Goal: Task Accomplishment & Management: Manage account settings

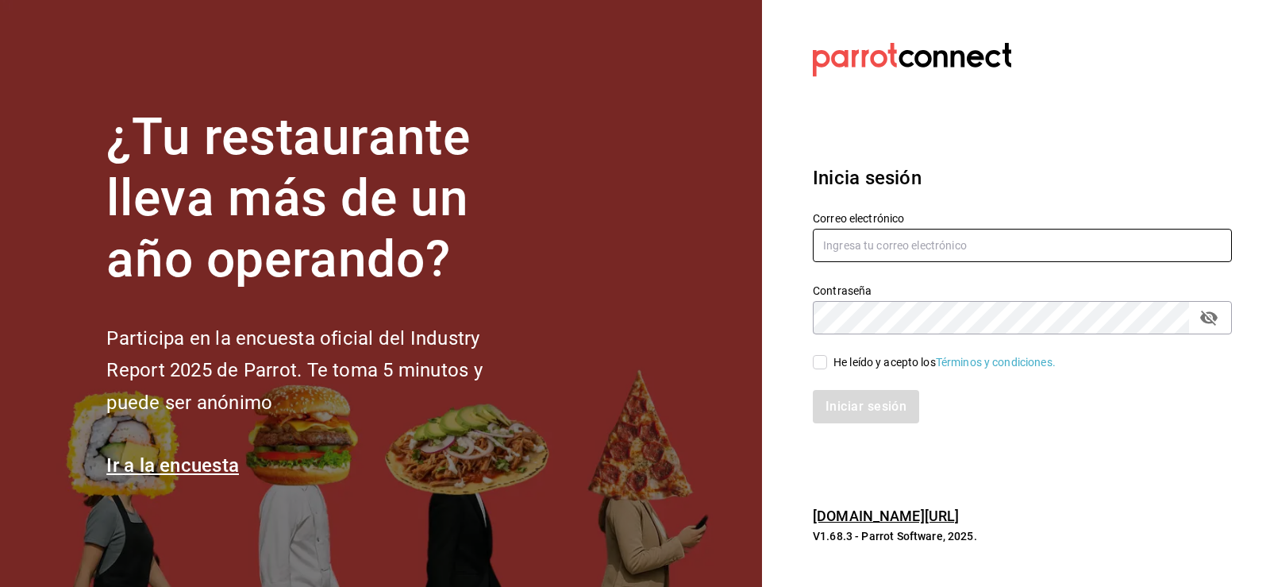
click at [857, 244] on input "text" at bounding box center [1022, 245] width 419 height 33
type input "n"
type input "m"
type input "yoana_so@hotmail.com"
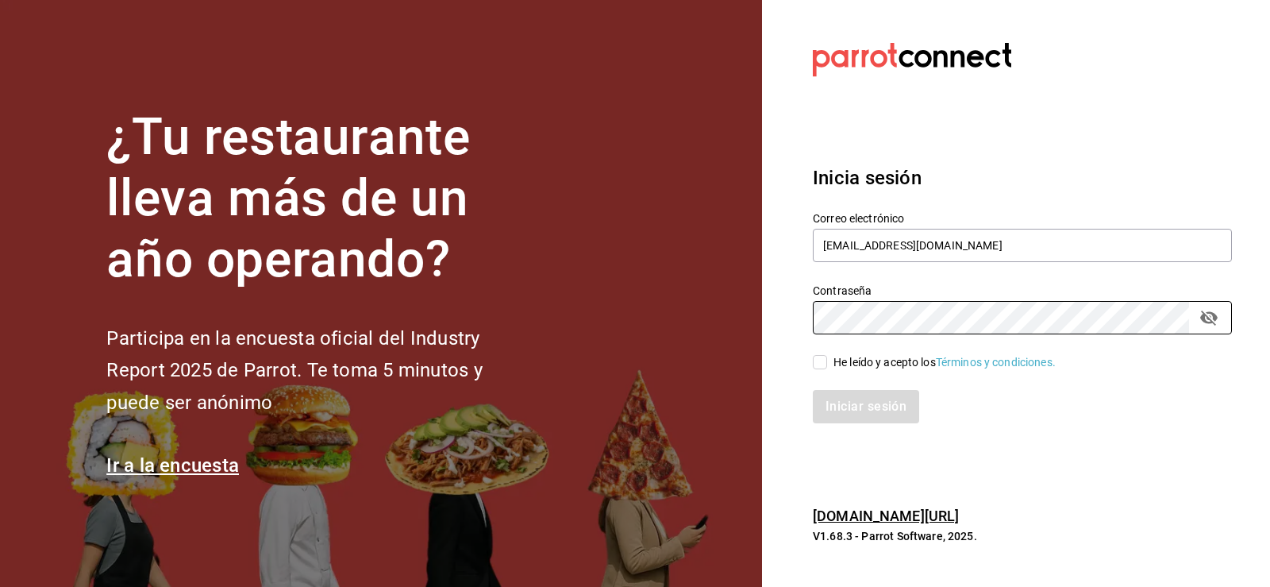
click at [823, 355] on input "He leído y acepto los Términos y condiciones." at bounding box center [820, 362] width 14 height 14
checkbox input "true"
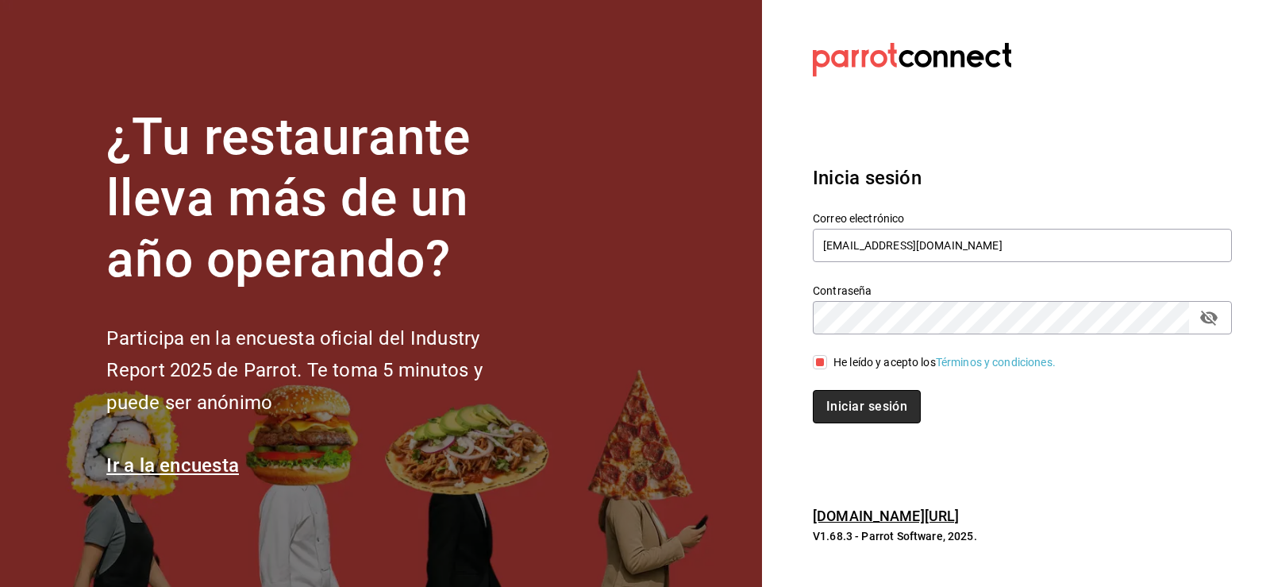
click at [839, 412] on button "Iniciar sesión" at bounding box center [867, 406] width 108 height 33
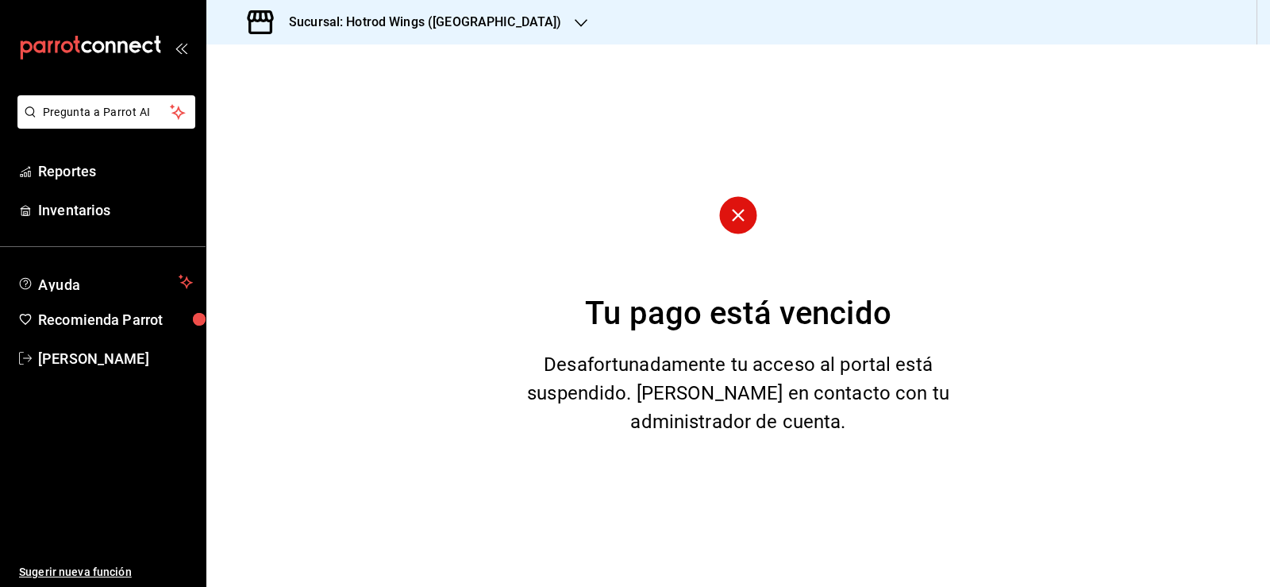
click at [575, 22] on icon "button" at bounding box center [581, 23] width 13 height 13
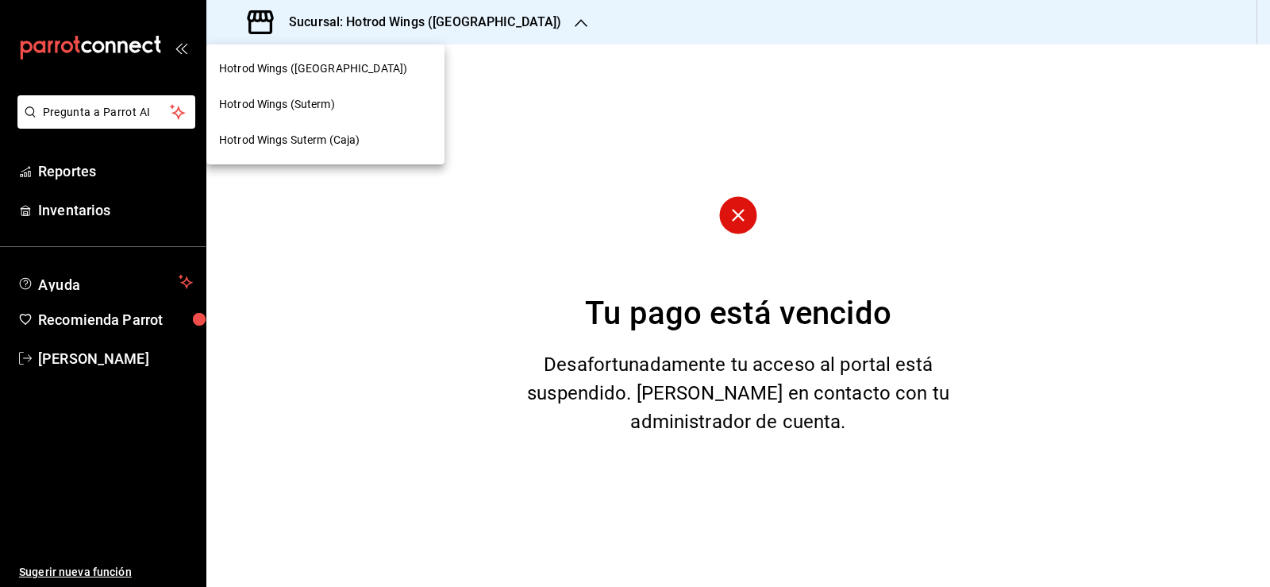
click at [283, 106] on span "Hotrod Wings (Suterm)" at bounding box center [277, 104] width 116 height 17
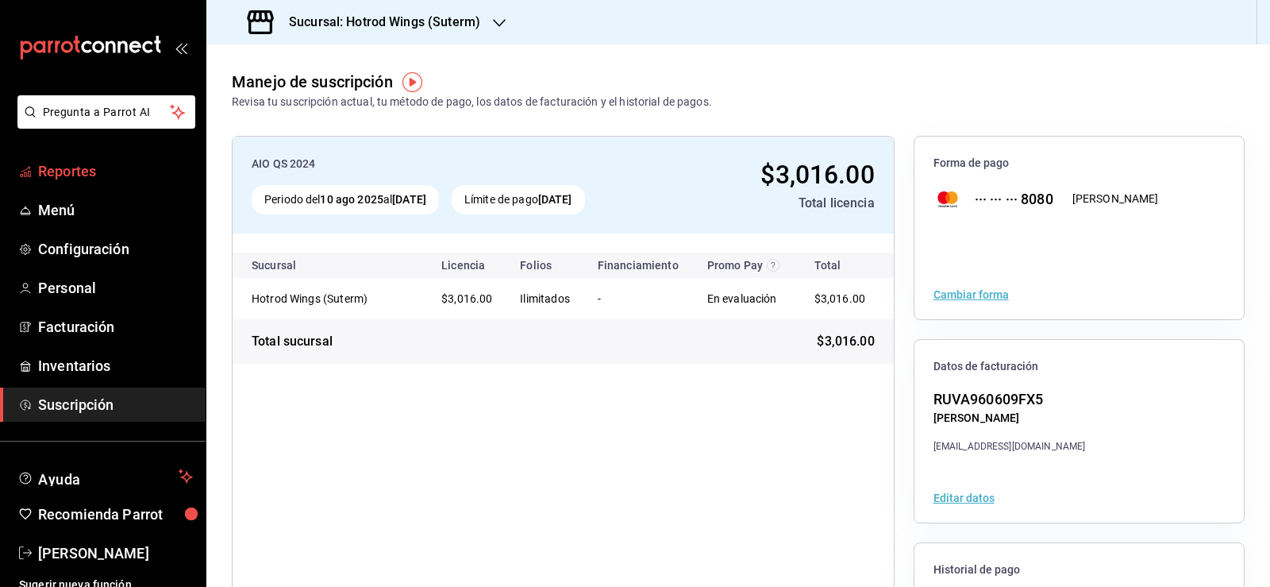
click at [81, 179] on span "Reportes" at bounding box center [115, 170] width 155 height 21
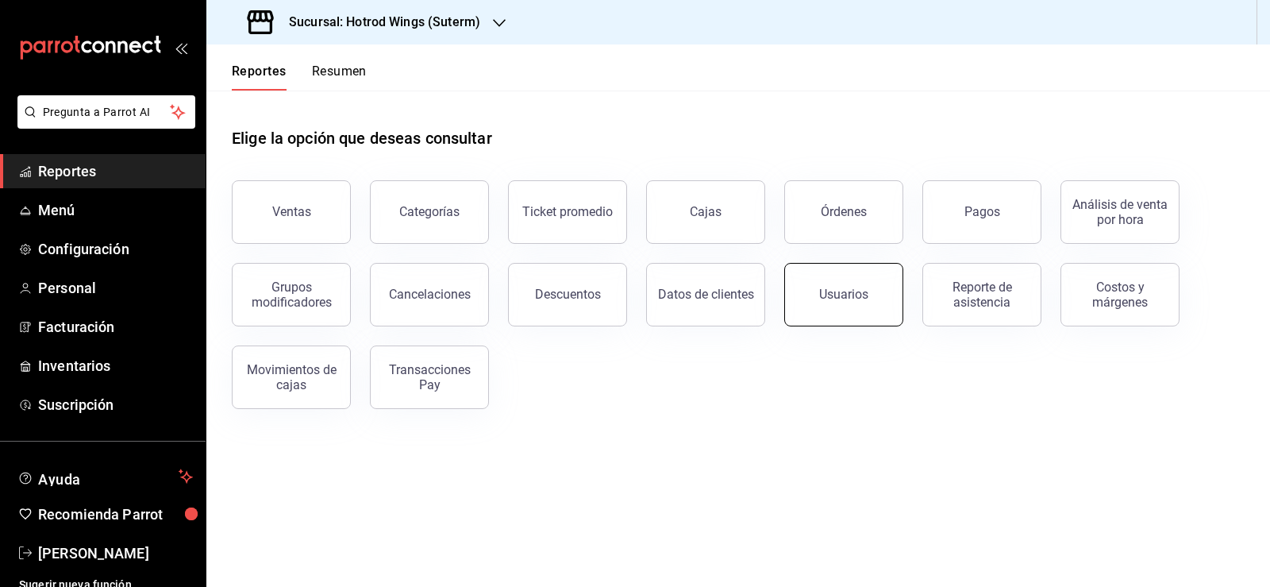
click at [841, 295] on div "Usuarios" at bounding box center [843, 294] width 49 height 15
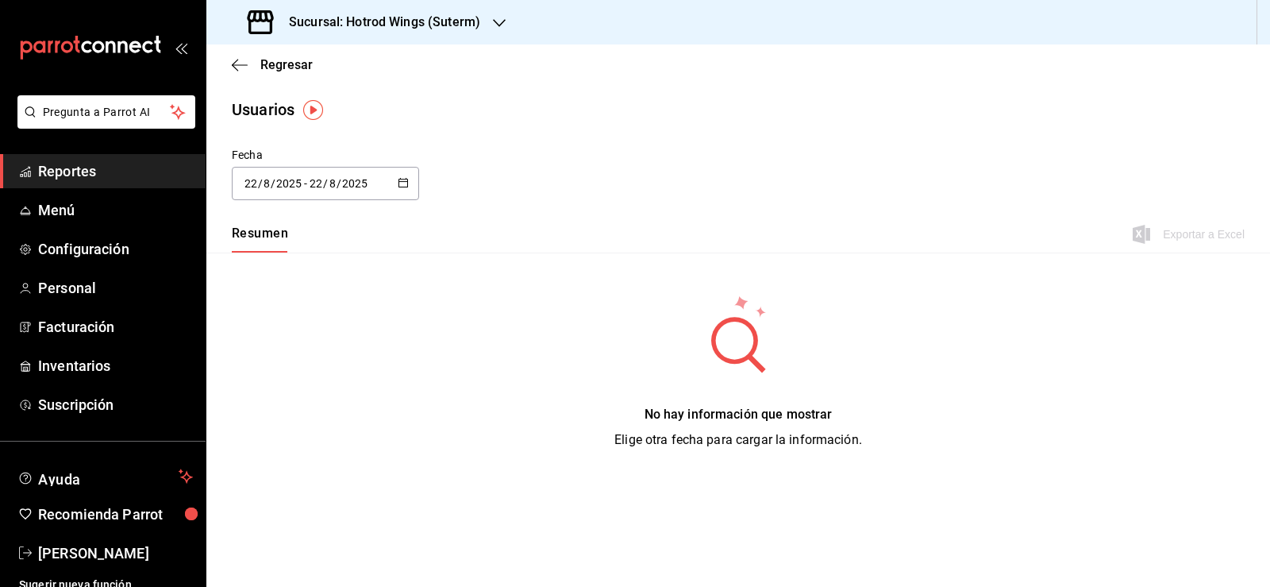
click at [405, 187] on button "button" at bounding box center [403, 183] width 11 height 13
click at [314, 413] on li "Rango de fechas" at bounding box center [307, 413] width 150 height 36
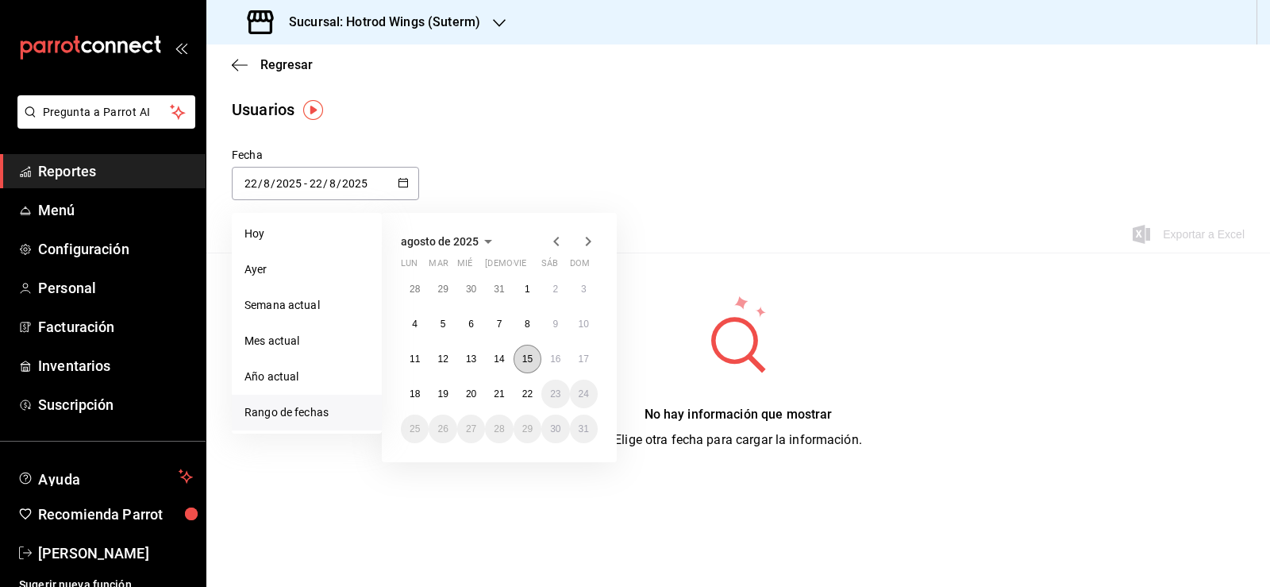
click at [519, 360] on button "15" at bounding box center [528, 359] width 28 height 29
click at [501, 390] on abbr "21" at bounding box center [499, 393] width 10 height 11
type input "[DATE]"
type input "15"
type input "[DATE]"
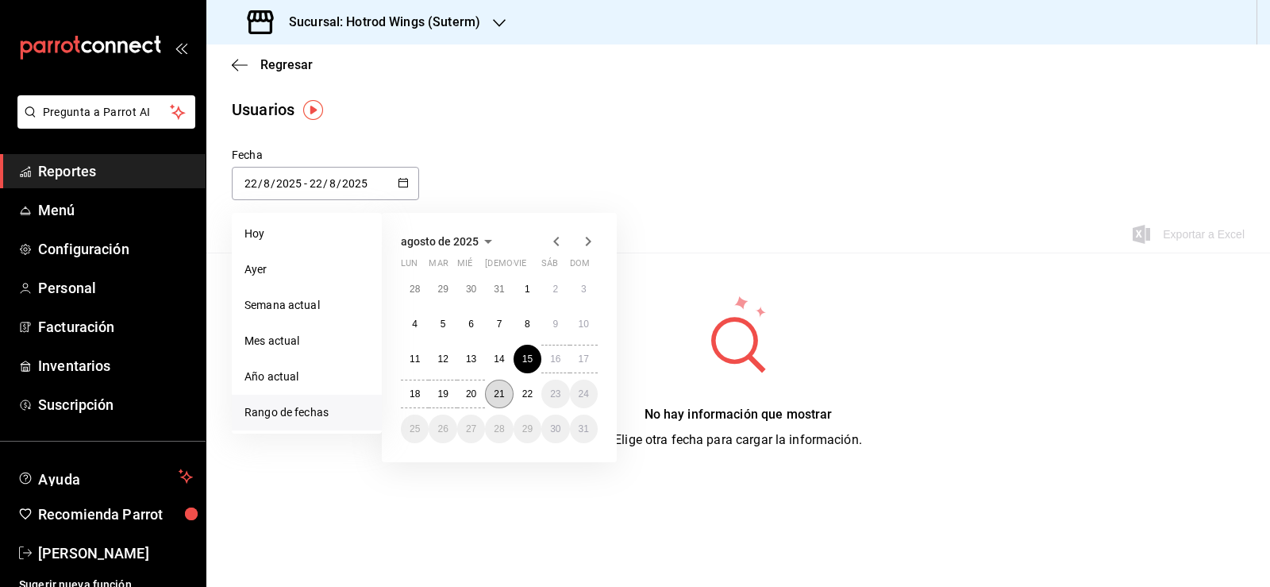
type input "21"
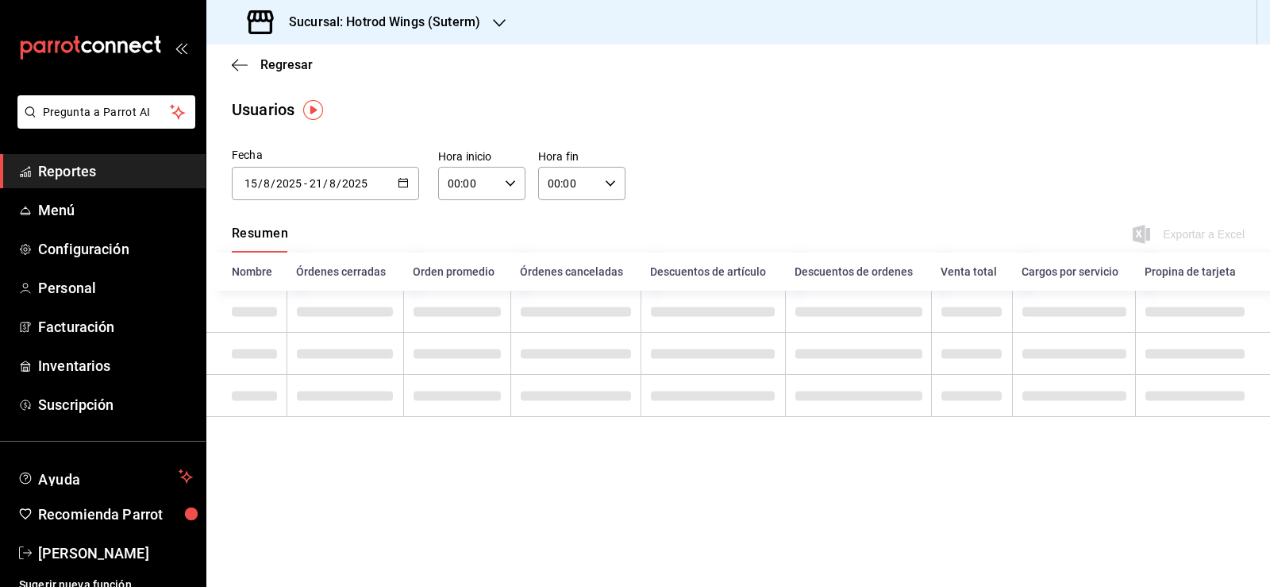
click at [610, 186] on icon "button" at bounding box center [610, 183] width 11 height 11
drag, startPoint x: 554, startPoint y: 312, endPoint x: 581, endPoint y: 289, distance: 35.5
click at [555, 314] on span "23" at bounding box center [560, 312] width 18 height 13
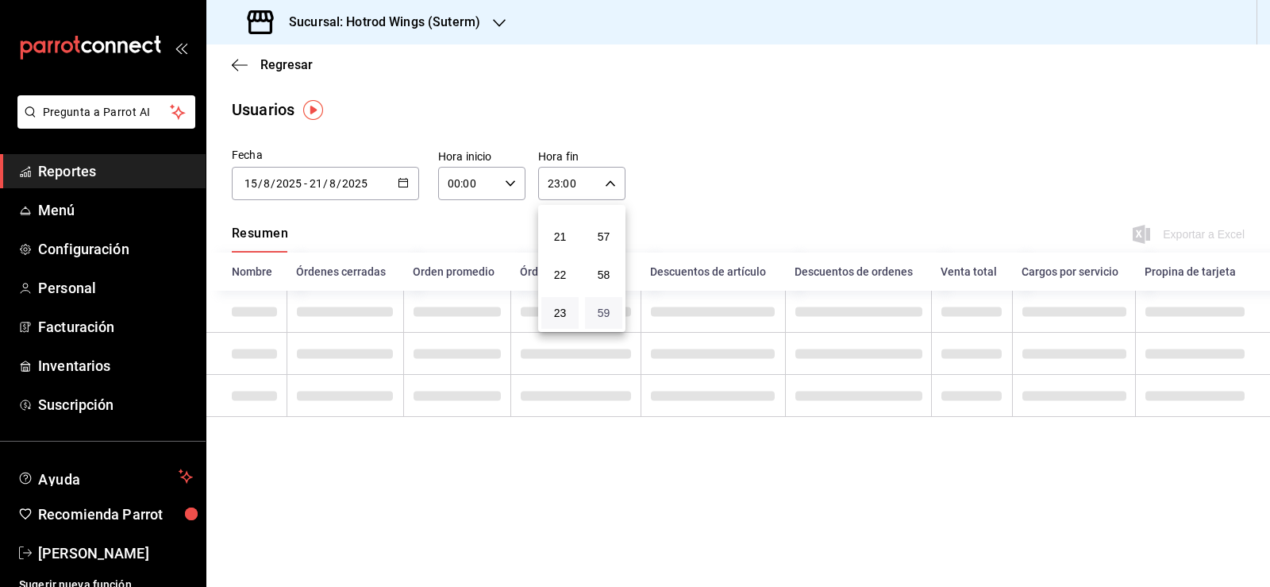
click at [603, 312] on span "59" at bounding box center [604, 312] width 18 height 13
type input "23:59"
click at [729, 176] on div at bounding box center [635, 293] width 1270 height 587
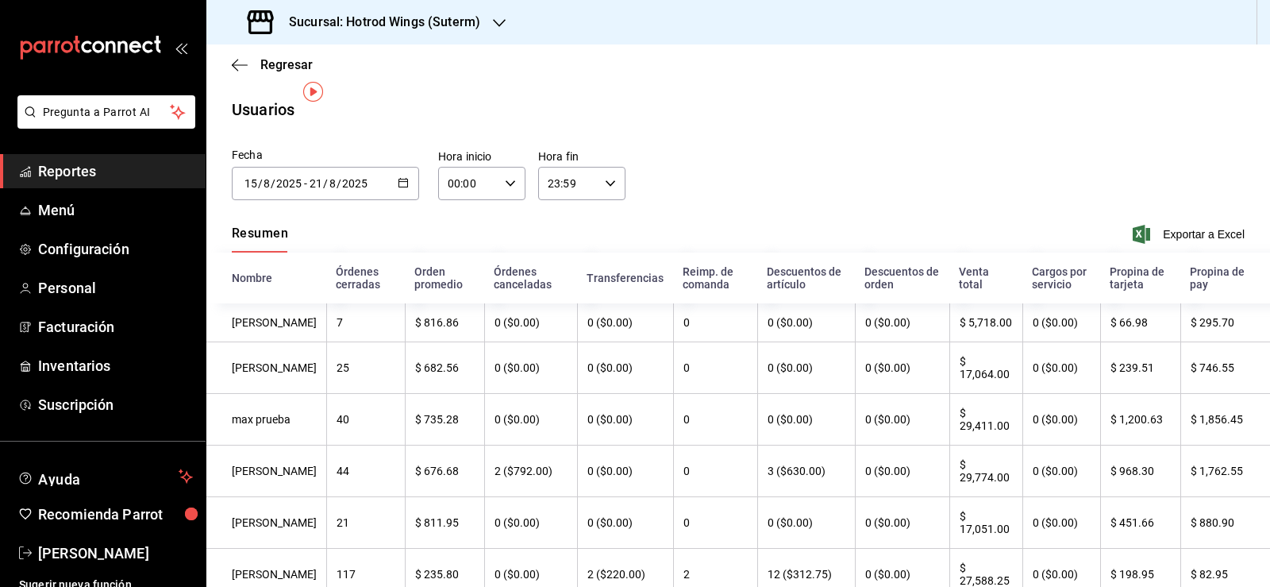
scroll to position [79, 0]
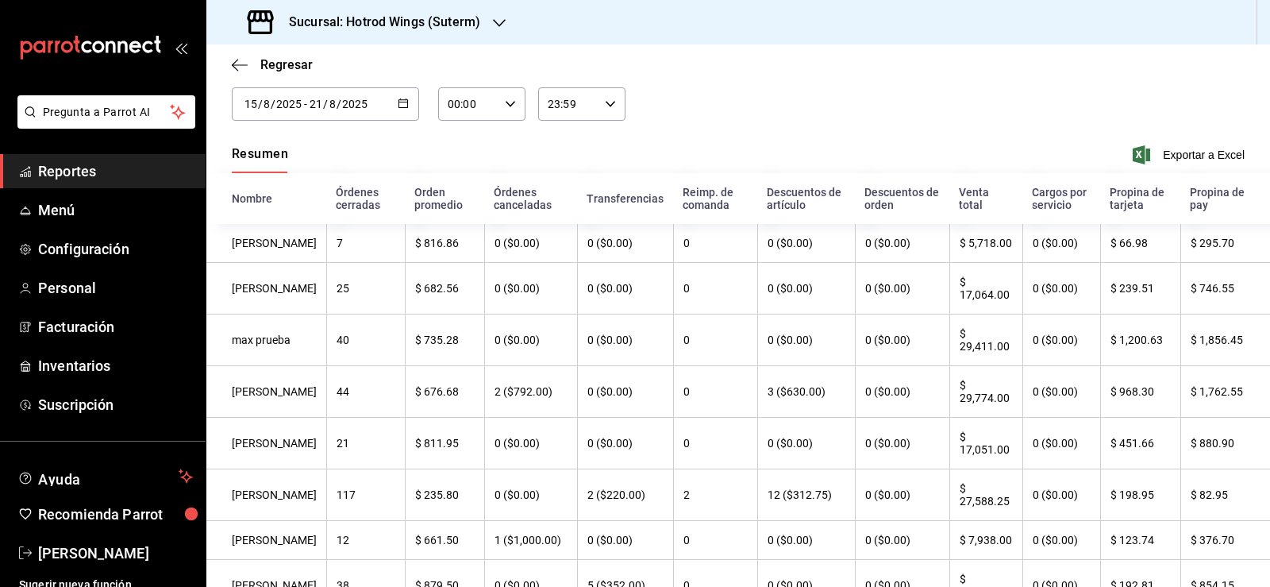
click at [402, 101] on icon "button" at bounding box center [403, 103] width 11 height 11
click at [730, 90] on div "Fecha [DATE] [DATE] - [DATE] [DATE] [DATE] lun mar mié jue vie sáb dom 28 29 30…" at bounding box center [738, 103] width 1064 height 72
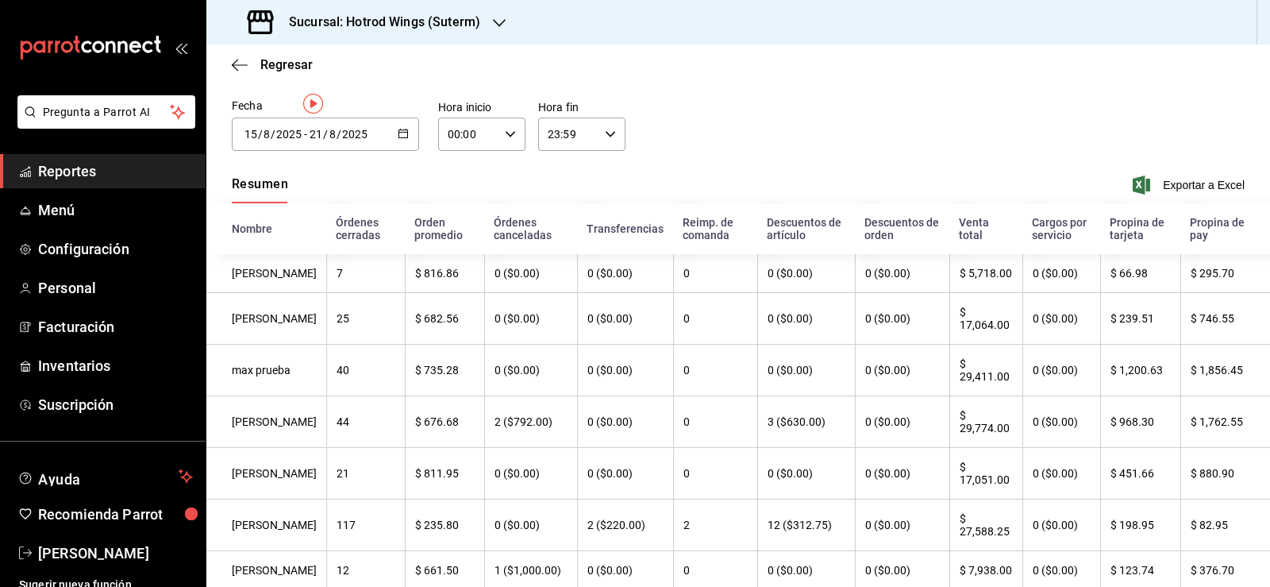
scroll to position [0, 0]
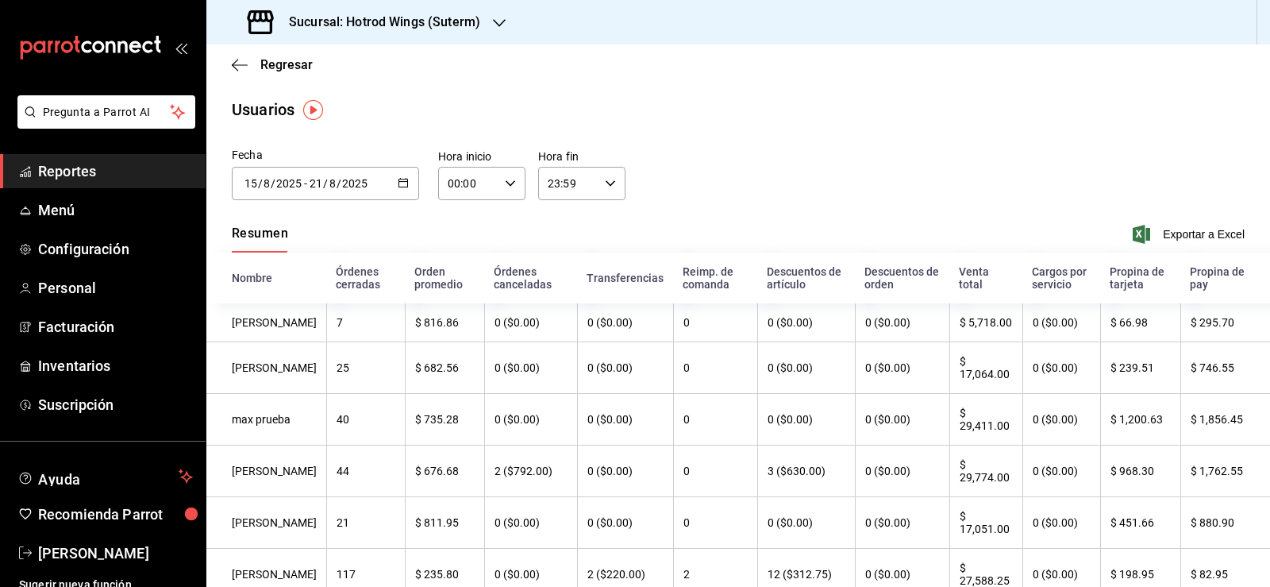
click at [398, 187] on button "button" at bounding box center [403, 183] width 11 height 13
click at [755, 163] on div "Fecha [DATE] [DATE] - [DATE] [DATE] [DATE] lun mar mié jue vie sáb dom 28 29 30…" at bounding box center [738, 183] width 1064 height 72
click at [493, 25] on icon "button" at bounding box center [499, 23] width 13 height 13
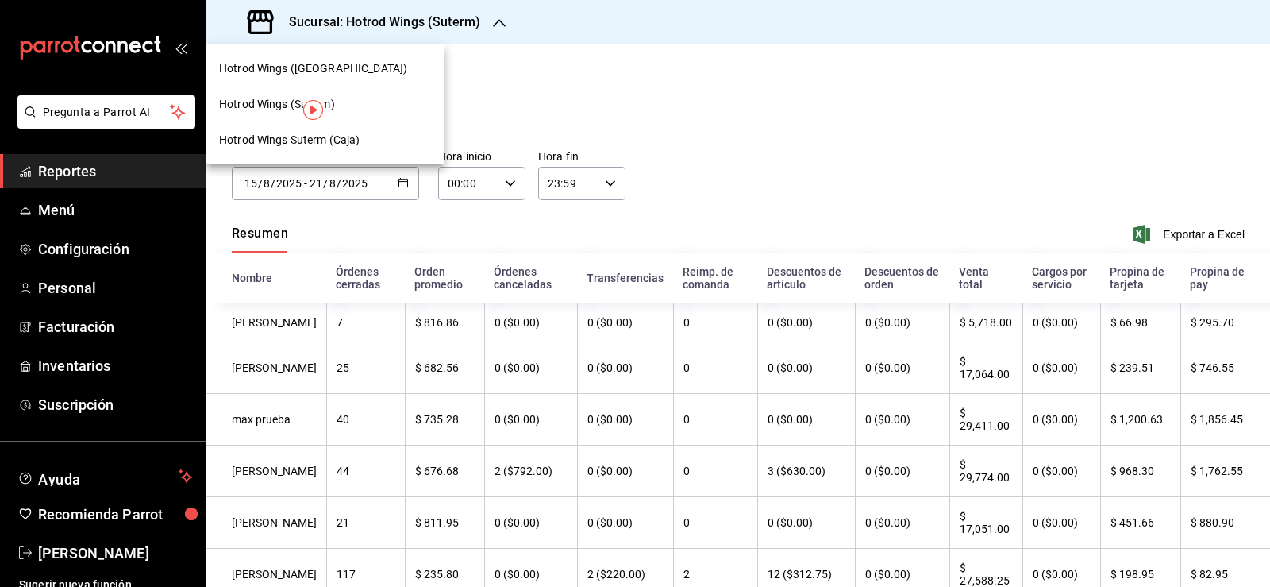
click at [322, 128] on div "Hotrod Wings Suterm (Caja)" at bounding box center [325, 140] width 238 height 36
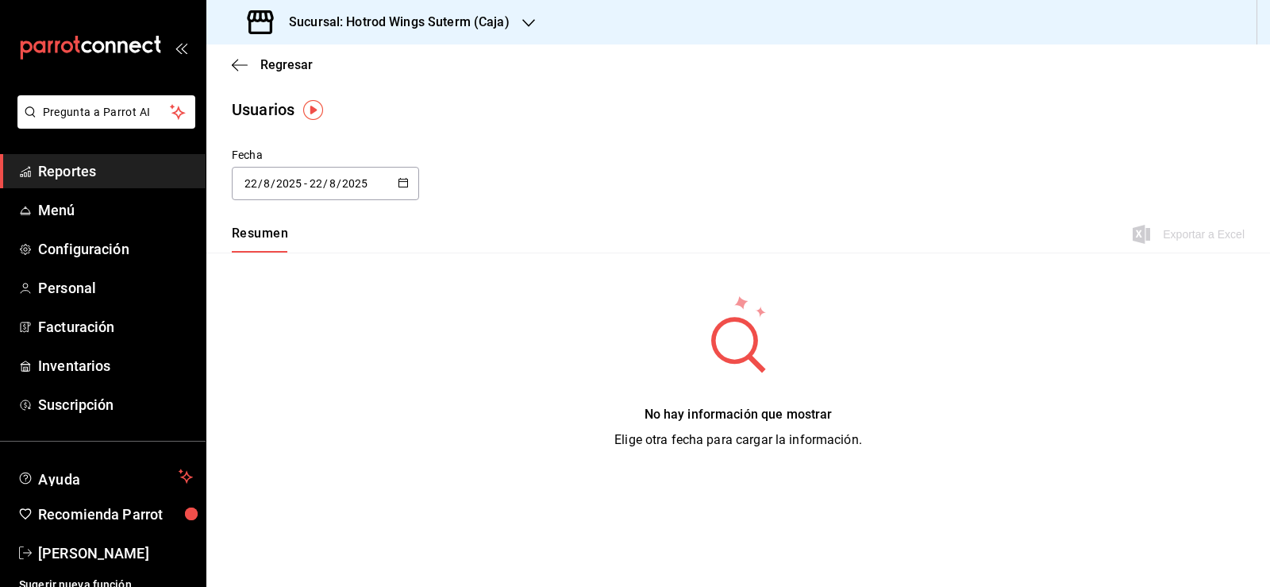
type input "[DATE]"
type input "15"
type input "[DATE]"
type input "21"
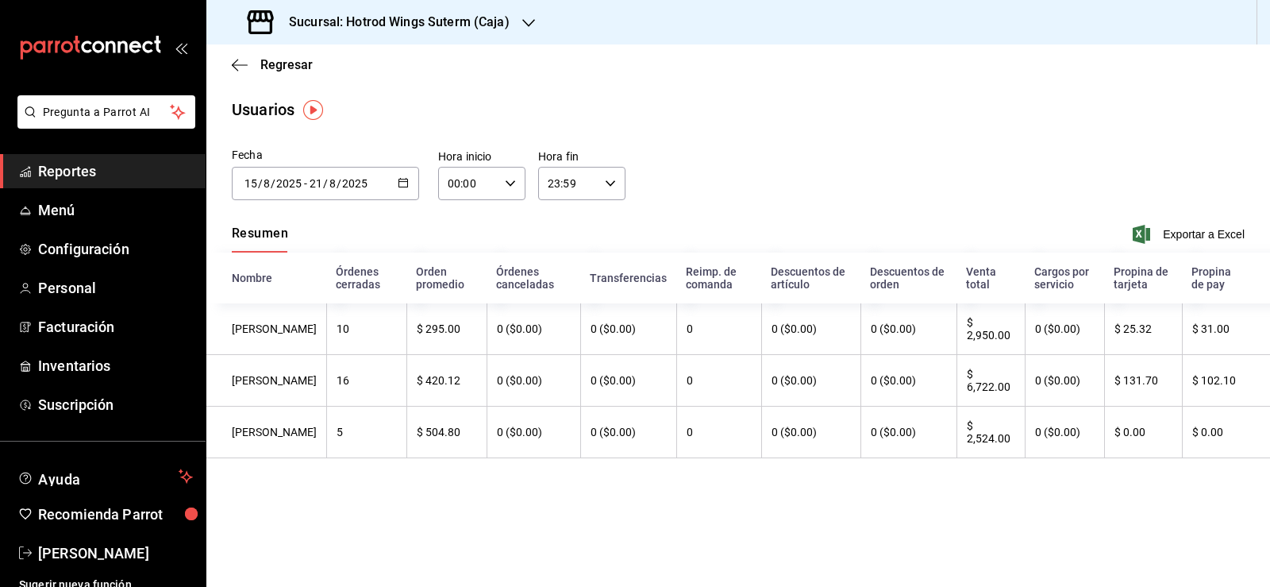
click at [490, 90] on main "Regresar Usuarios Fecha [DATE] [DATE] - [DATE] [DATE] Hora inicio 00:00 Hora in…" at bounding box center [738, 315] width 1064 height 542
click at [529, 22] on icon "button" at bounding box center [528, 23] width 13 height 13
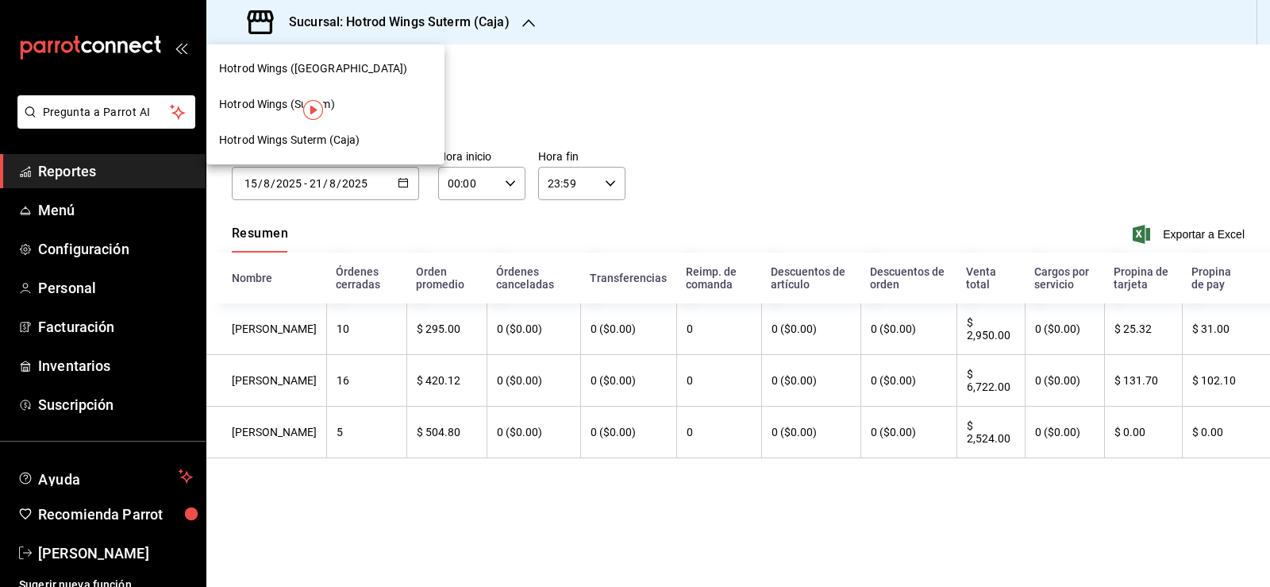
click at [529, 22] on div at bounding box center [635, 293] width 1270 height 587
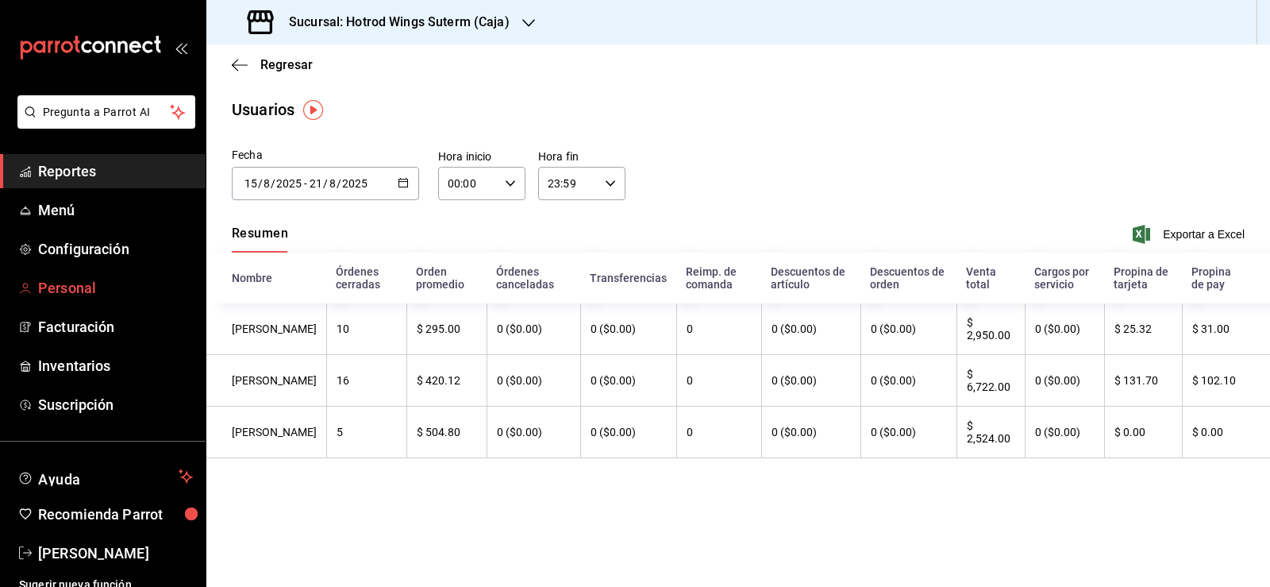
click at [64, 294] on span "Personal" at bounding box center [115, 287] width 155 height 21
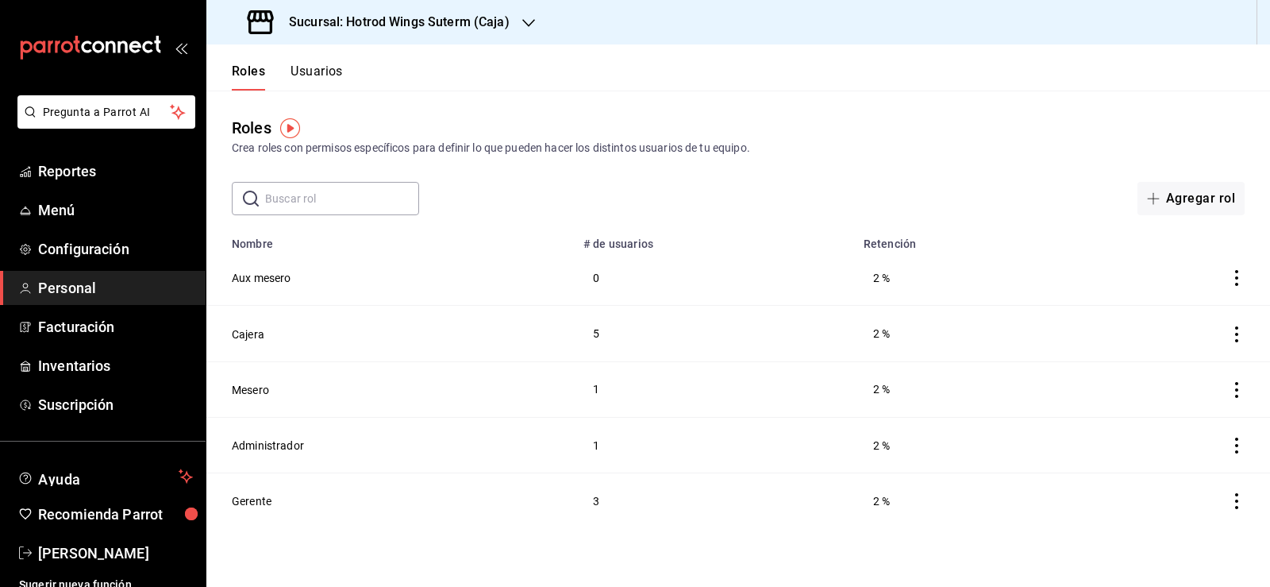
click at [339, 67] on button "Usuarios" at bounding box center [317, 77] width 52 height 27
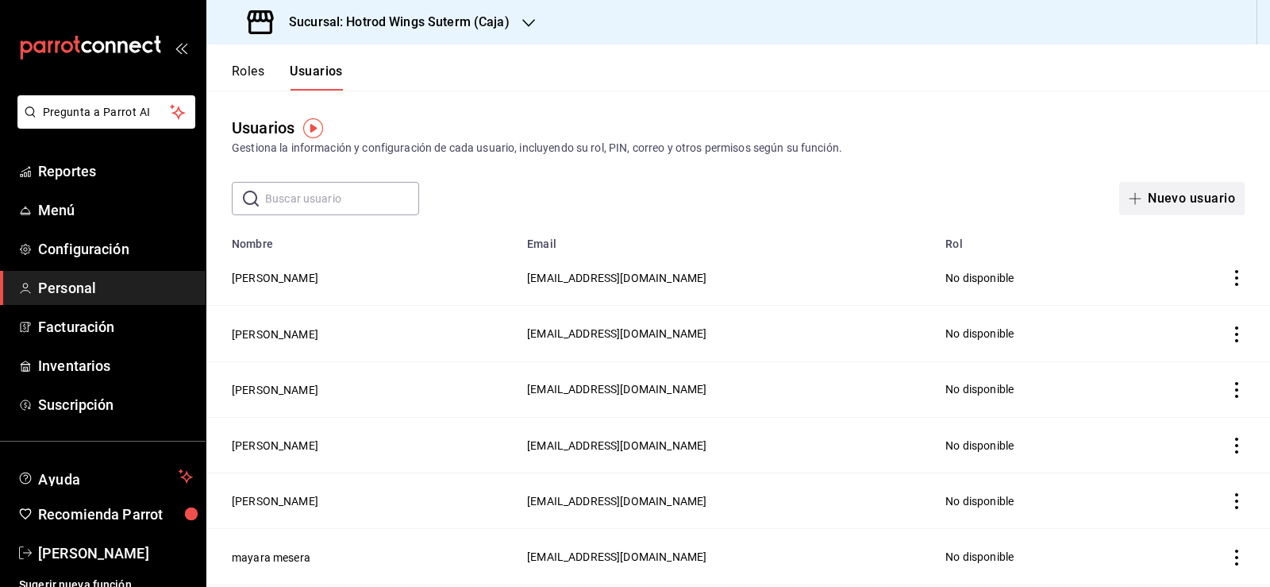
click at [1182, 197] on button "Nuevo usuario" at bounding box center [1181, 198] width 125 height 33
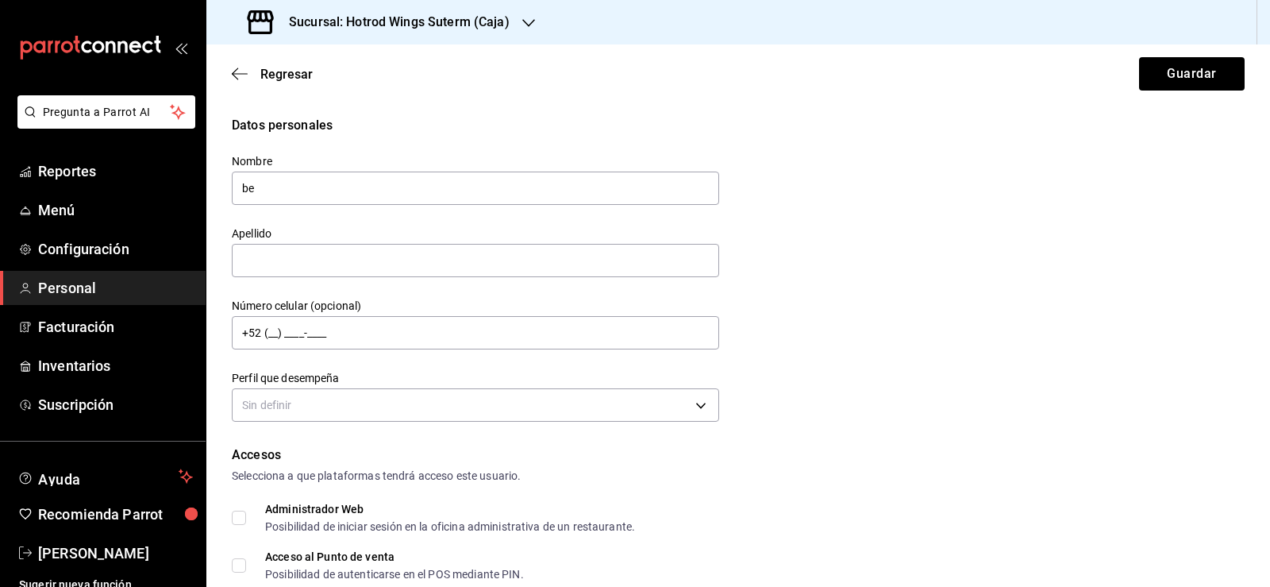
type input "b"
type input "[PERSON_NAME]"
click at [453, 257] on input "text" at bounding box center [475, 260] width 487 height 33
click at [464, 265] on input "text" at bounding box center [475, 260] width 487 height 33
click at [256, 409] on body "Pregunta a Parrot AI Reportes Menú Configuración Personal Facturación Inventari…" at bounding box center [635, 293] width 1270 height 587
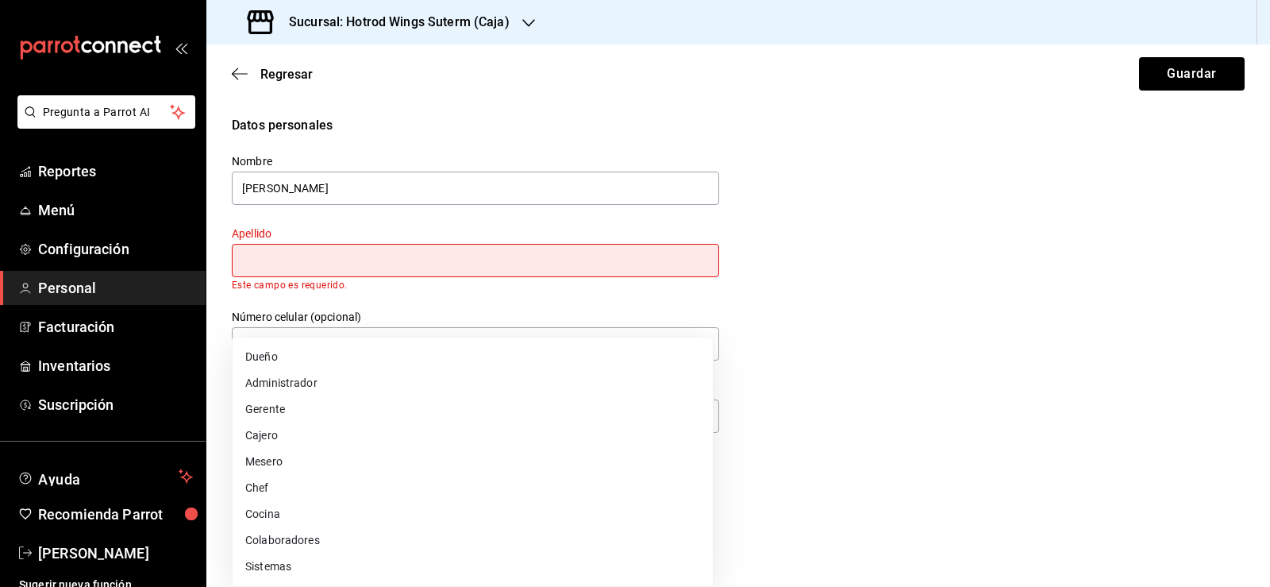
click at [987, 239] on div at bounding box center [635, 293] width 1270 height 587
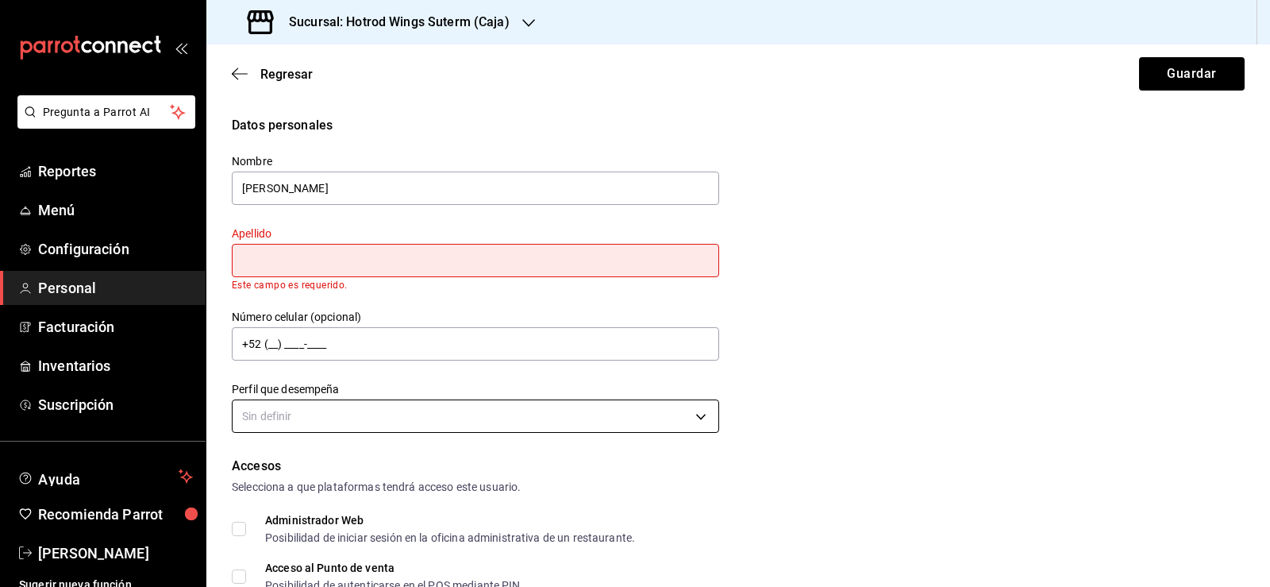
click at [695, 414] on body "Pregunta a Parrot AI Reportes Menú Configuración Personal Facturación Inventari…" at bounding box center [635, 293] width 1270 height 587
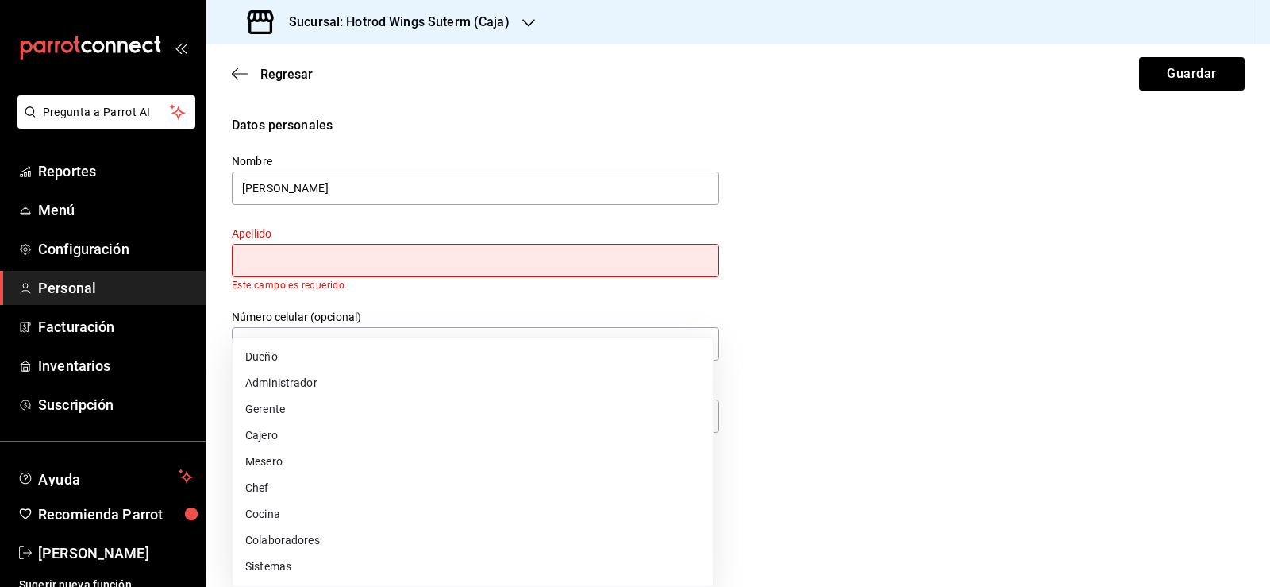
click at [279, 463] on li "Mesero" at bounding box center [473, 462] width 480 height 26
type input "WAITER"
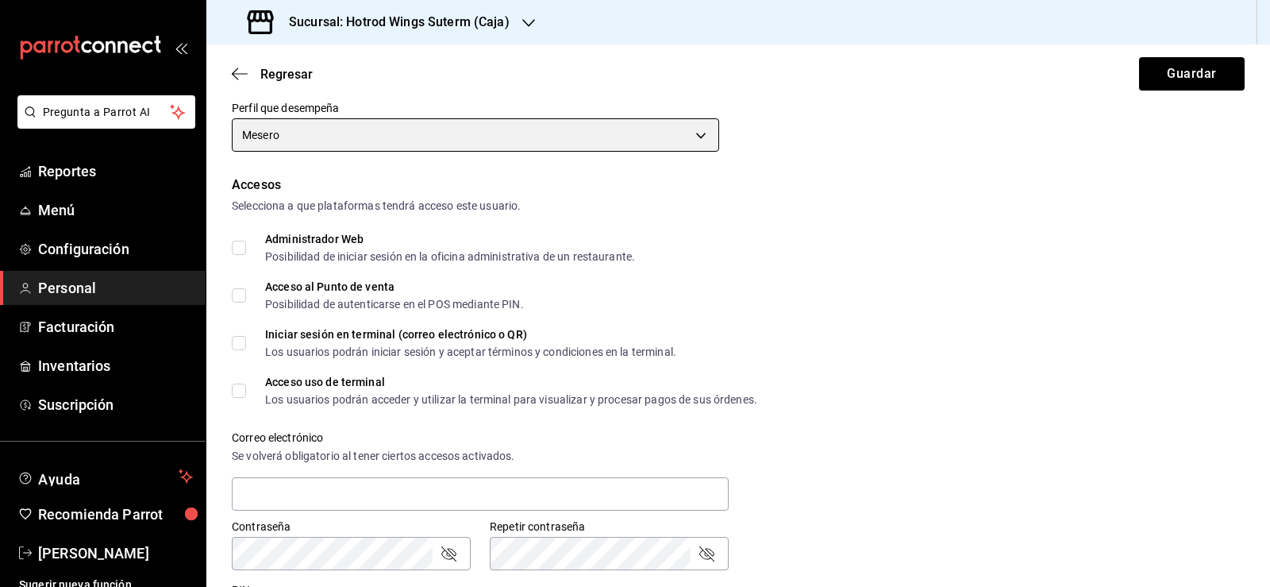
scroll to position [318, 0]
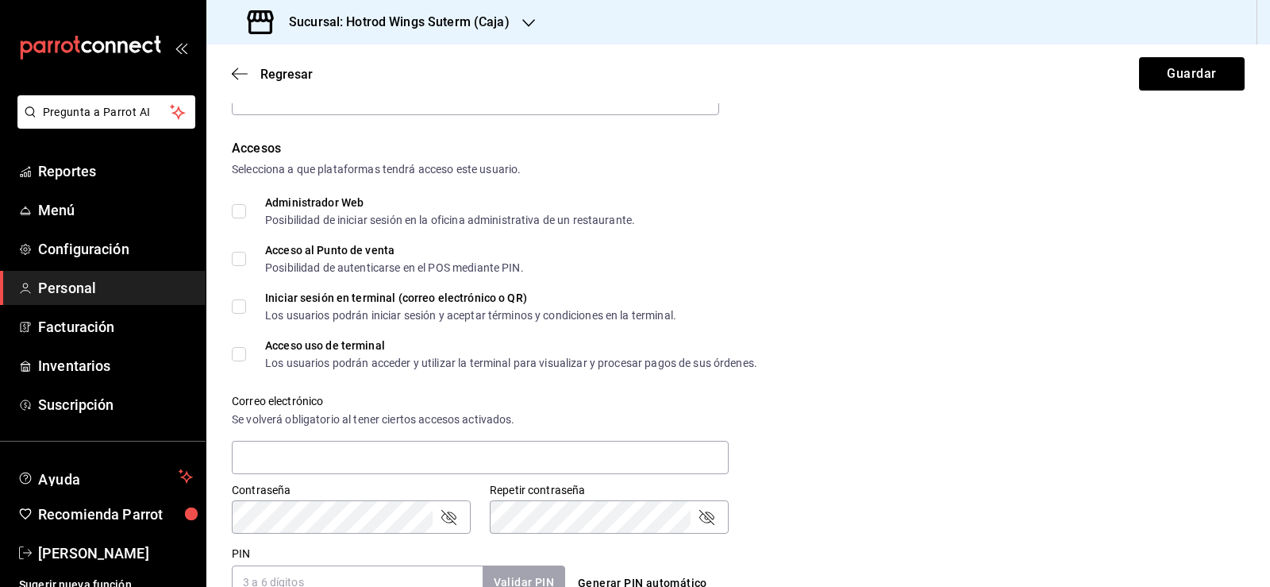
click at [240, 261] on input "Acceso al Punto de venta Posibilidad de autenticarse en el POS mediante PIN." at bounding box center [239, 259] width 14 height 14
checkbox input "true"
click at [238, 355] on input "Acceso uso de terminal Los usuarios podrán acceder y utilizar la terminal para …" at bounding box center [239, 354] width 14 height 14
checkbox input "true"
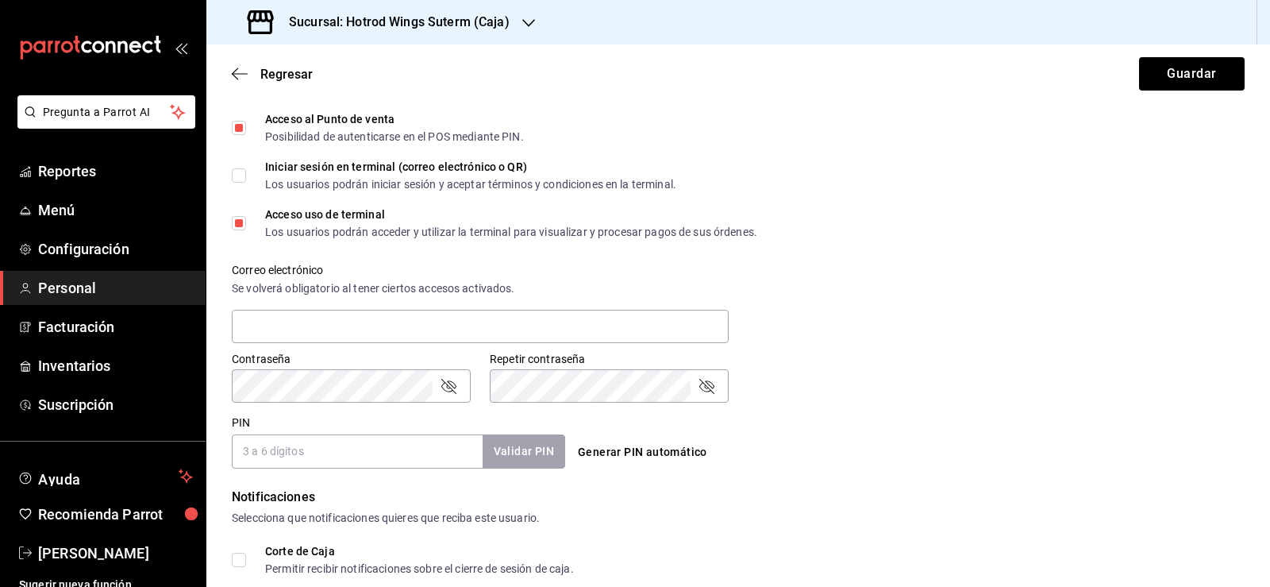
scroll to position [476, 0]
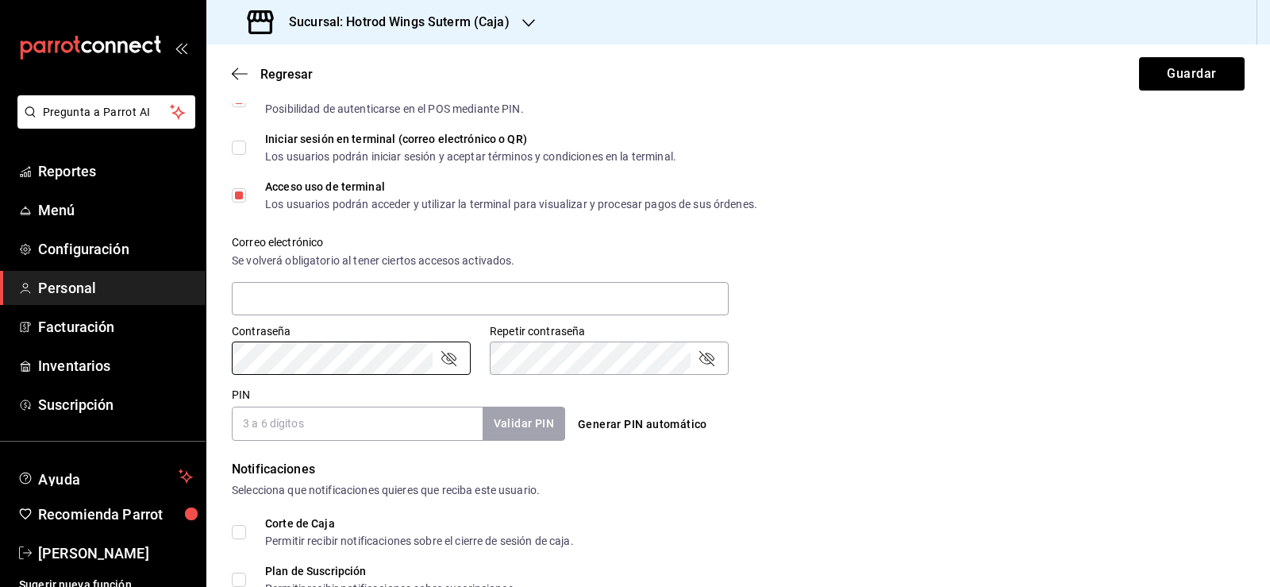
click at [277, 419] on input "PIN" at bounding box center [357, 422] width 251 height 33
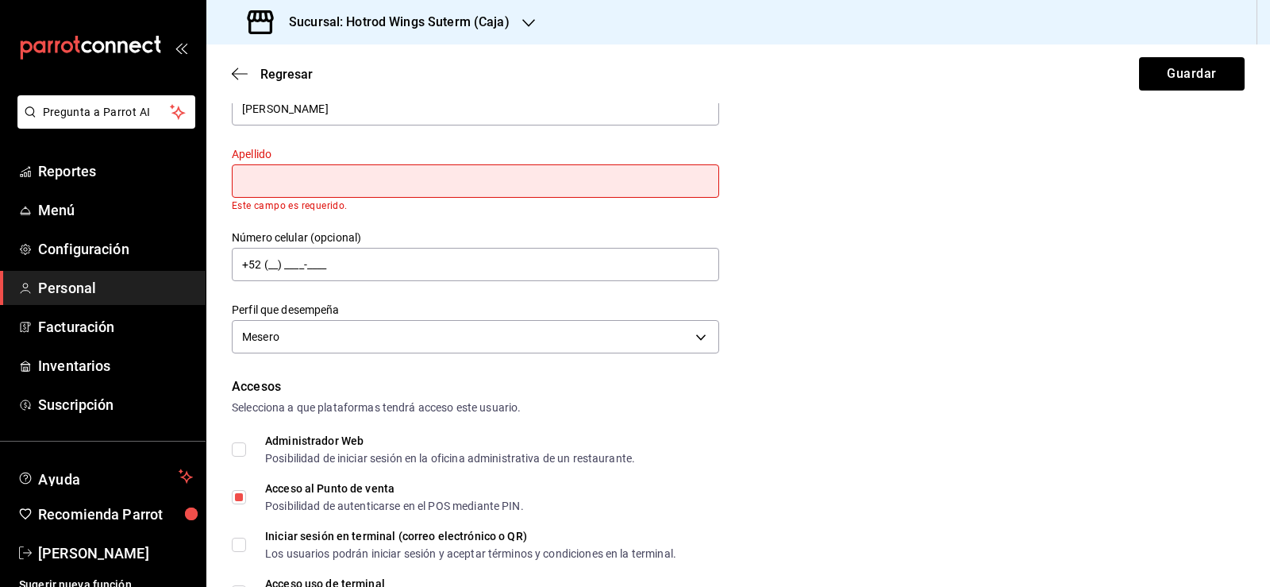
scroll to position [0, 0]
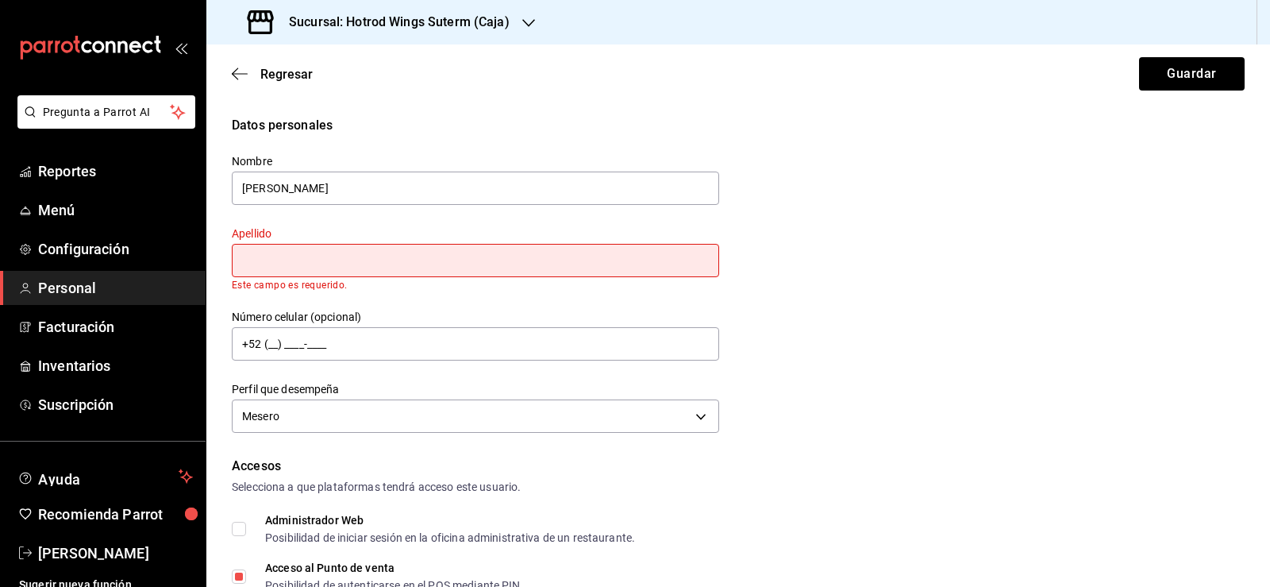
type input "1111"
click at [332, 253] on input "text" at bounding box center [475, 260] width 487 height 33
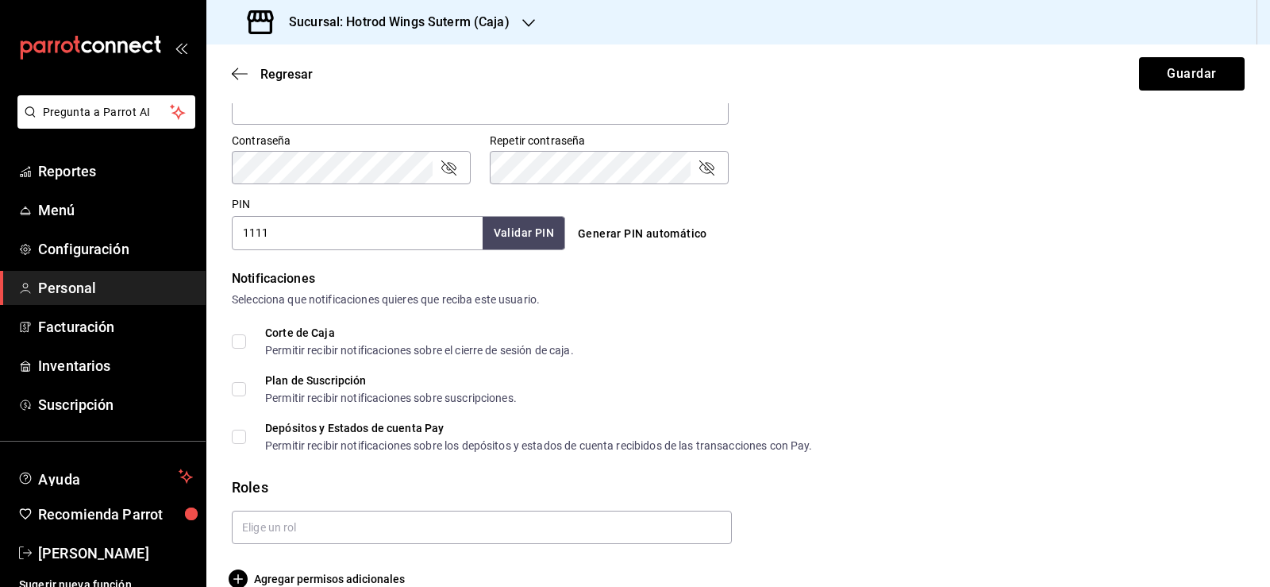
scroll to position [694, 0]
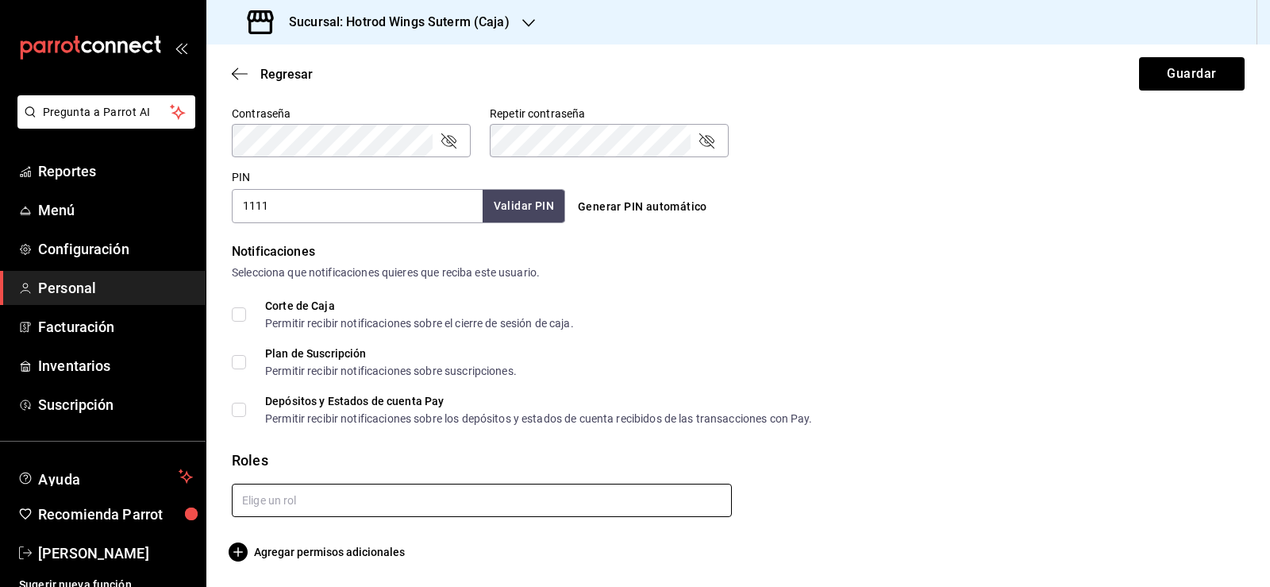
type input "[PERSON_NAME]"
click at [714, 506] on input "text" at bounding box center [482, 499] width 500 height 33
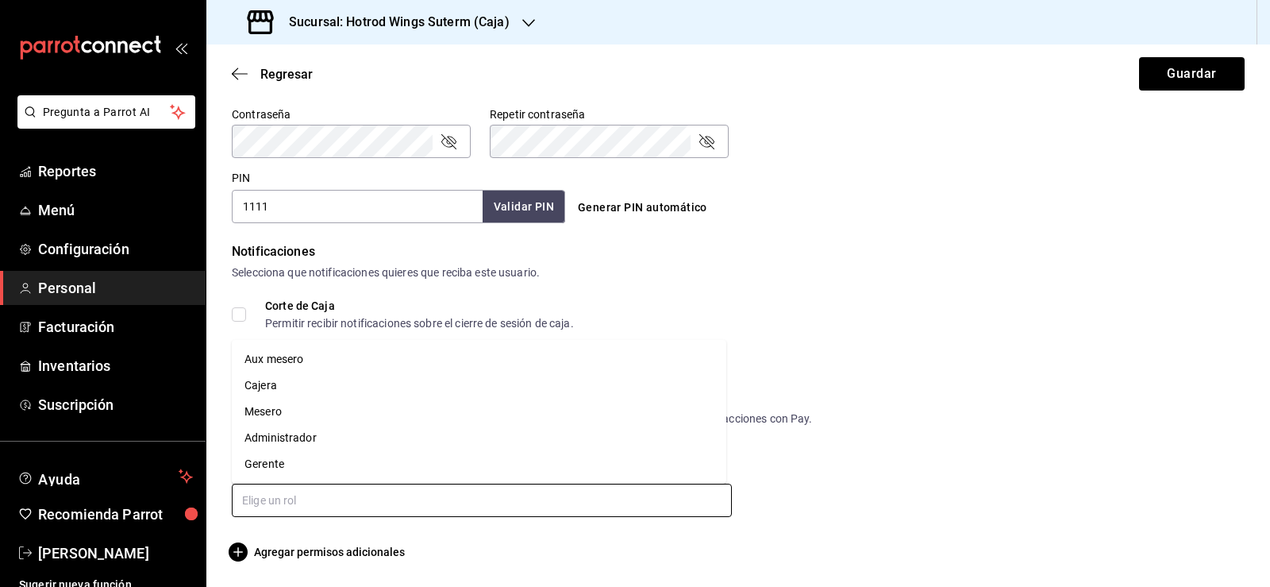
click at [284, 406] on li "Mesero" at bounding box center [479, 411] width 495 height 26
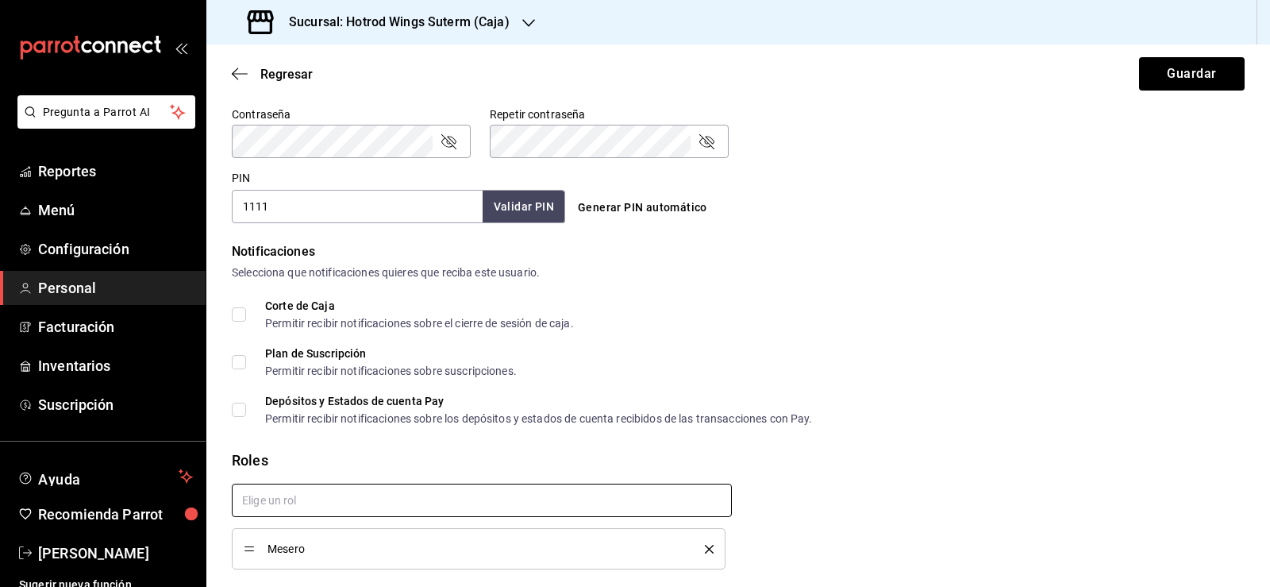
scroll to position [734, 0]
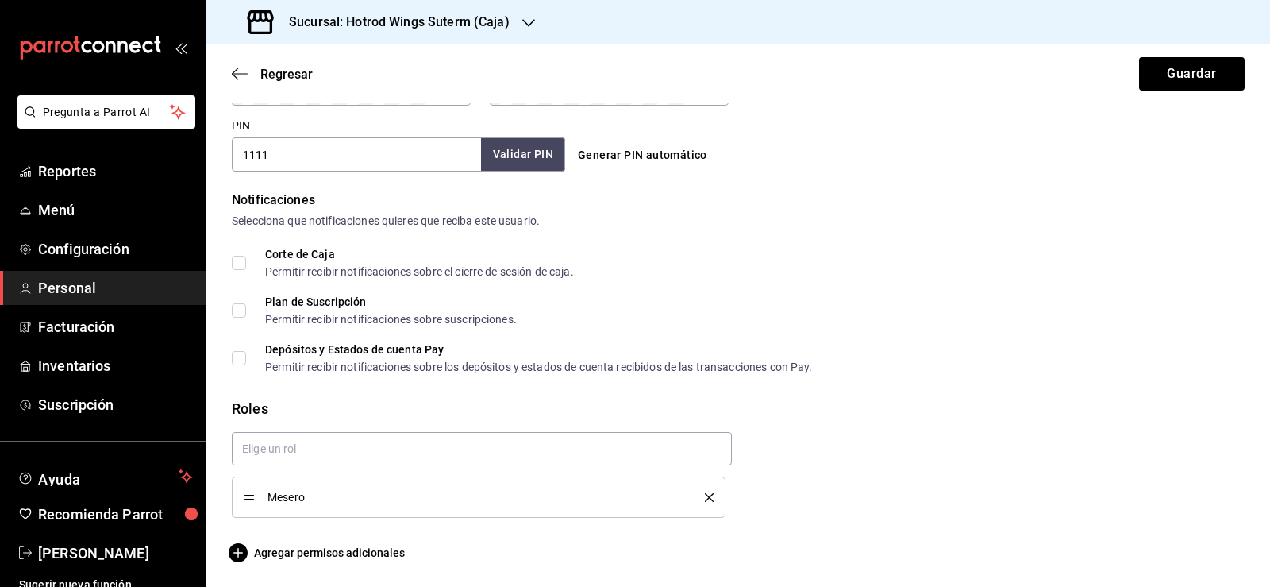
click at [542, 149] on button "Validar PIN" at bounding box center [523, 154] width 84 height 34
click at [1164, 80] on button "Guardar" at bounding box center [1192, 73] width 106 height 33
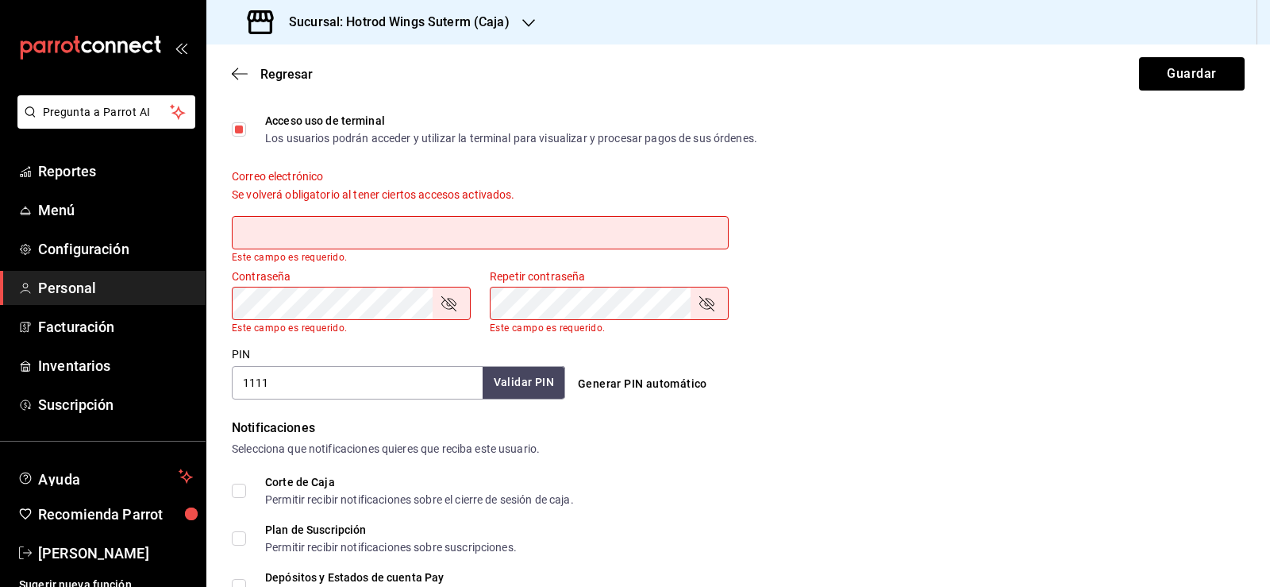
scroll to position [464, 0]
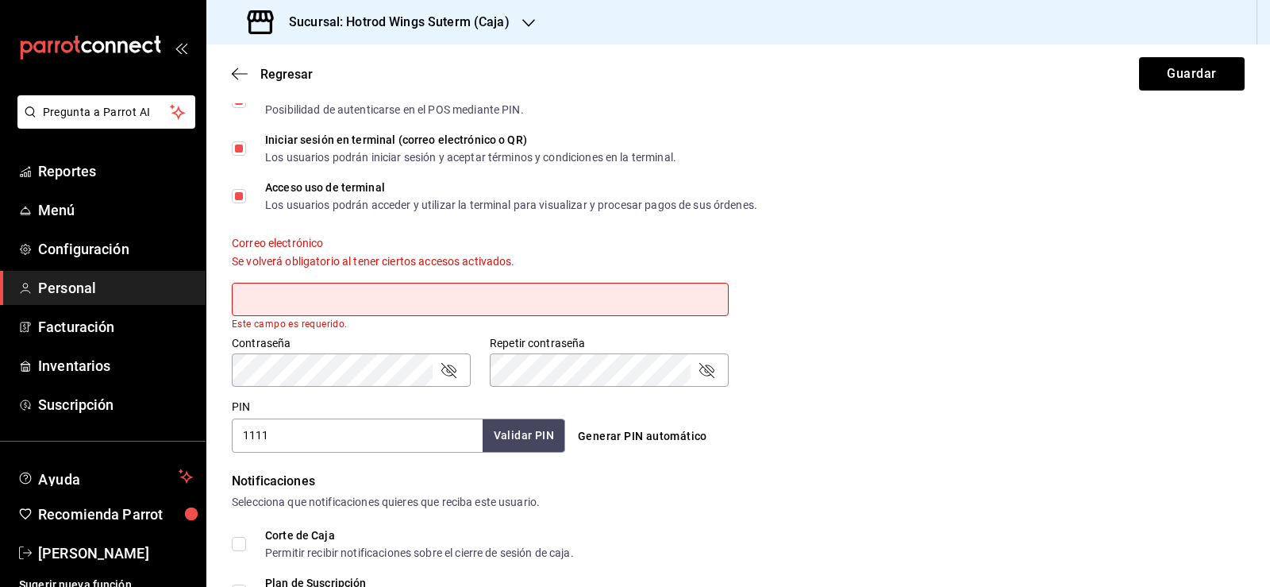
click at [451, 370] on icon "passwordField" at bounding box center [448, 369] width 19 height 19
click at [700, 368] on icon "passwordField" at bounding box center [706, 369] width 19 height 19
click at [1172, 78] on button "Guardar" at bounding box center [1192, 73] width 106 height 33
click at [1174, 78] on button "Guardar" at bounding box center [1192, 73] width 106 height 33
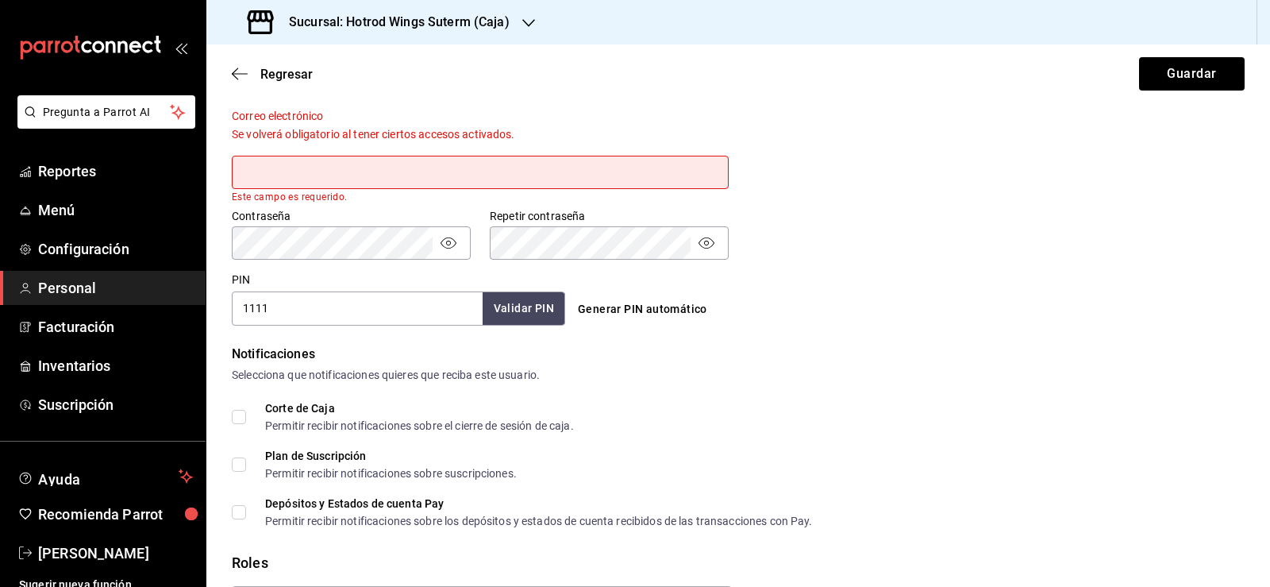
scroll to position [623, 0]
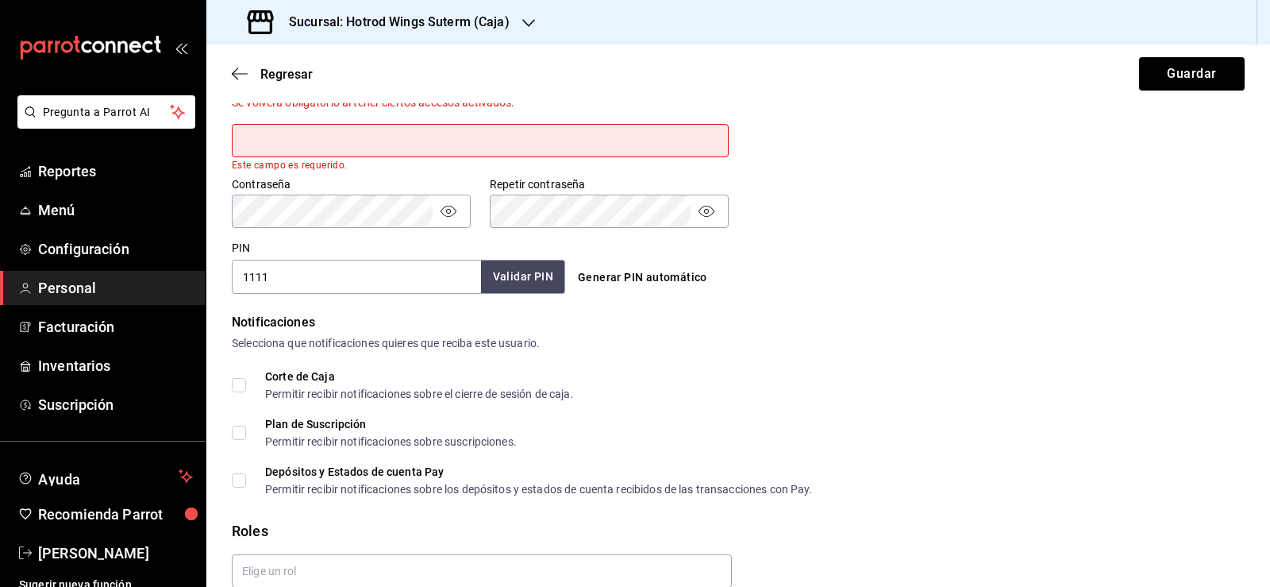
click at [509, 280] on button "Validar PIN" at bounding box center [523, 277] width 84 height 34
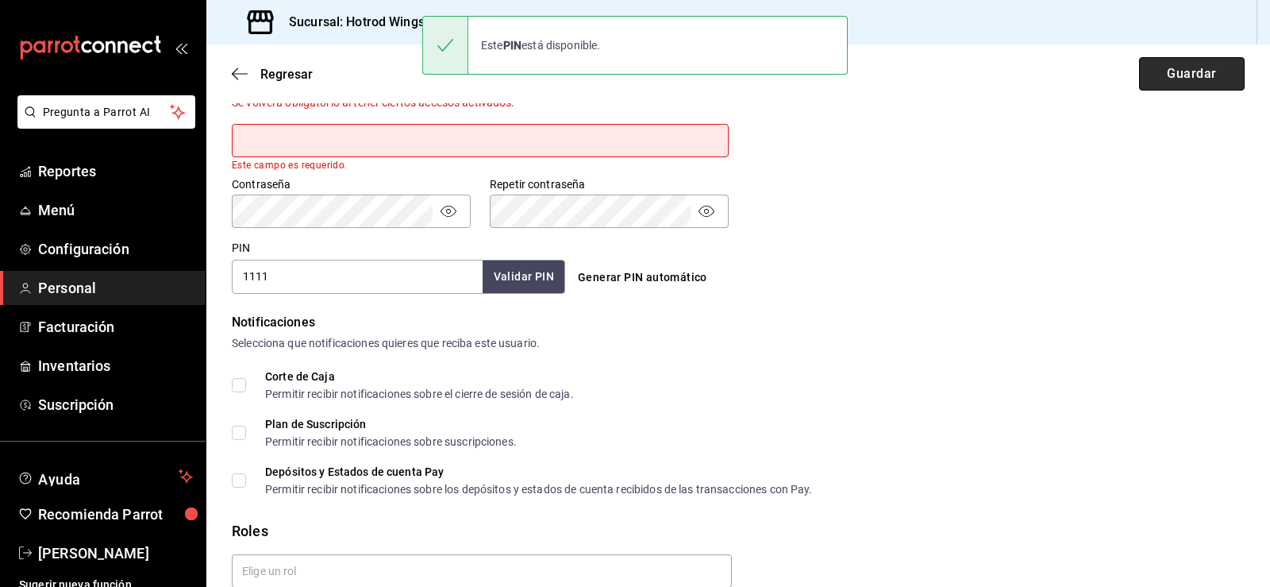
click at [1157, 79] on button "Guardar" at bounding box center [1192, 73] width 106 height 33
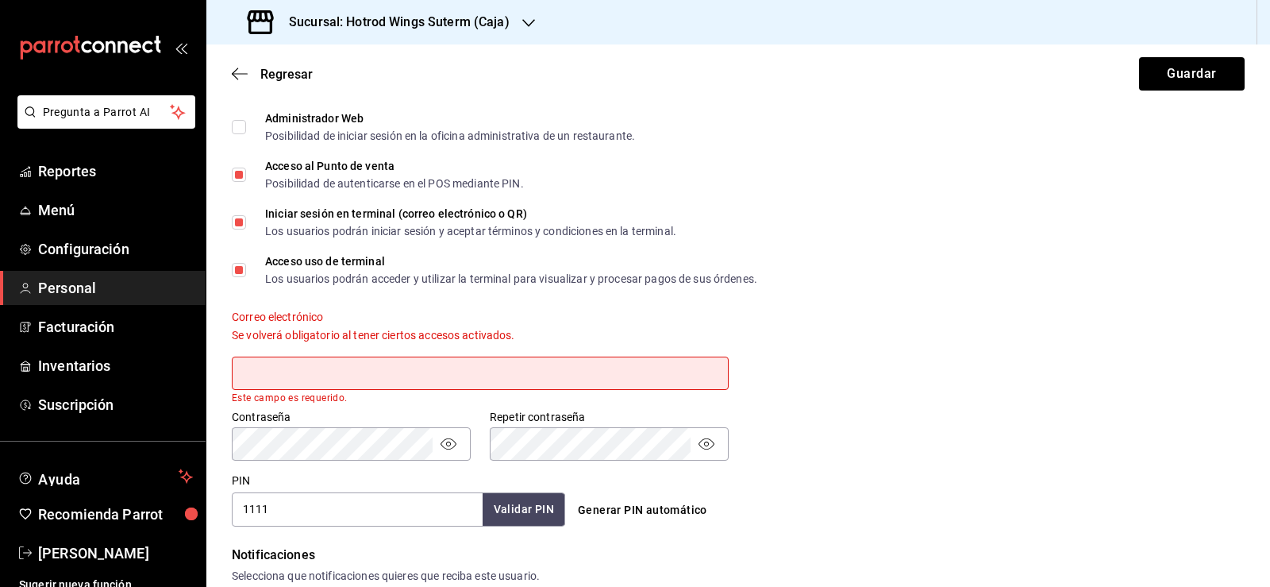
scroll to position [349, 0]
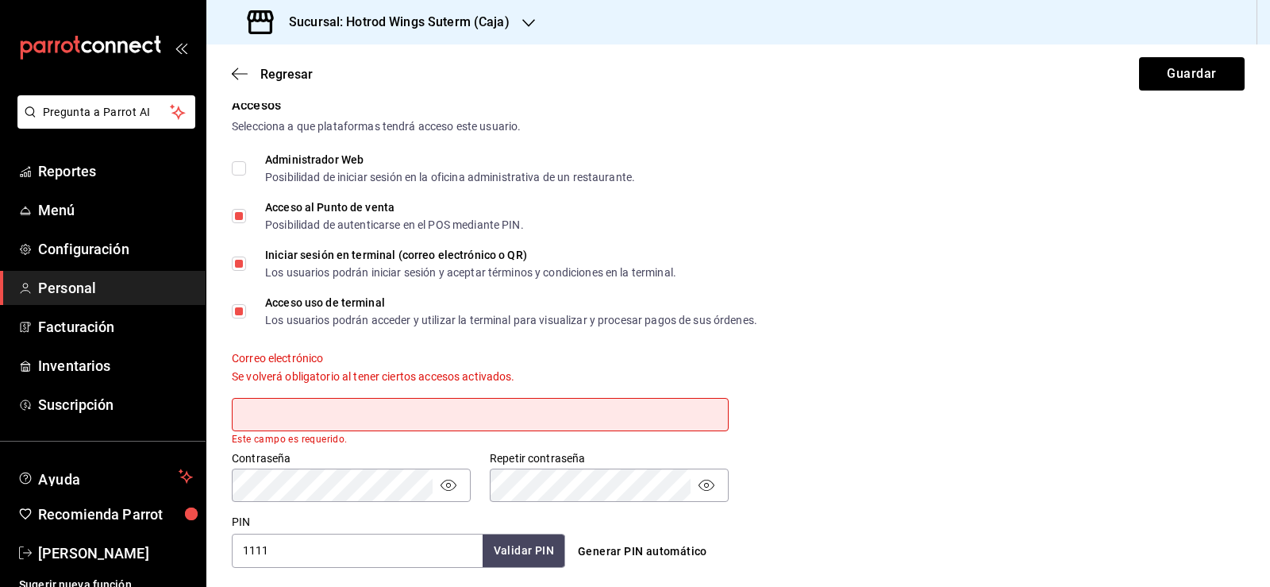
click at [322, 421] on input "text" at bounding box center [480, 414] width 497 height 33
click at [235, 268] on input "Iniciar sesión en terminal (correo electrónico o QR) Los usuarios podrán inicia…" at bounding box center [239, 263] width 14 height 14
click at [460, 410] on input "text" at bounding box center [480, 414] width 497 height 33
click at [1191, 70] on button "Guardar" at bounding box center [1192, 73] width 106 height 33
checkbox input "true"
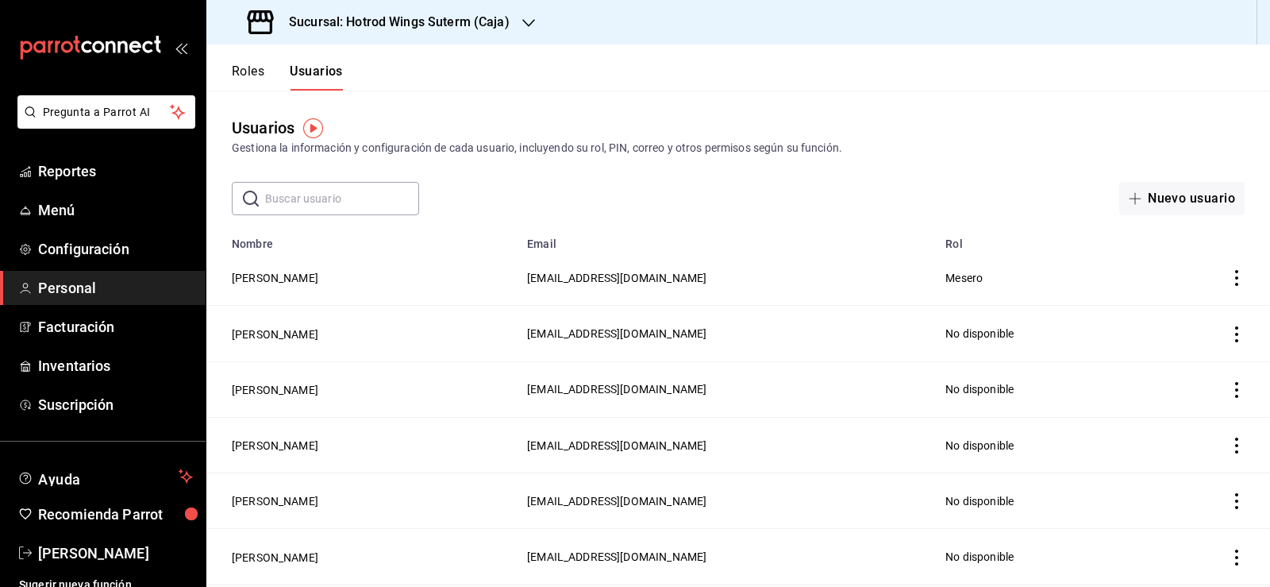
click at [345, 278] on td "[PERSON_NAME]" at bounding box center [361, 278] width 311 height 56
click at [317, 277] on button "[PERSON_NAME]" at bounding box center [275, 278] width 87 height 16
click at [317, 277] on html "Pregunta a Parrot AI Reportes Menú Configuración Personal Facturación Inventari…" at bounding box center [635, 293] width 1270 height 587
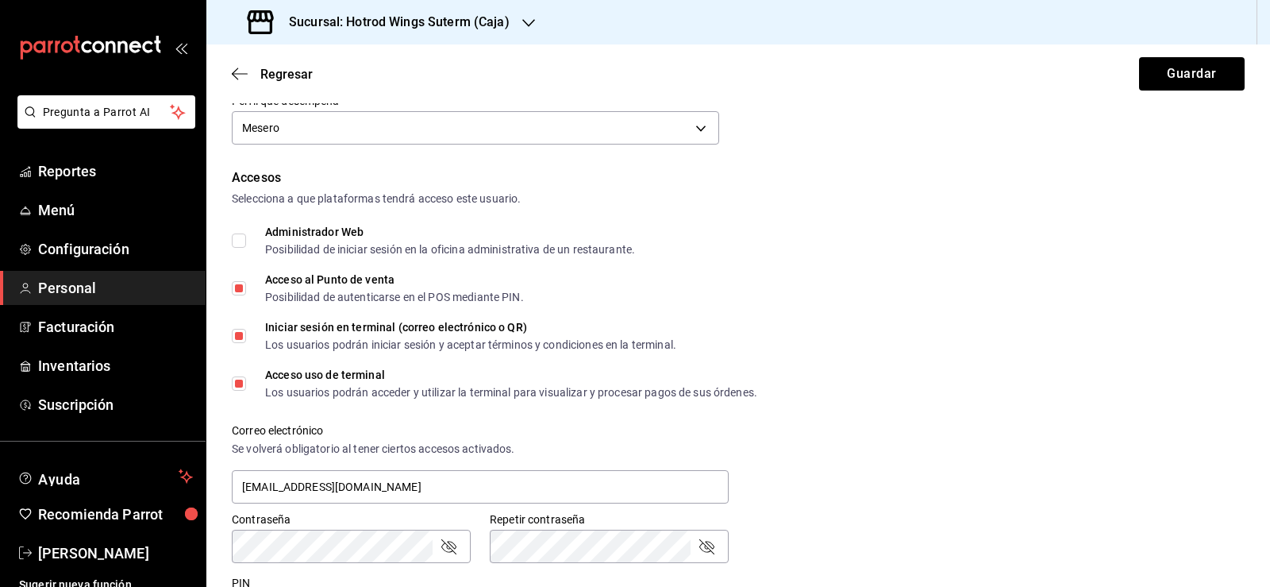
scroll to position [318, 0]
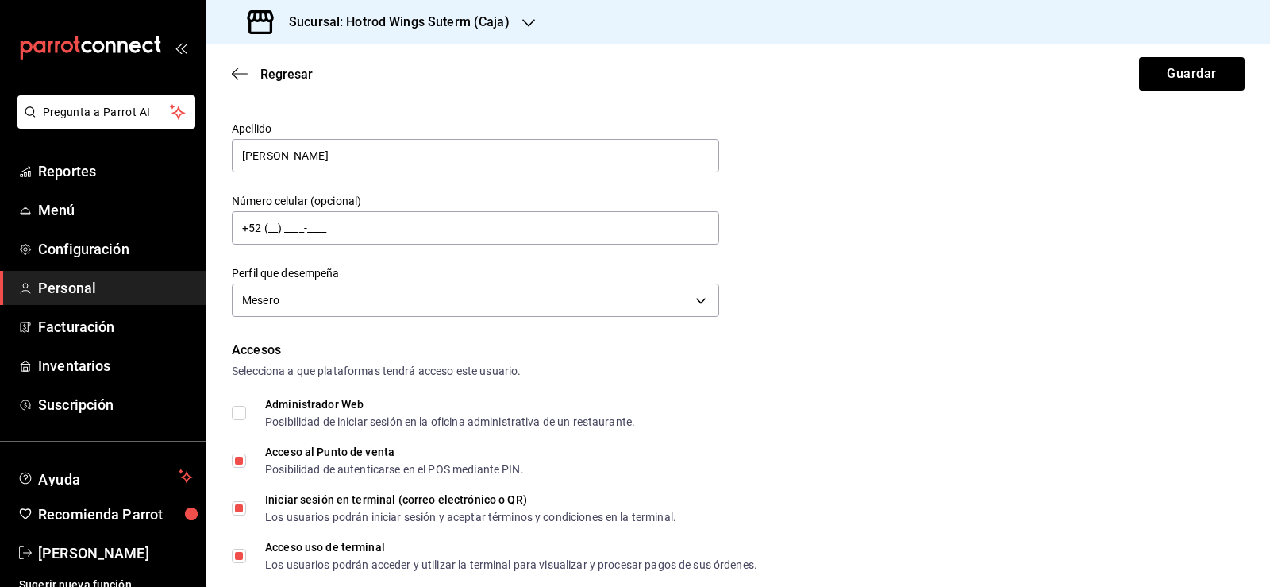
scroll to position [79, 0]
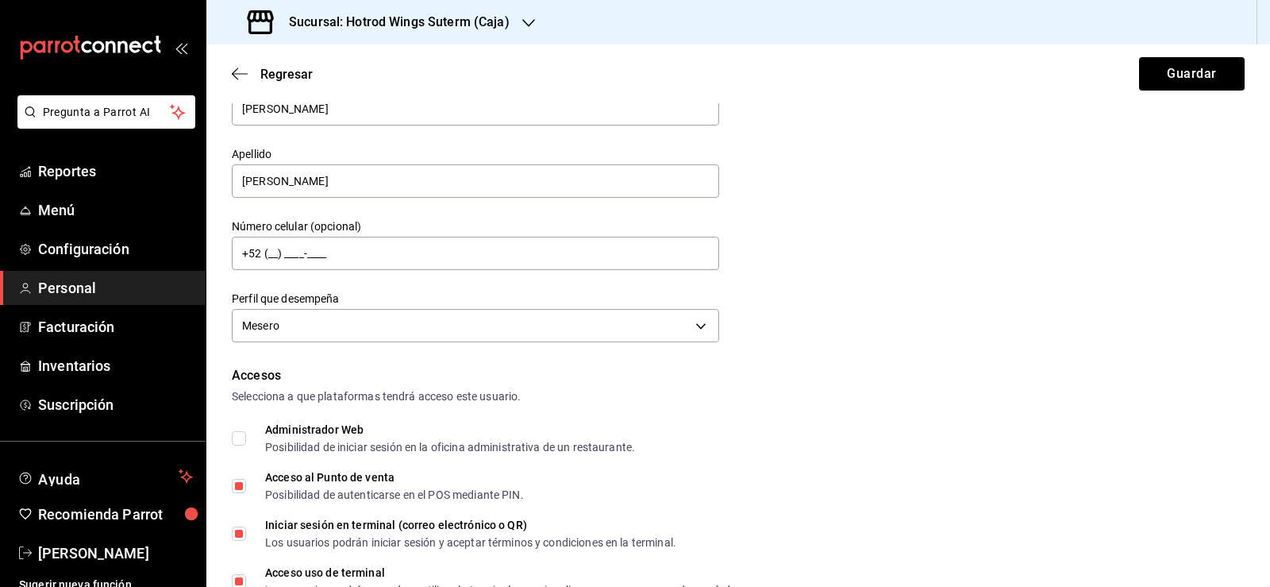
click at [60, 286] on span "Personal" at bounding box center [115, 287] width 155 height 21
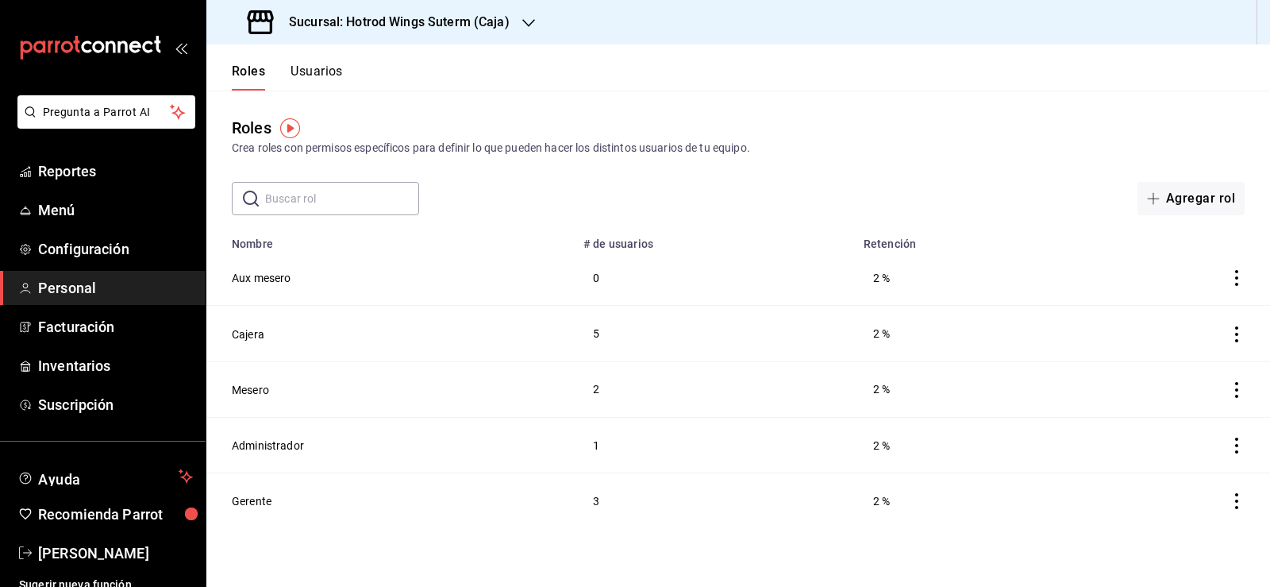
click at [321, 63] on div "Roles Usuarios" at bounding box center [274, 67] width 137 height 46
click at [319, 78] on button "Usuarios" at bounding box center [317, 77] width 52 height 27
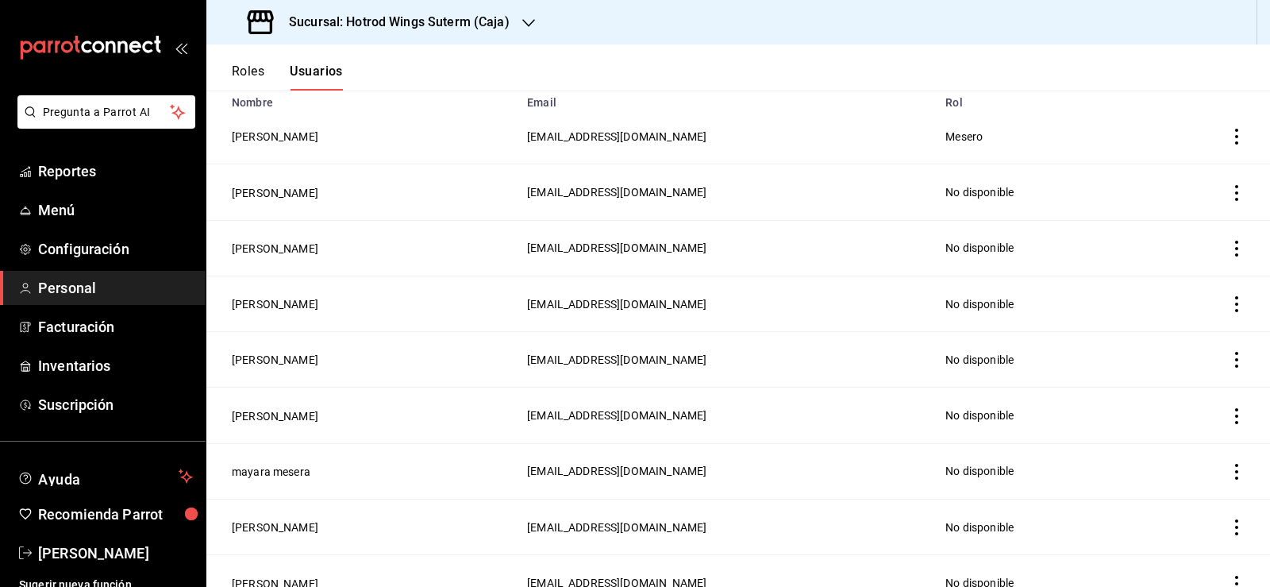
scroll to position [159, 0]
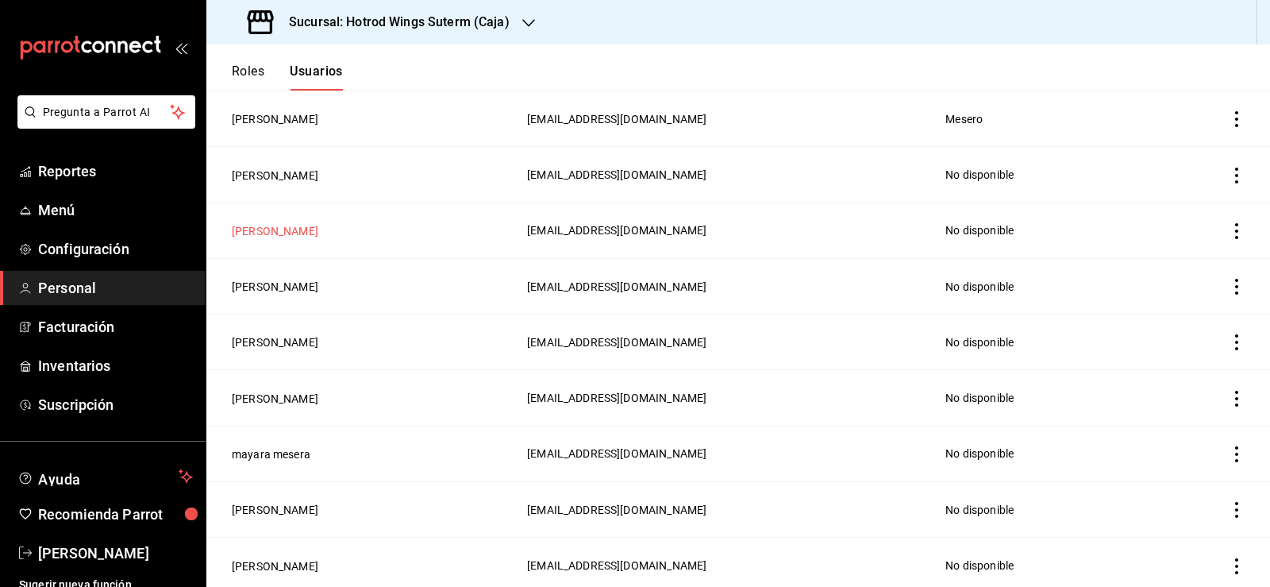
click at [294, 230] on button "[PERSON_NAME]" at bounding box center [275, 231] width 87 height 16
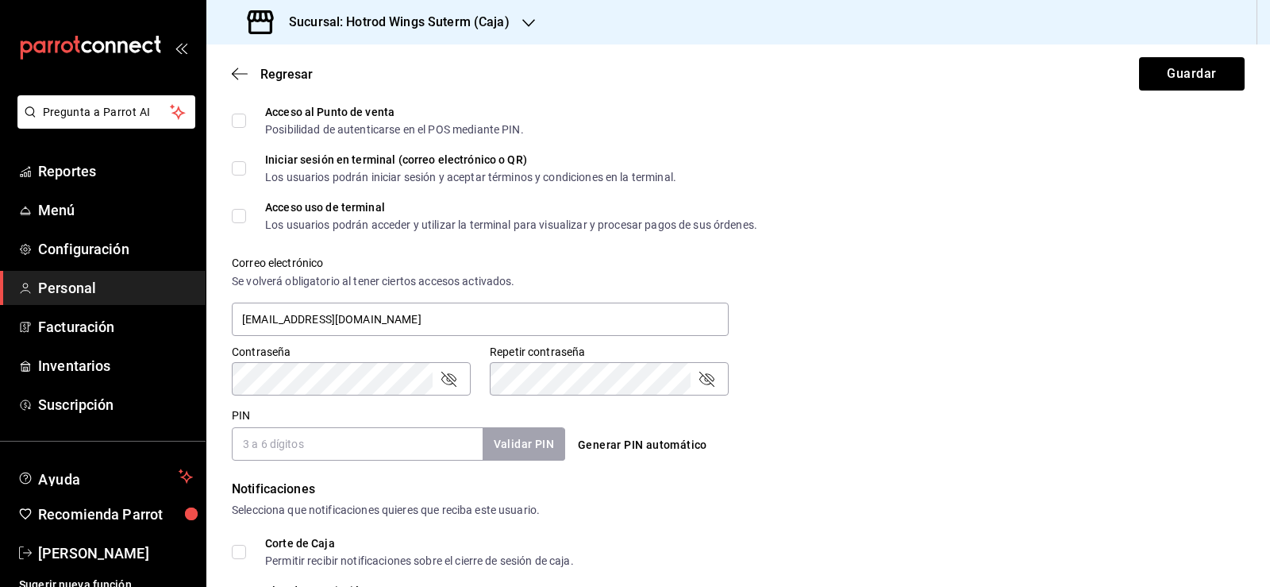
scroll to position [476, 0]
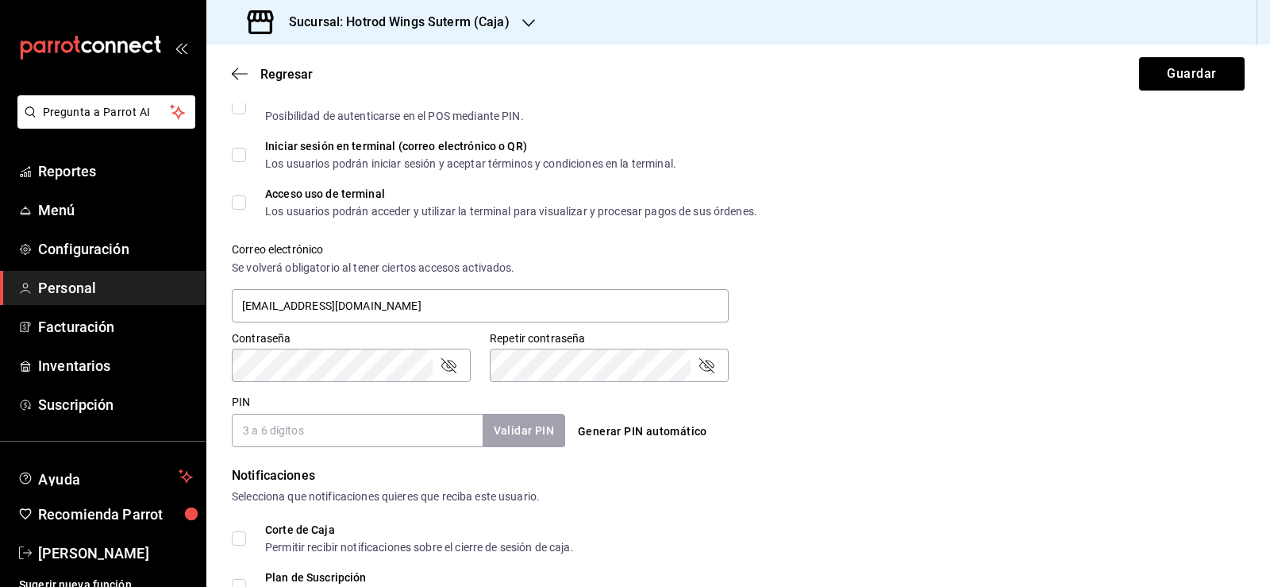
click at [69, 280] on span "Personal" at bounding box center [115, 287] width 155 height 21
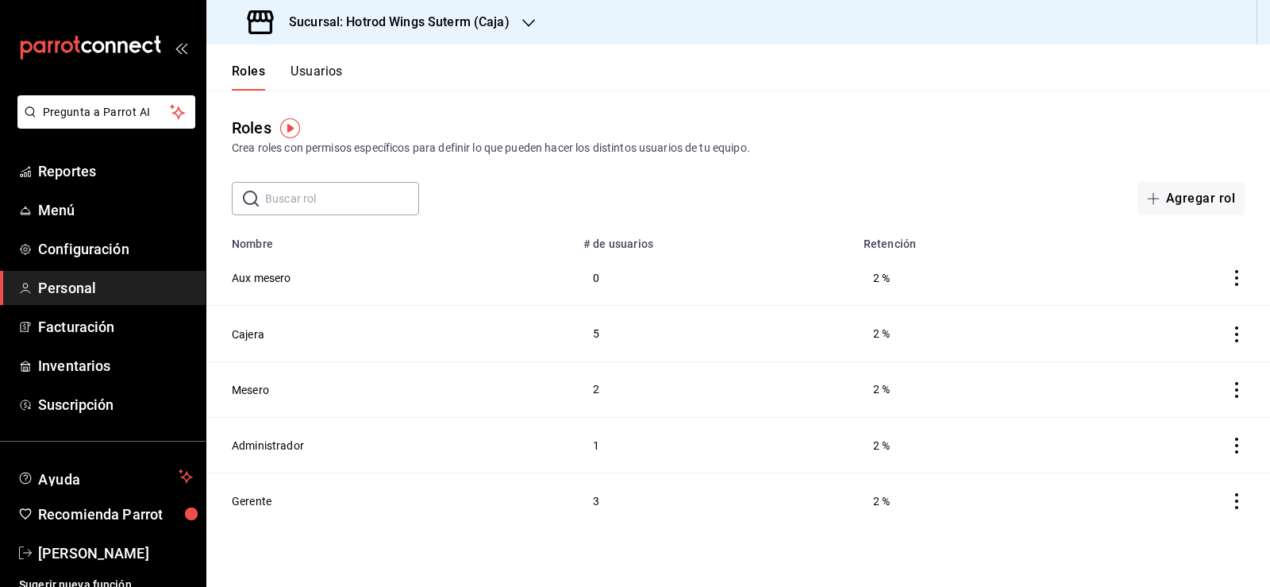
click at [334, 67] on button "Usuarios" at bounding box center [317, 77] width 52 height 27
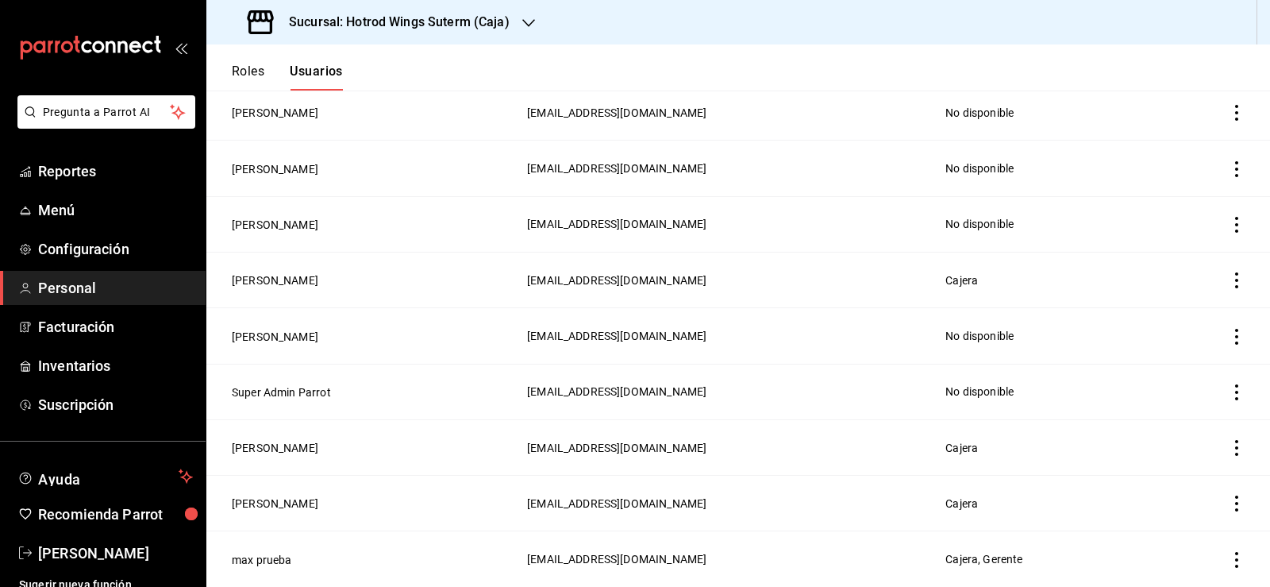
scroll to position [635, 0]
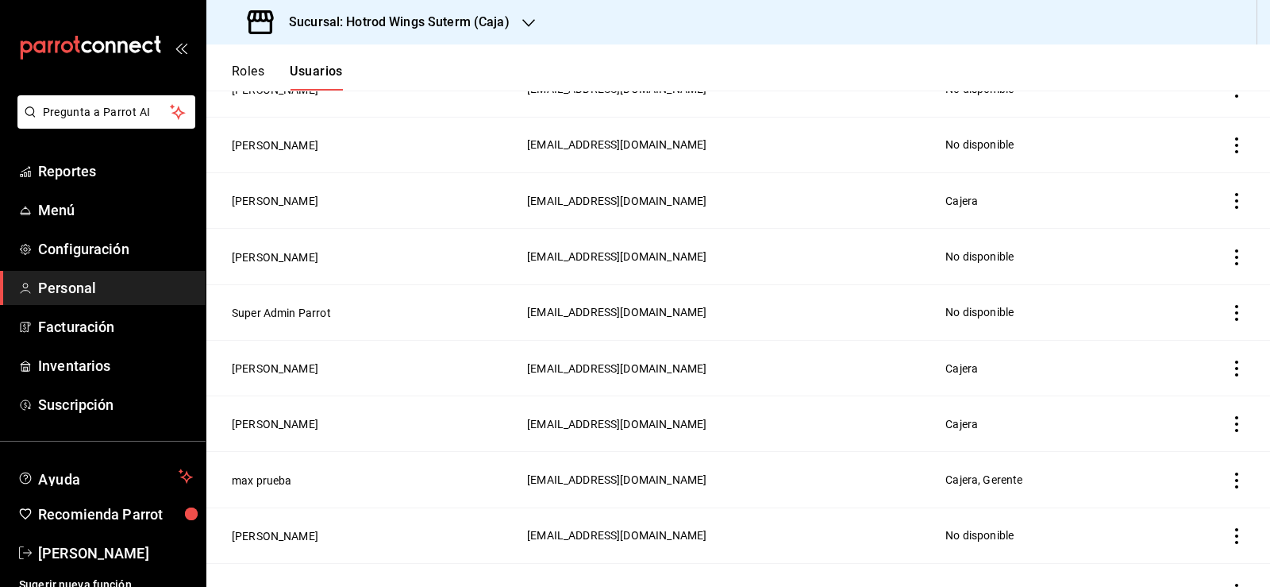
click at [1235, 416] on icon "actions" at bounding box center [1236, 424] width 3 height 16
click at [1187, 440] on span "Eliminar" at bounding box center [1167, 435] width 40 height 13
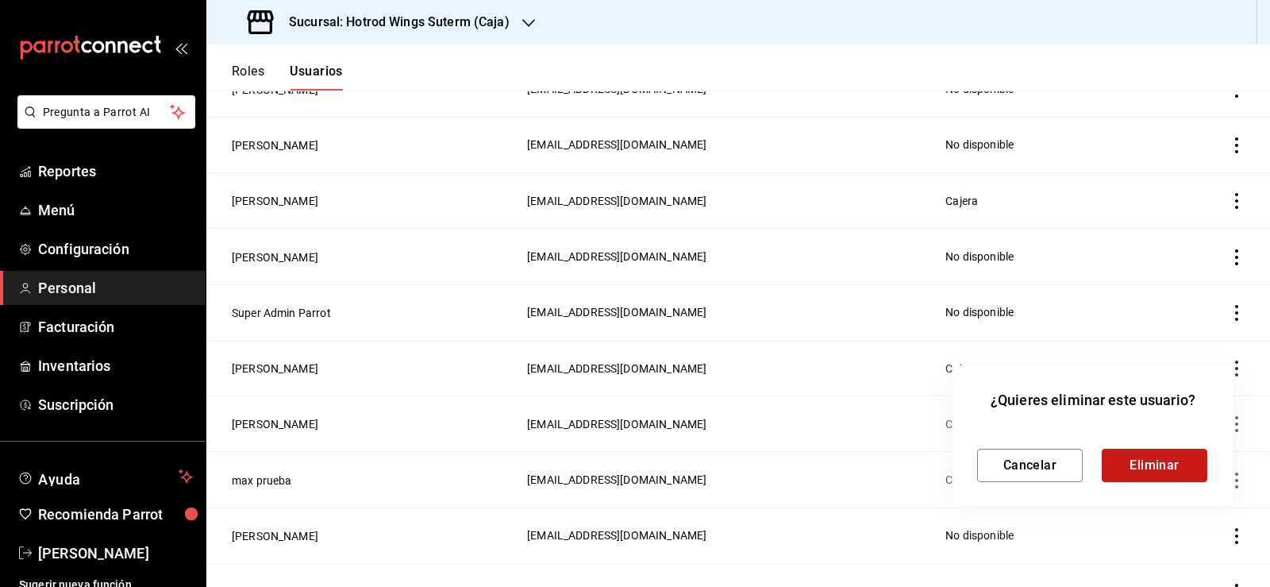
click at [1158, 466] on button "Eliminar" at bounding box center [1155, 465] width 106 height 33
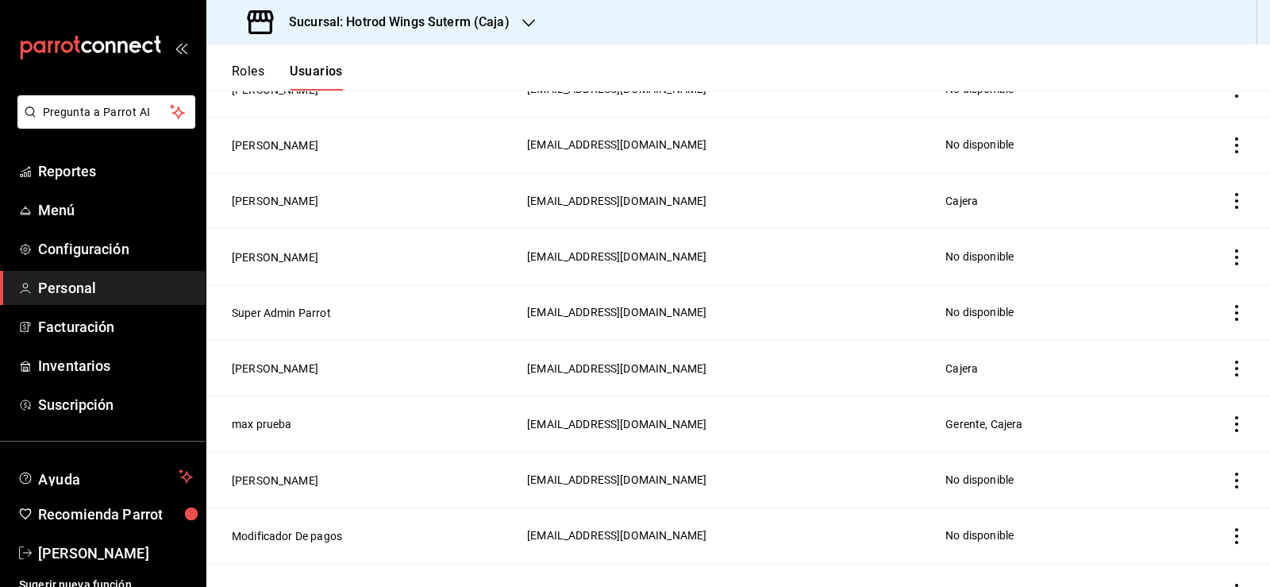
click at [314, 410] on td "max prueba" at bounding box center [361, 424] width 311 height 56
click at [275, 416] on button "max prueba" at bounding box center [262, 424] width 60 height 16
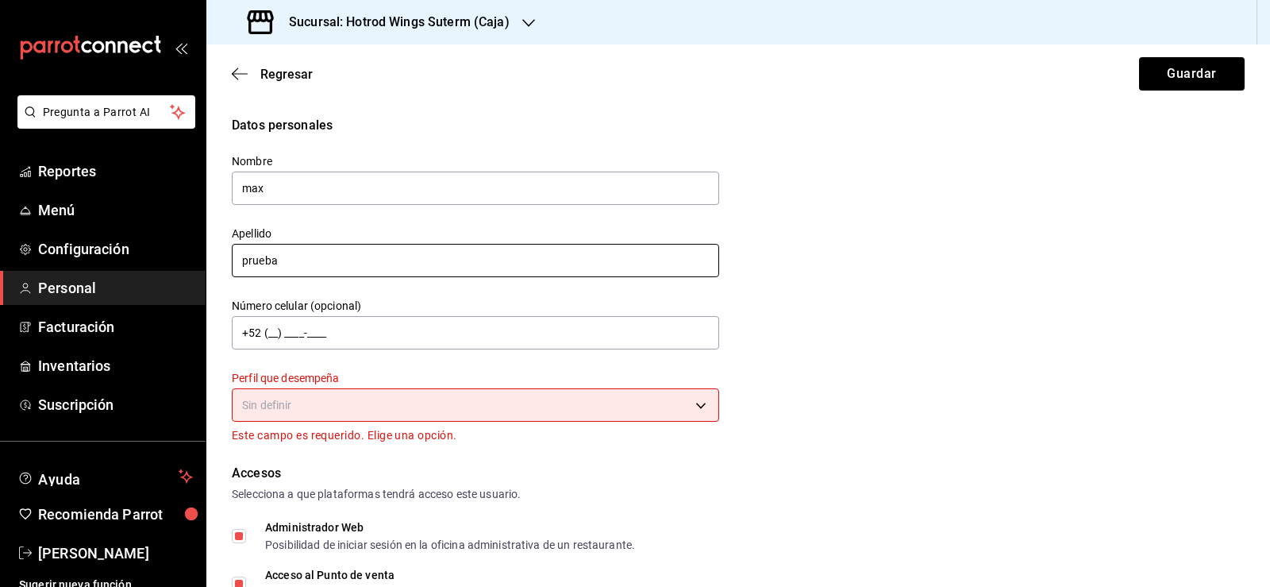
scroll to position [79, 0]
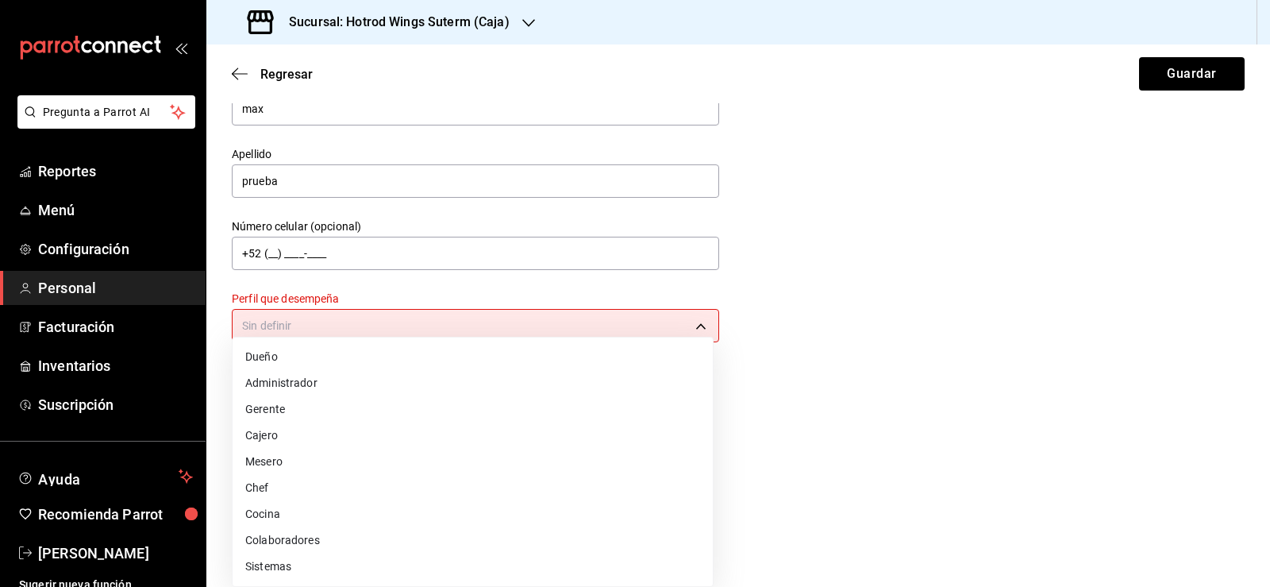
click at [689, 325] on body "Pregunta a Parrot AI Reportes Menú Configuración Personal Facturación Inventari…" at bounding box center [635, 293] width 1270 height 587
click at [294, 467] on li "Mesero" at bounding box center [473, 462] width 480 height 26
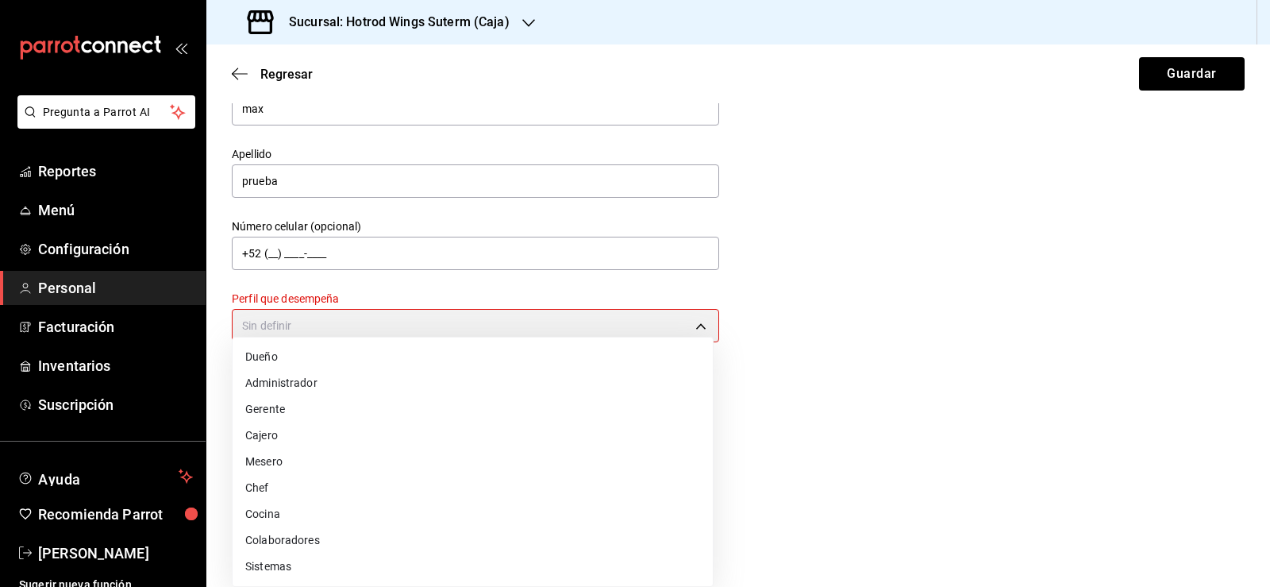
type input "WAITER"
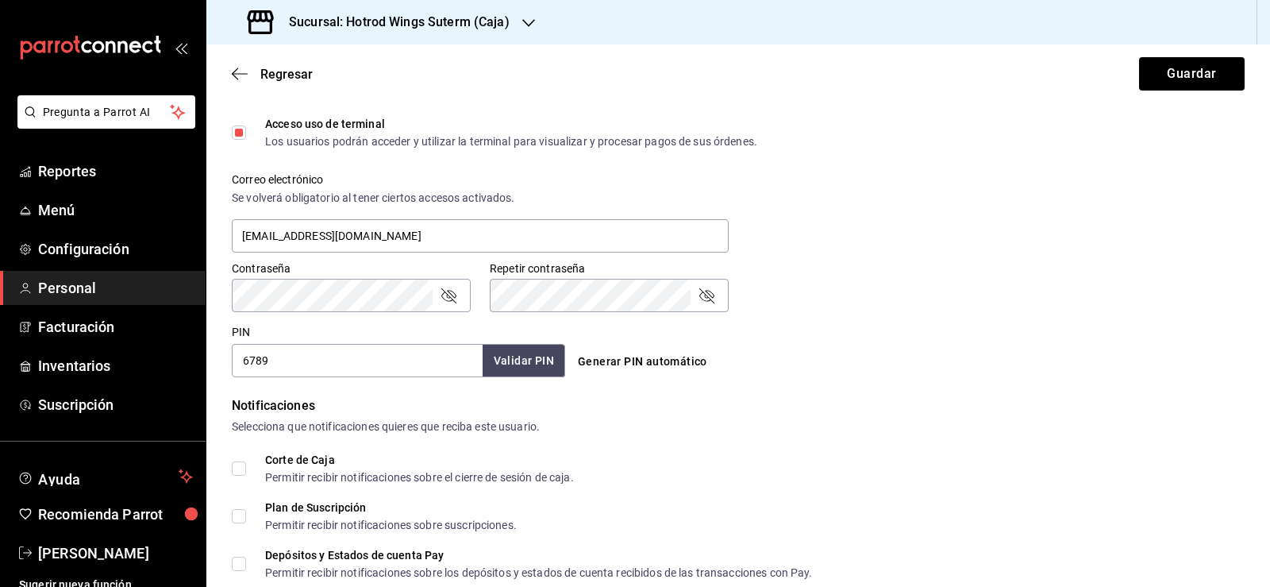
scroll to position [556, 0]
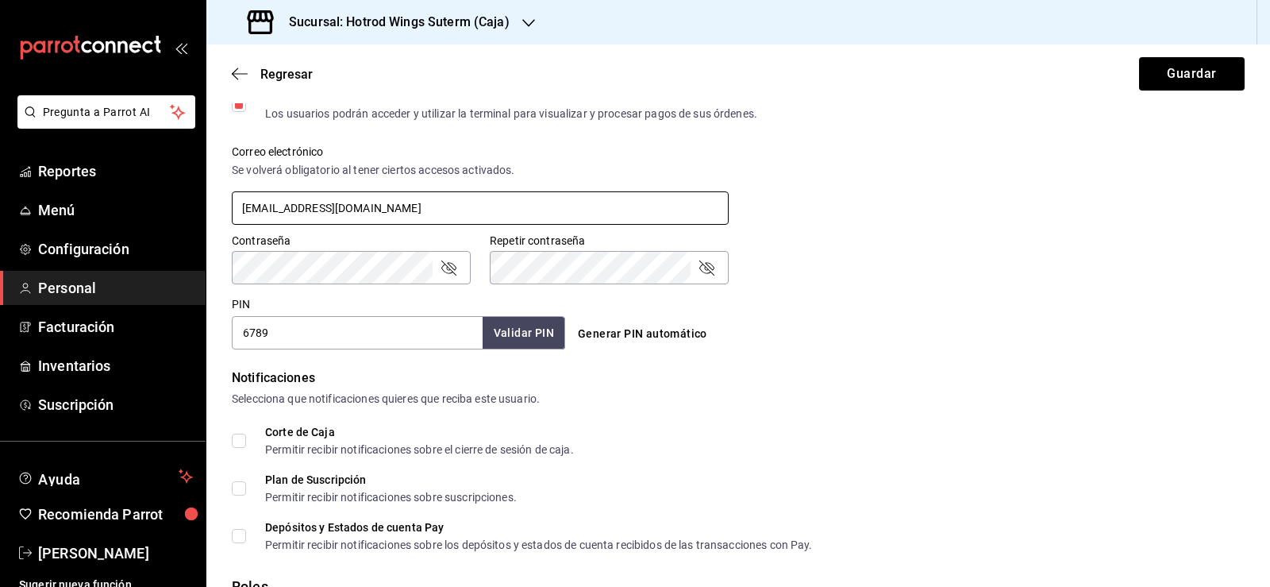
click at [405, 211] on input "[EMAIL_ADDRESS][DOMAIN_NAME]" at bounding box center [480, 207] width 497 height 33
type input "m"
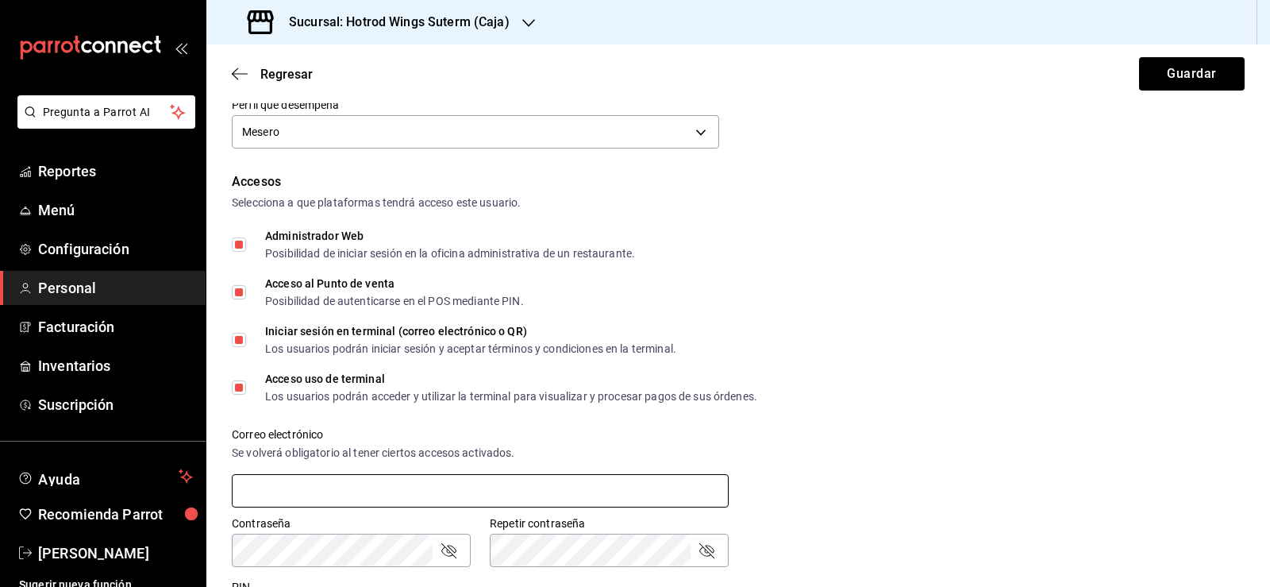
scroll to position [219, 0]
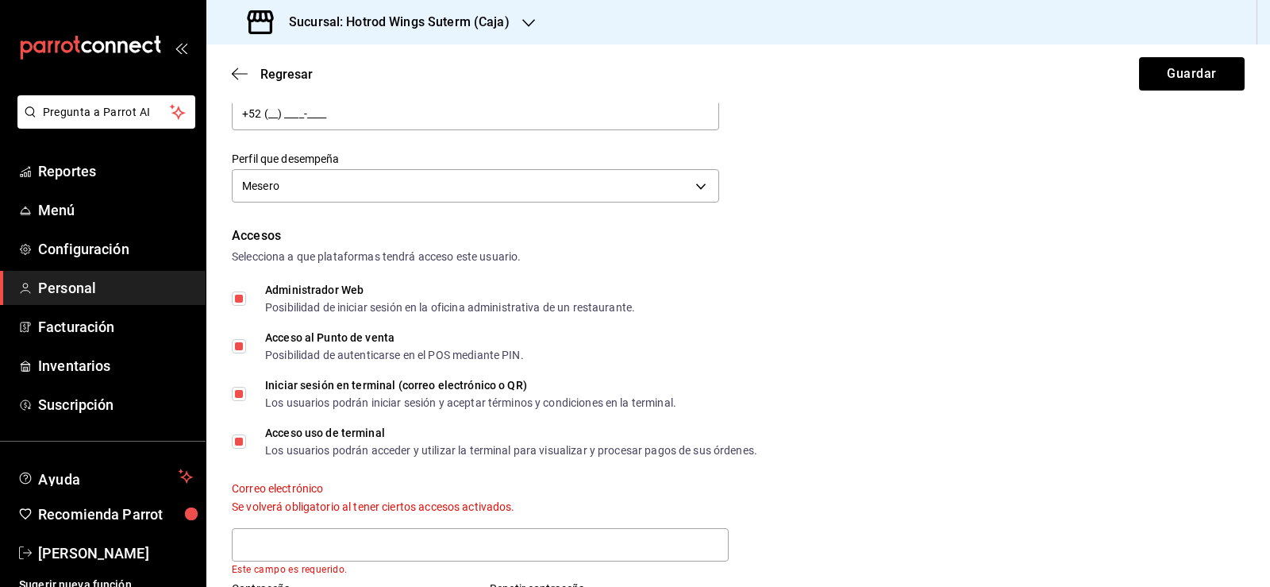
click at [242, 298] on input "Administrador Web Posibilidad de iniciar sesión en la oficina administrativa de…" at bounding box center [239, 298] width 14 height 14
checkbox input "false"
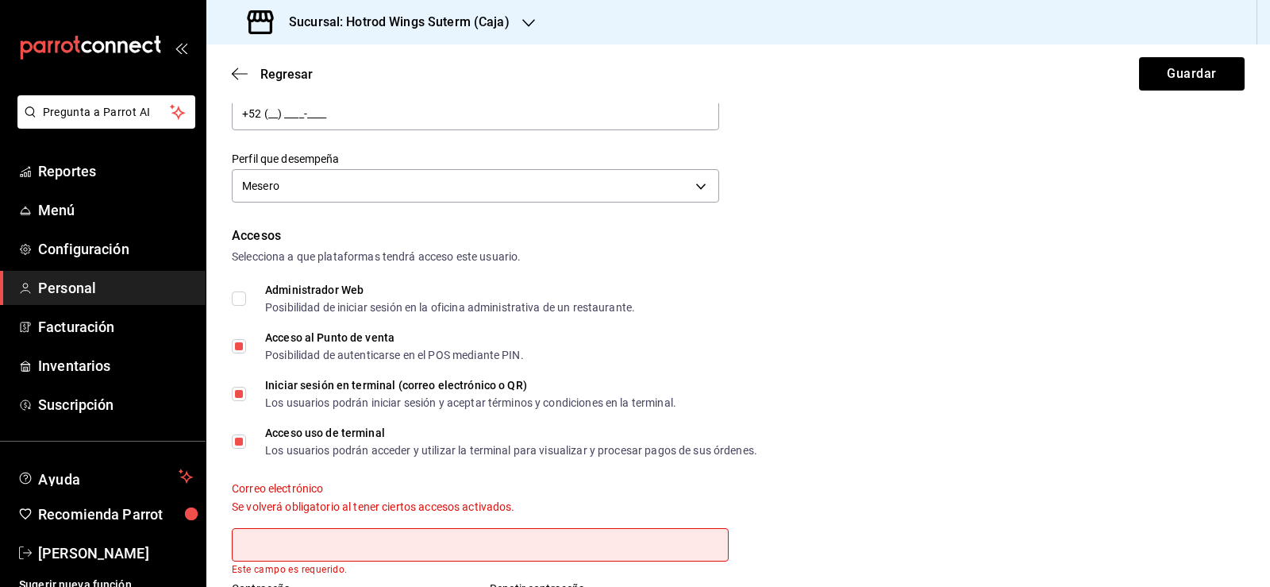
click at [238, 397] on input "Iniciar sesión en terminal (correo electrónico o QR) Los usuarios podrán inicia…" at bounding box center [239, 394] width 14 height 14
checkbox input "false"
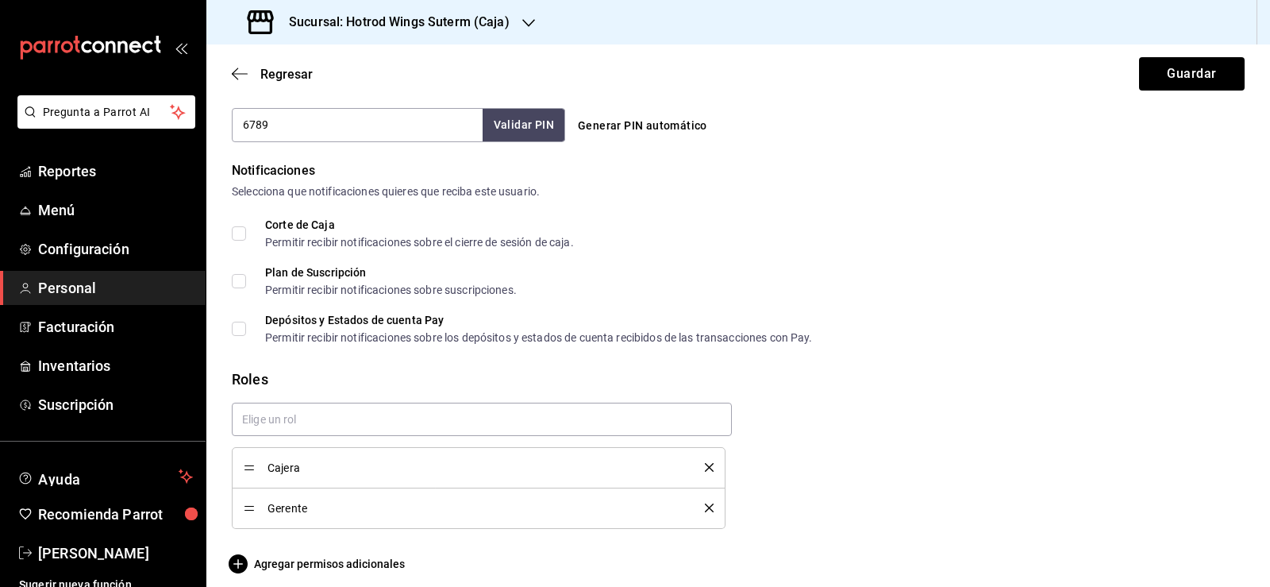
scroll to position [787, 0]
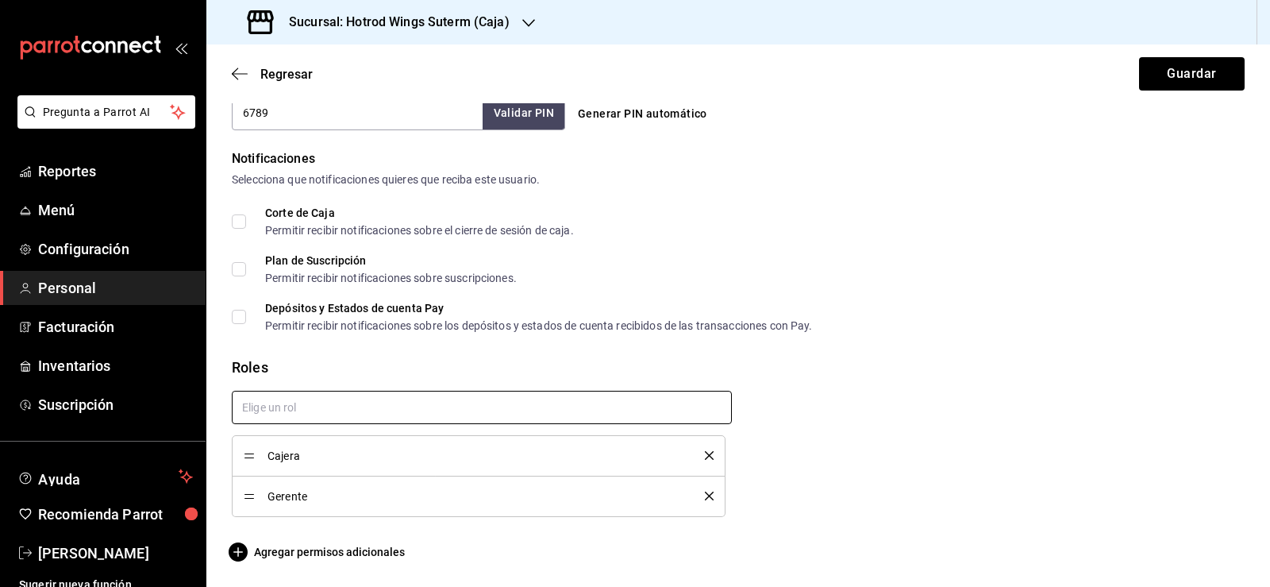
click at [379, 412] on input "text" at bounding box center [482, 407] width 500 height 33
click at [283, 467] on li "Mesero" at bounding box center [479, 469] width 495 height 26
checkbox input "true"
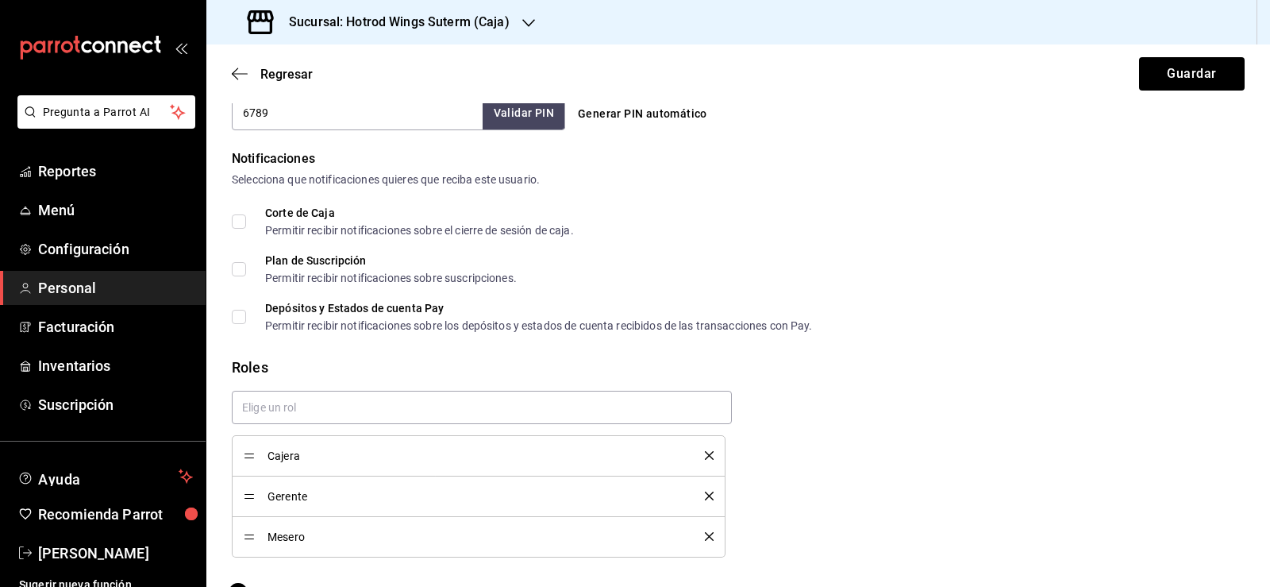
click at [303, 541] on span "Mesero" at bounding box center [475, 536] width 414 height 11
click at [271, 537] on span "Mesero" at bounding box center [475, 536] width 414 height 11
click at [818, 388] on div "Cajera Gerente Mesero" at bounding box center [732, 467] width 1026 height 179
click at [436, 410] on input "text" at bounding box center [482, 407] width 500 height 33
click at [468, 389] on div "Cajera Gerente Mesero" at bounding box center [475, 467] width 513 height 179
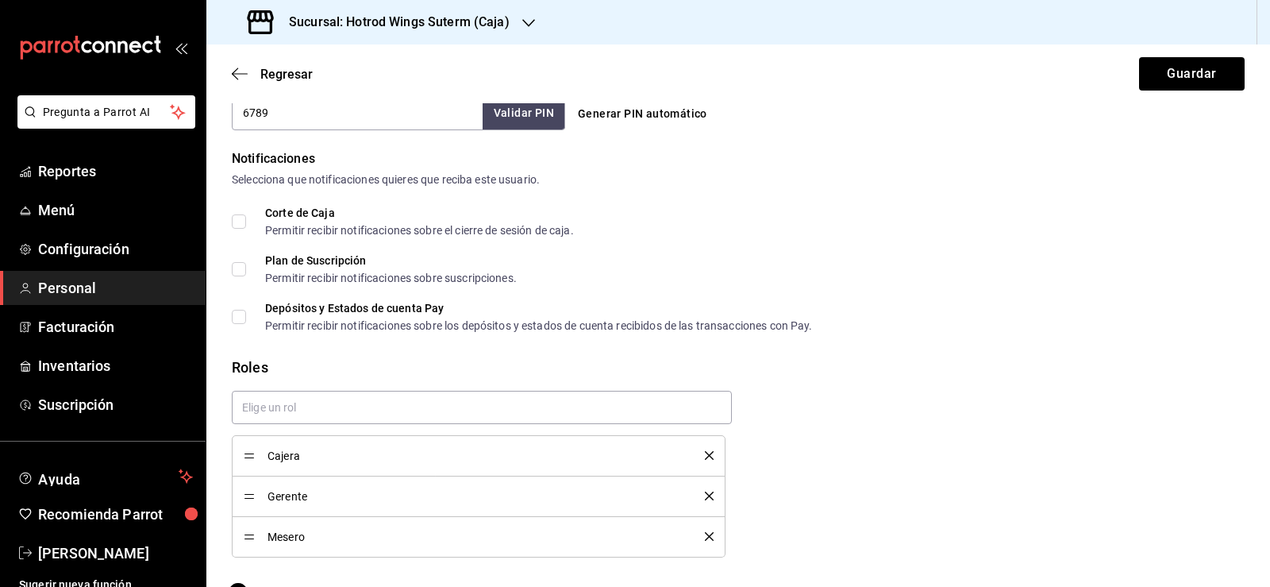
click at [753, 484] on div "Cajera Gerente Mesero" at bounding box center [732, 467] width 1026 height 179
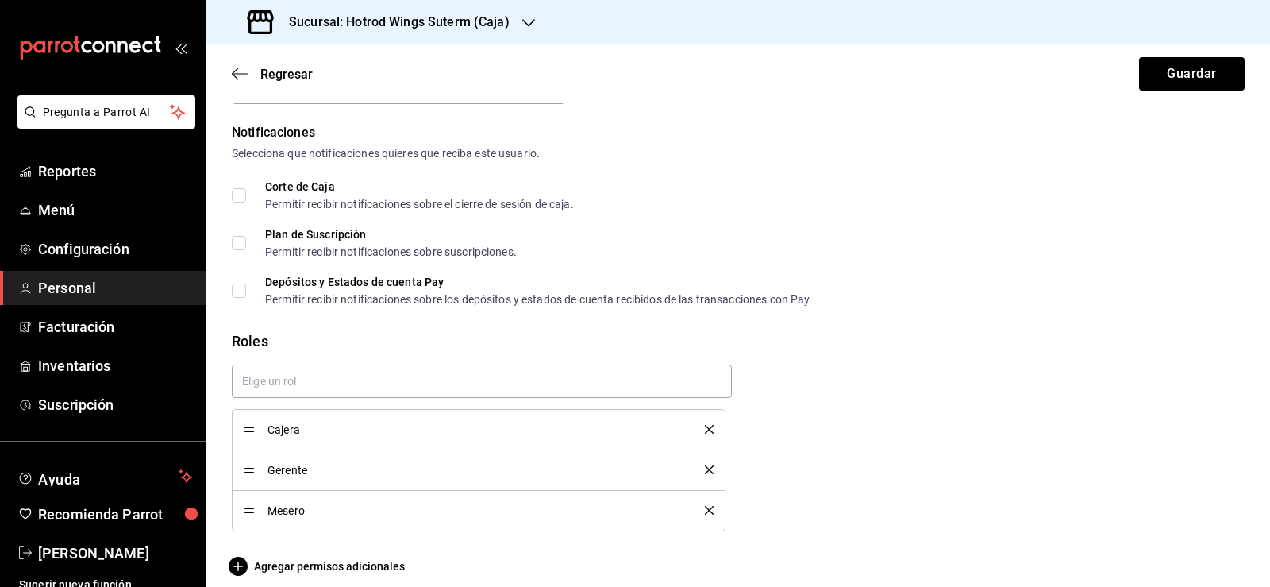
scroll to position [827, 0]
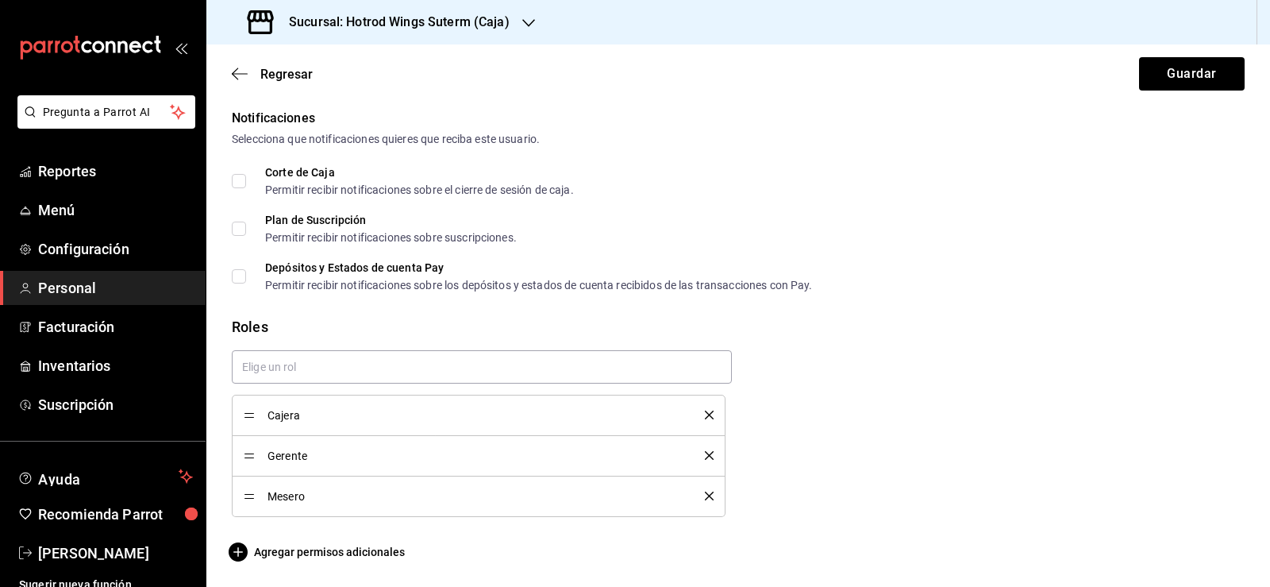
click at [705, 504] on div "Mesero" at bounding box center [479, 495] width 470 height 17
click at [698, 499] on button "delete" at bounding box center [704, 495] width 20 height 9
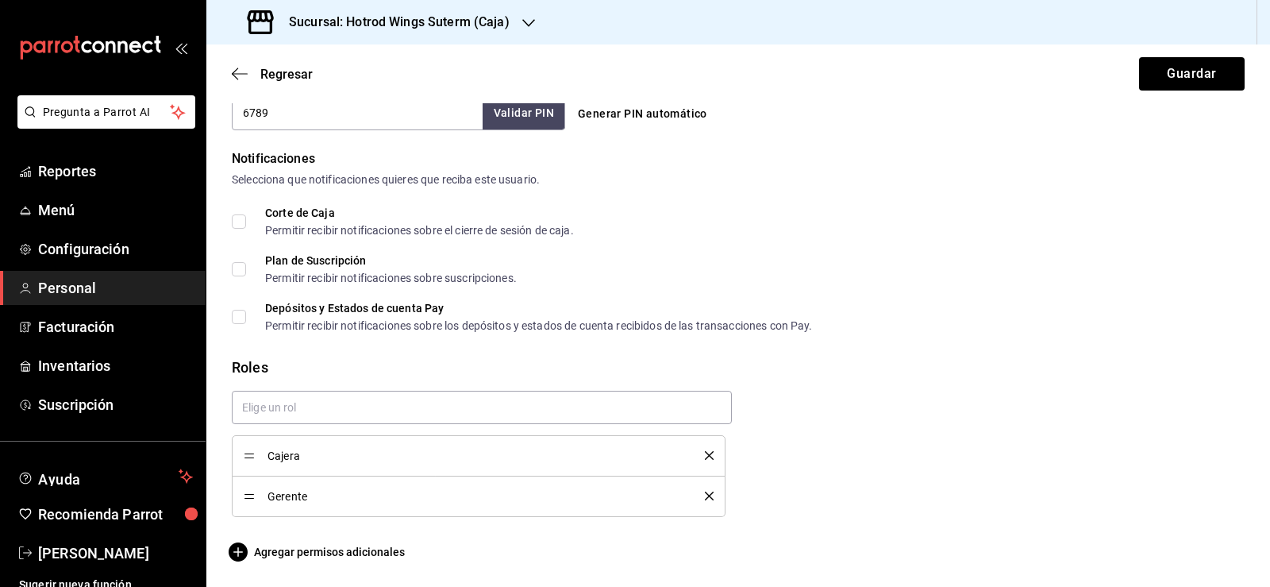
click at [705, 491] on icon "delete" at bounding box center [709, 495] width 9 height 9
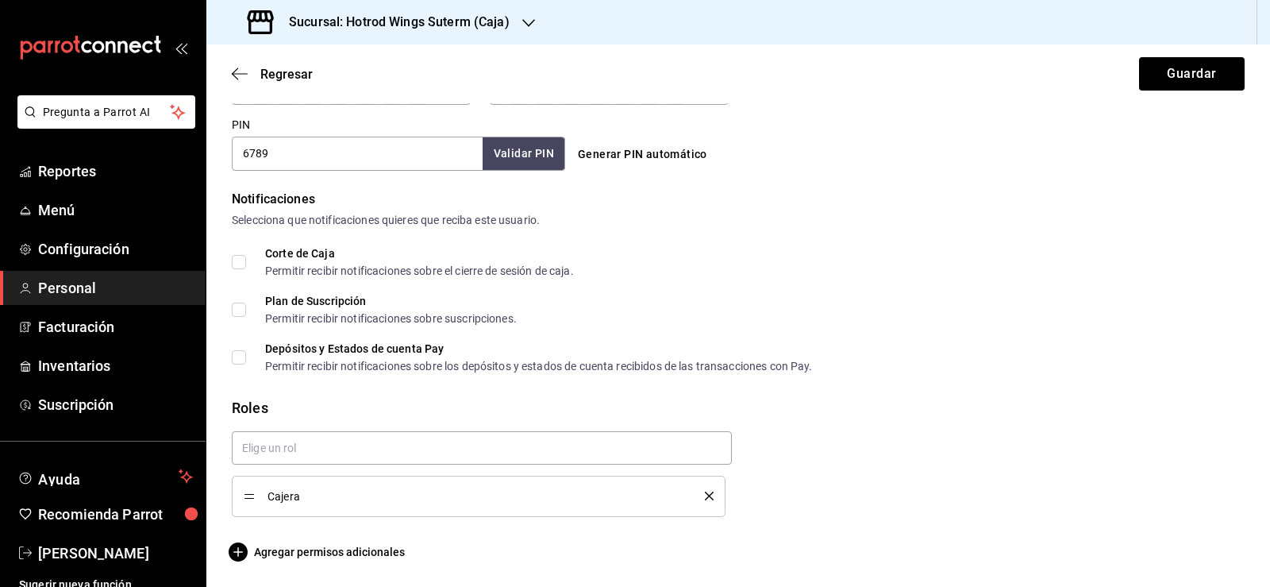
scroll to position [746, 0]
click at [706, 497] on icon "delete" at bounding box center [709, 495] width 9 height 9
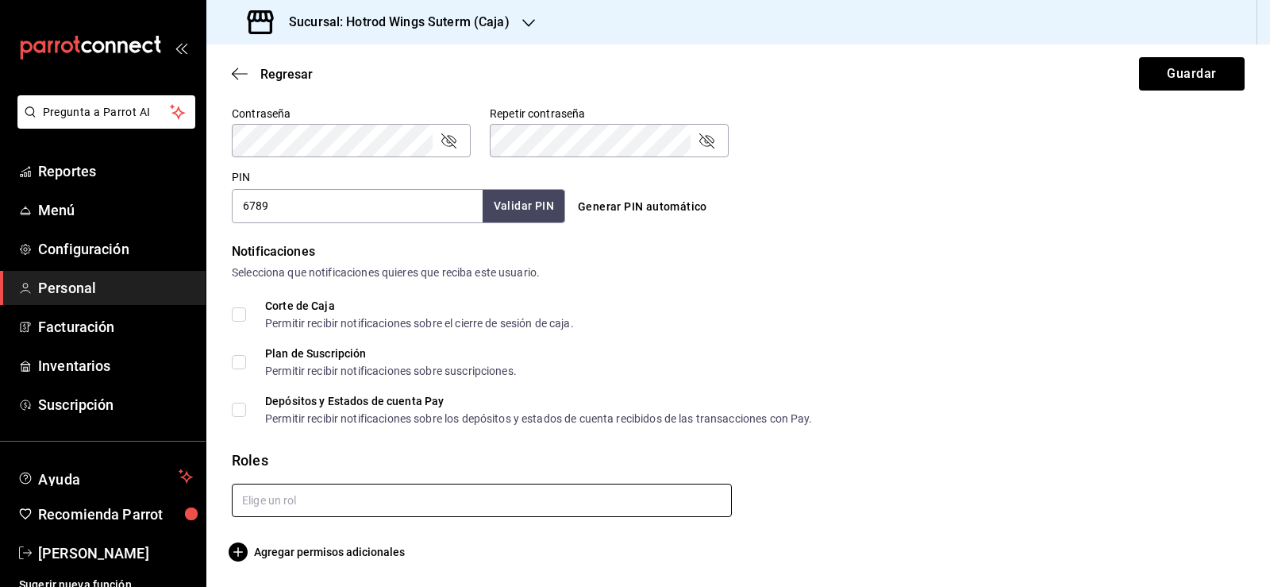
scroll to position [694, 0]
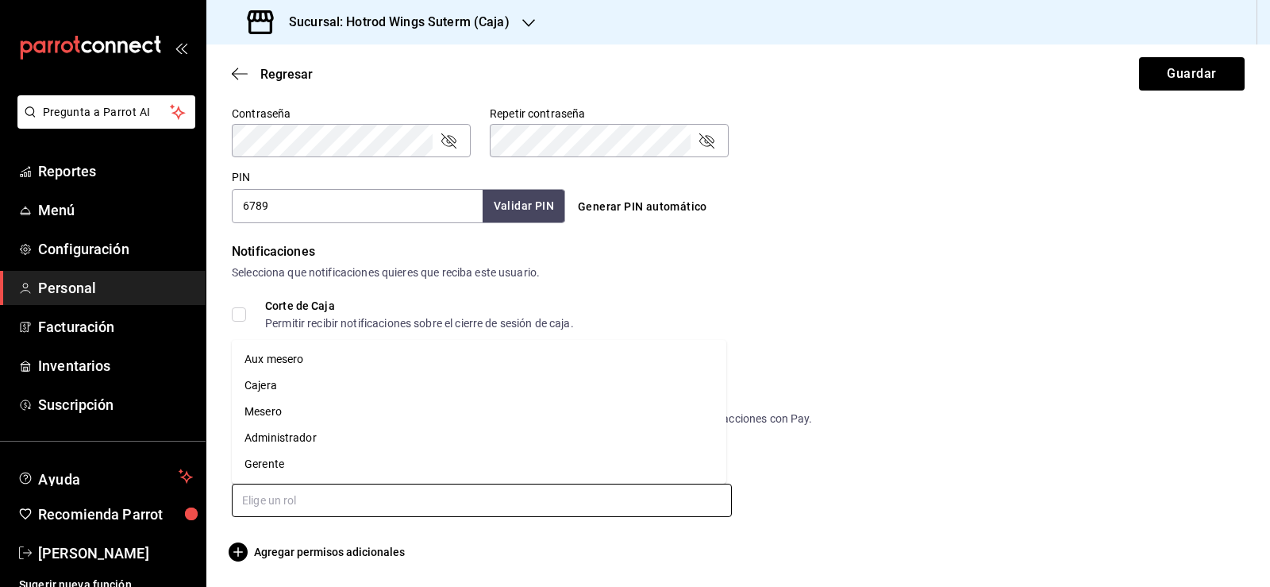
click at [433, 501] on input "text" at bounding box center [482, 499] width 500 height 33
click at [287, 410] on li "Mesero" at bounding box center [479, 411] width 495 height 26
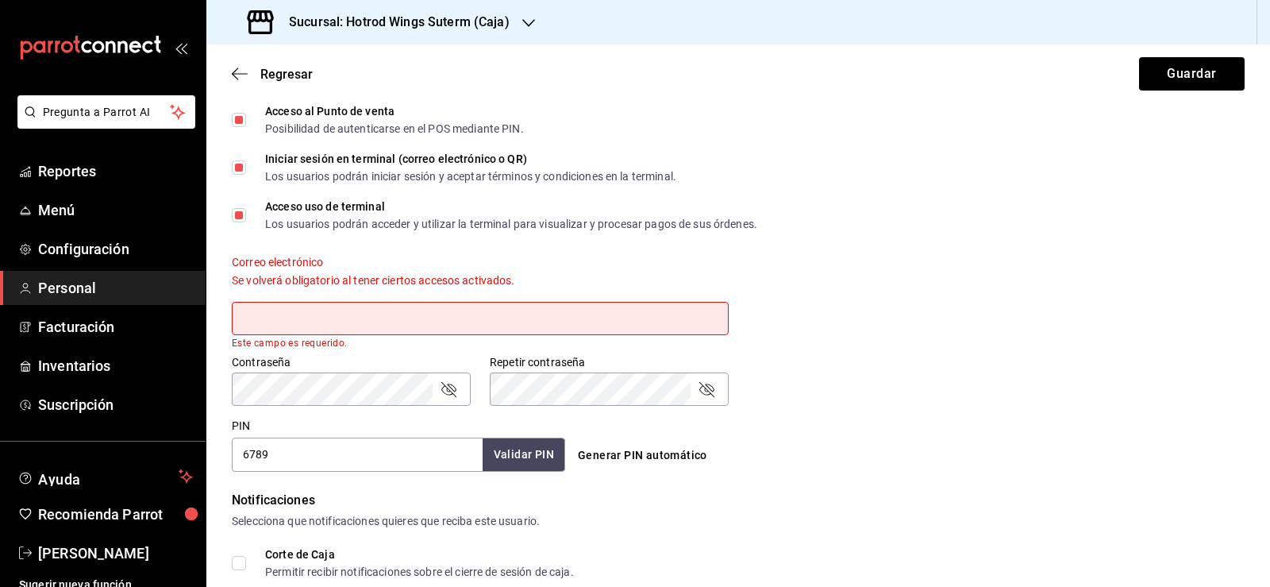
scroll to position [556, 0]
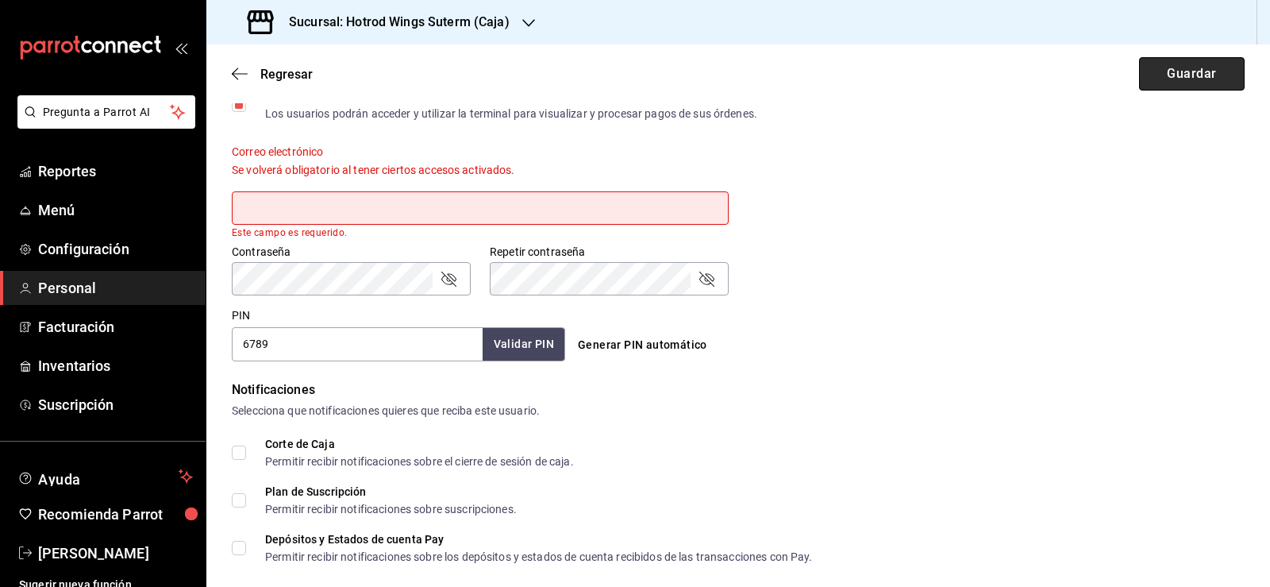
click at [1195, 71] on button "Guardar" at bounding box center [1192, 73] width 106 height 33
click at [1206, 74] on button "Guardar" at bounding box center [1192, 73] width 106 height 33
click at [541, 356] on button "Validar PIN" at bounding box center [523, 344] width 84 height 34
click at [410, 207] on input "text" at bounding box center [480, 207] width 497 height 33
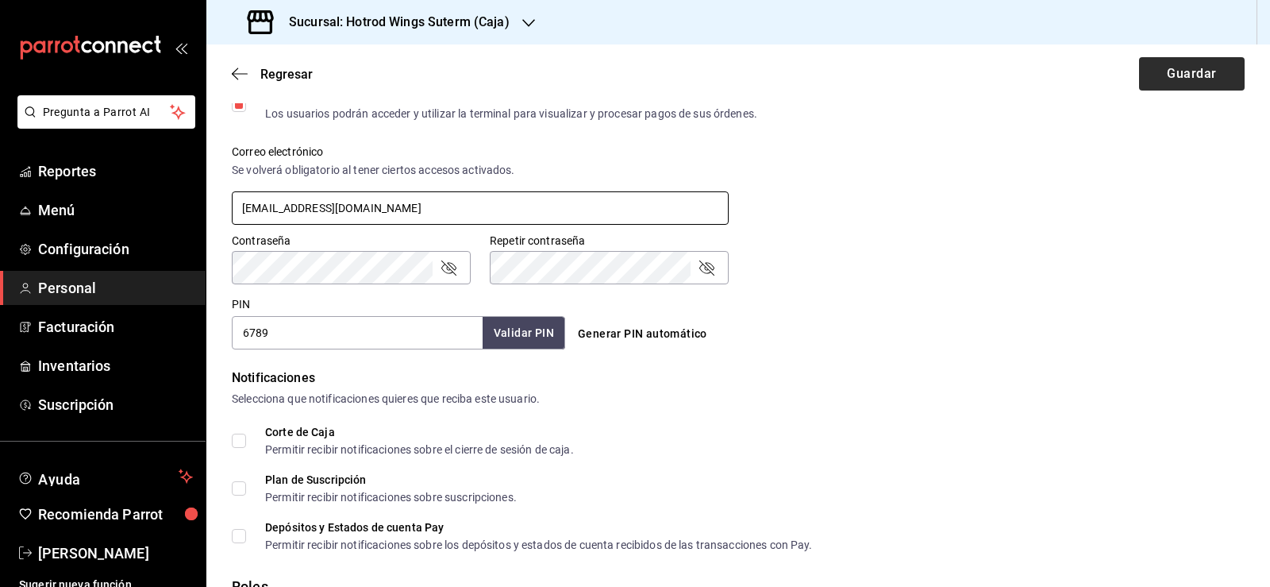
type input "[EMAIL_ADDRESS][DOMAIN_NAME]"
click at [1168, 81] on button "Guardar" at bounding box center [1192, 73] width 106 height 33
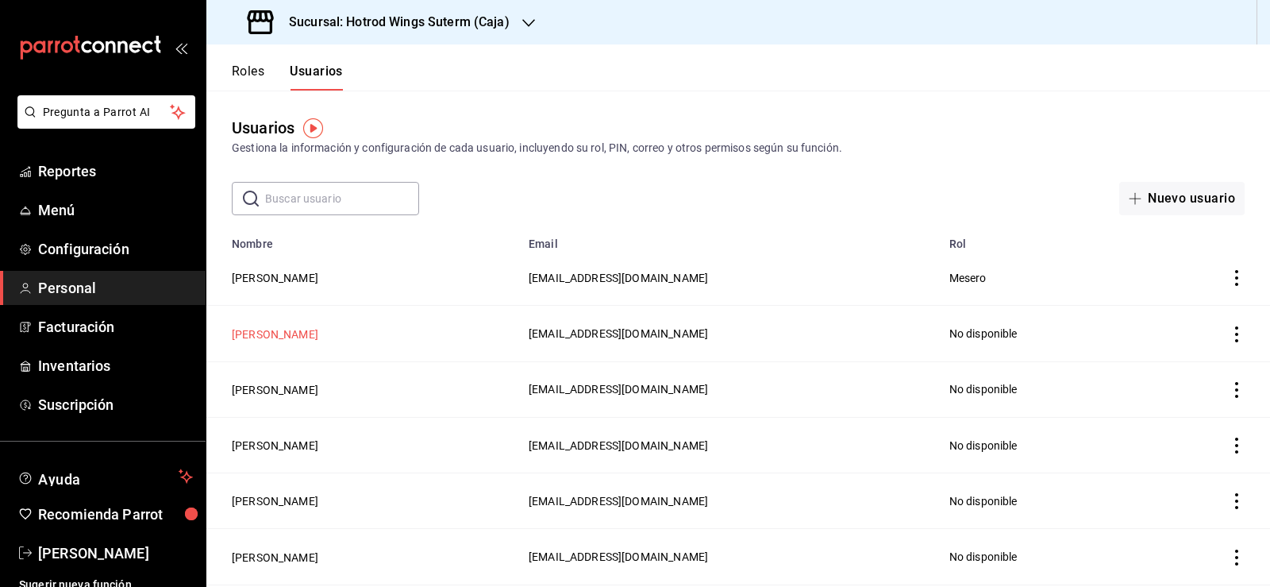
click at [318, 337] on button "[PERSON_NAME]" at bounding box center [275, 334] width 87 height 16
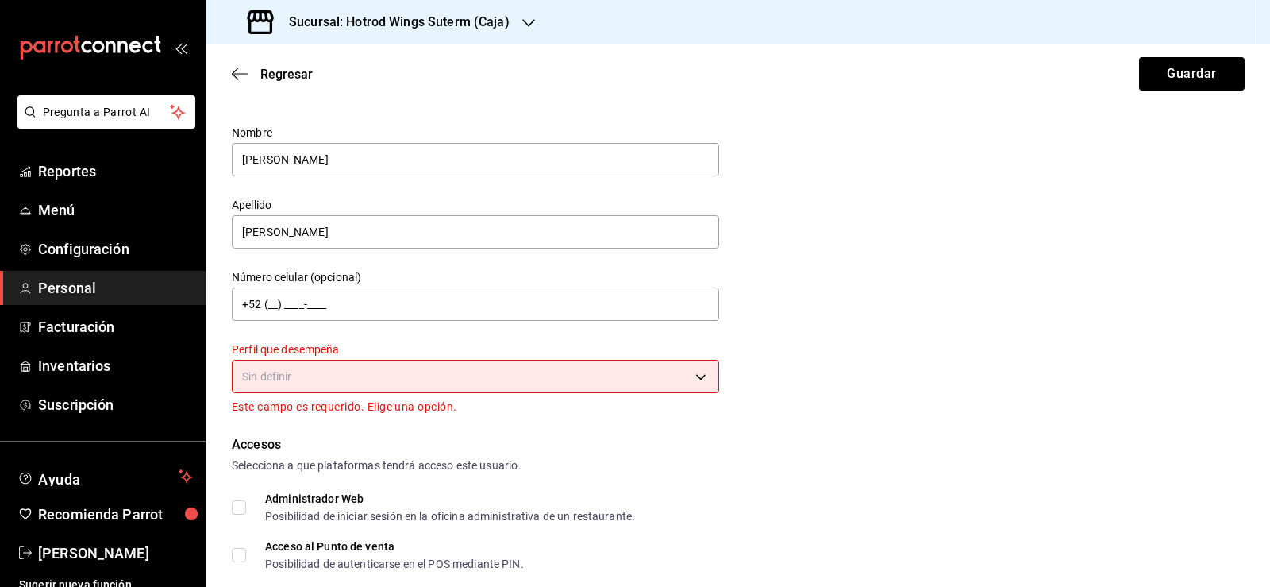
scroll to position [79, 0]
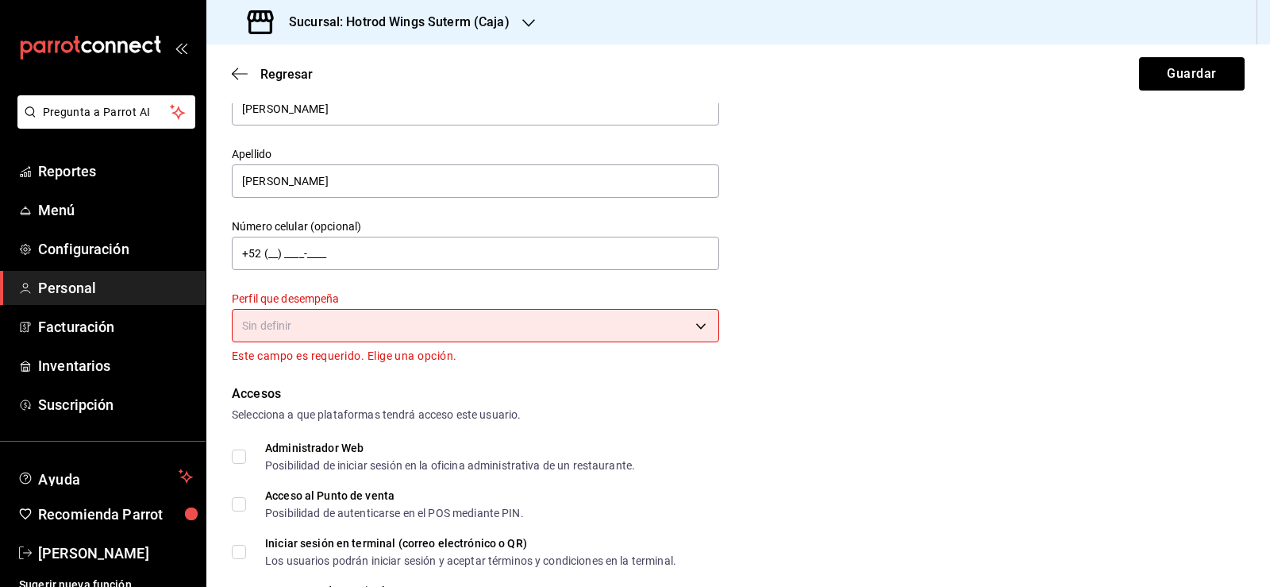
click at [695, 330] on body "Pregunta a Parrot AI Reportes Menú Configuración Personal Facturación Inventari…" at bounding box center [635, 293] width 1270 height 587
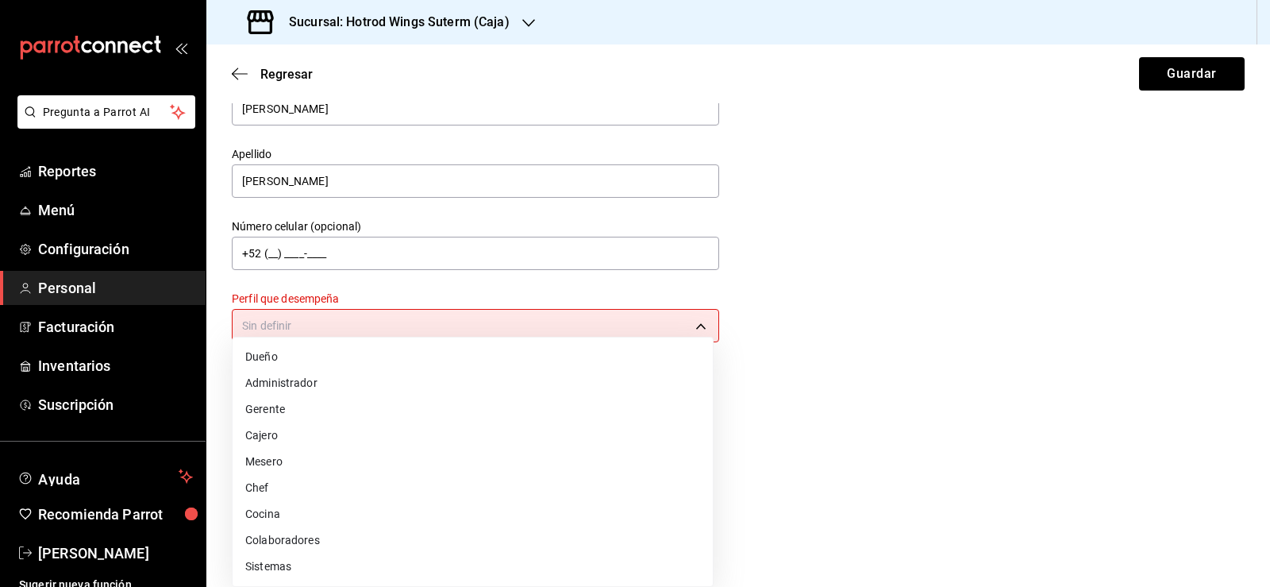
click at [275, 464] on li "Mesero" at bounding box center [473, 462] width 480 height 26
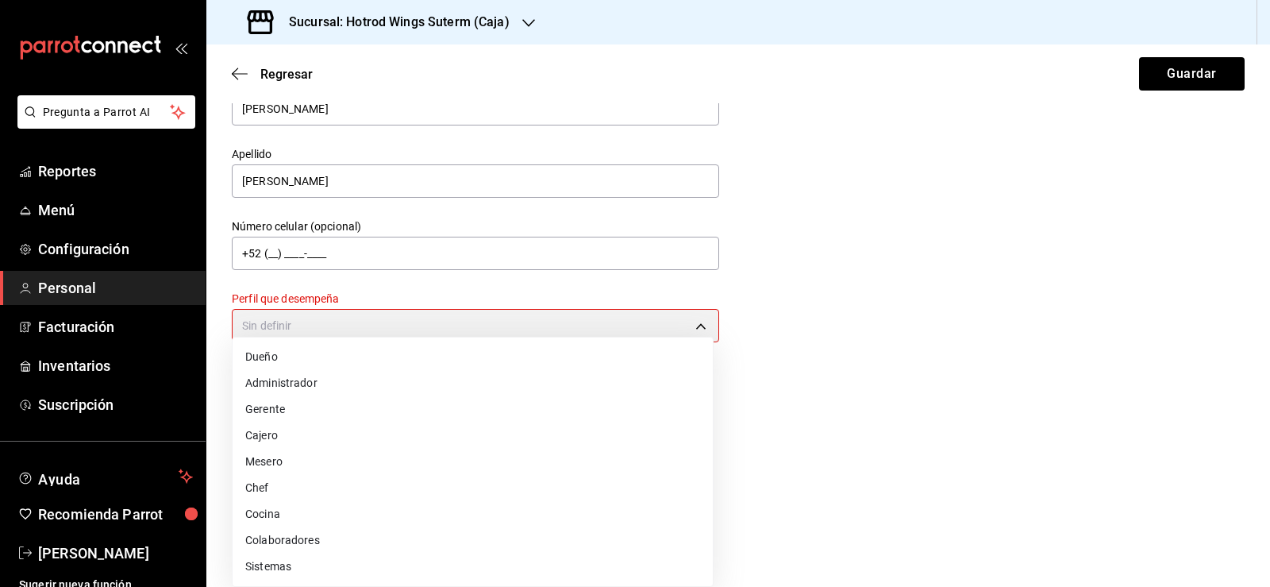
type input "WAITER"
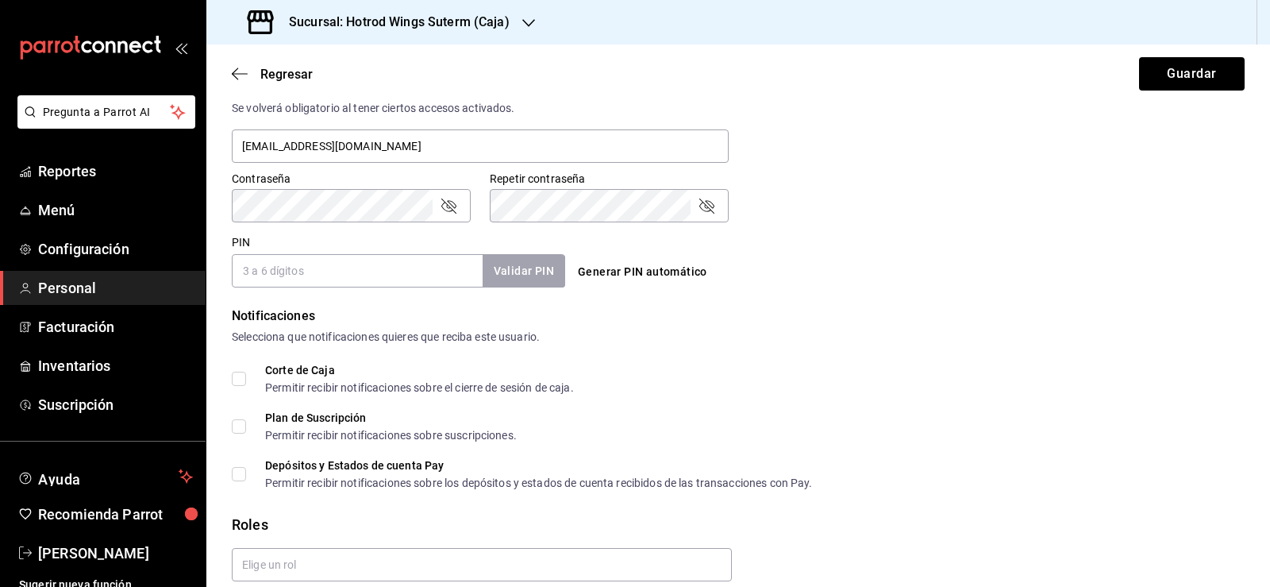
scroll to position [682, 0]
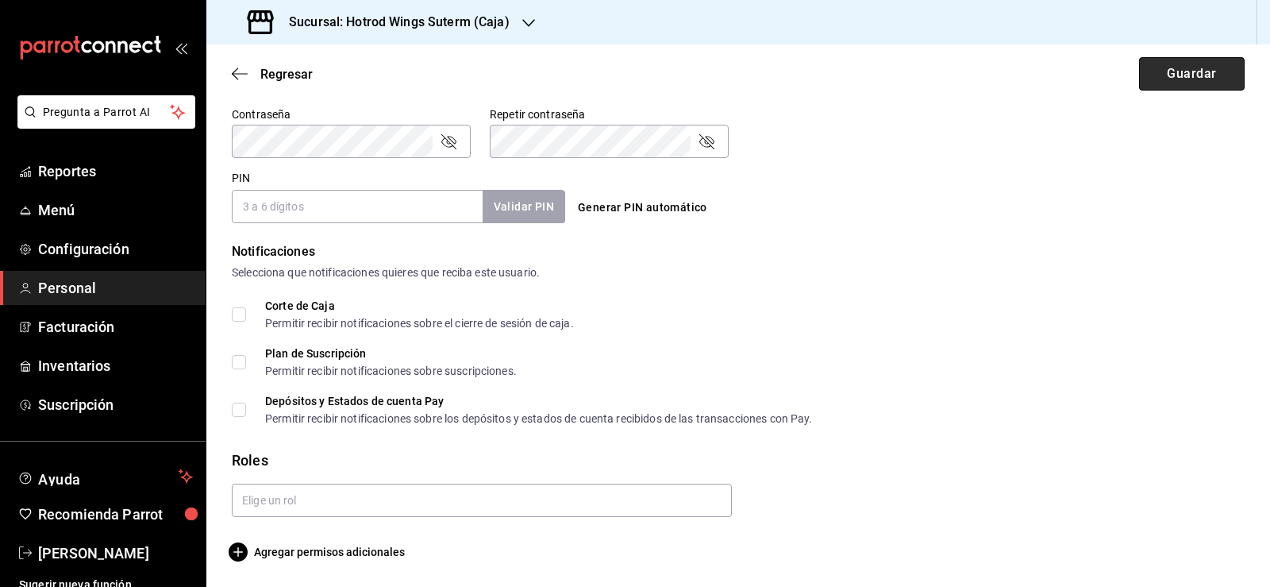
click at [1203, 64] on button "Guardar" at bounding box center [1192, 73] width 106 height 33
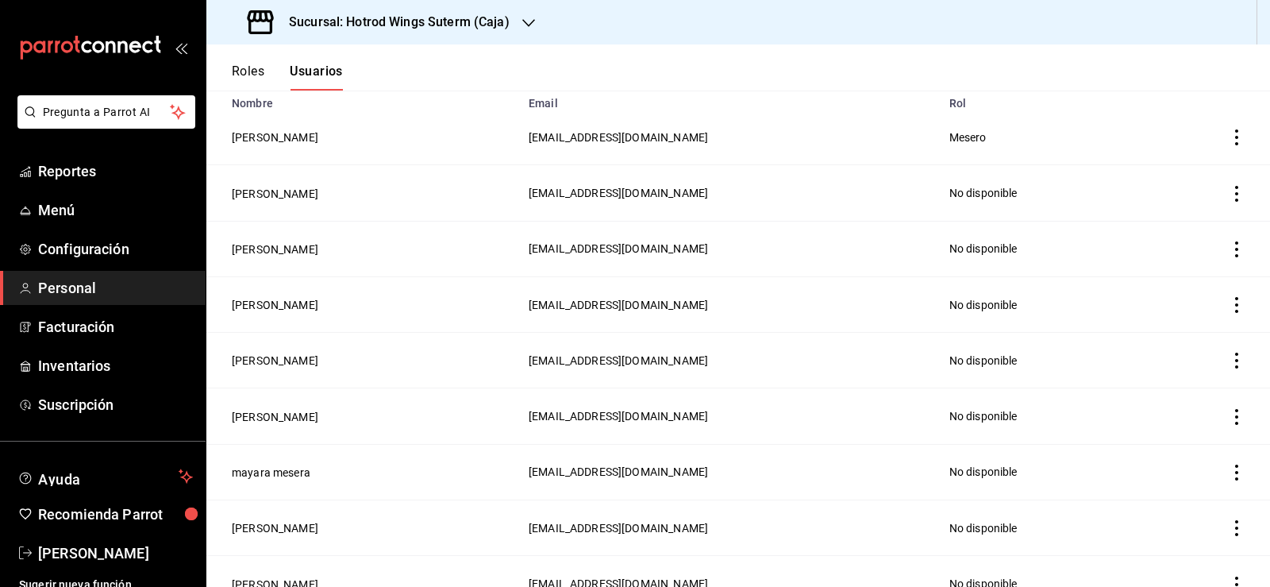
scroll to position [159, 0]
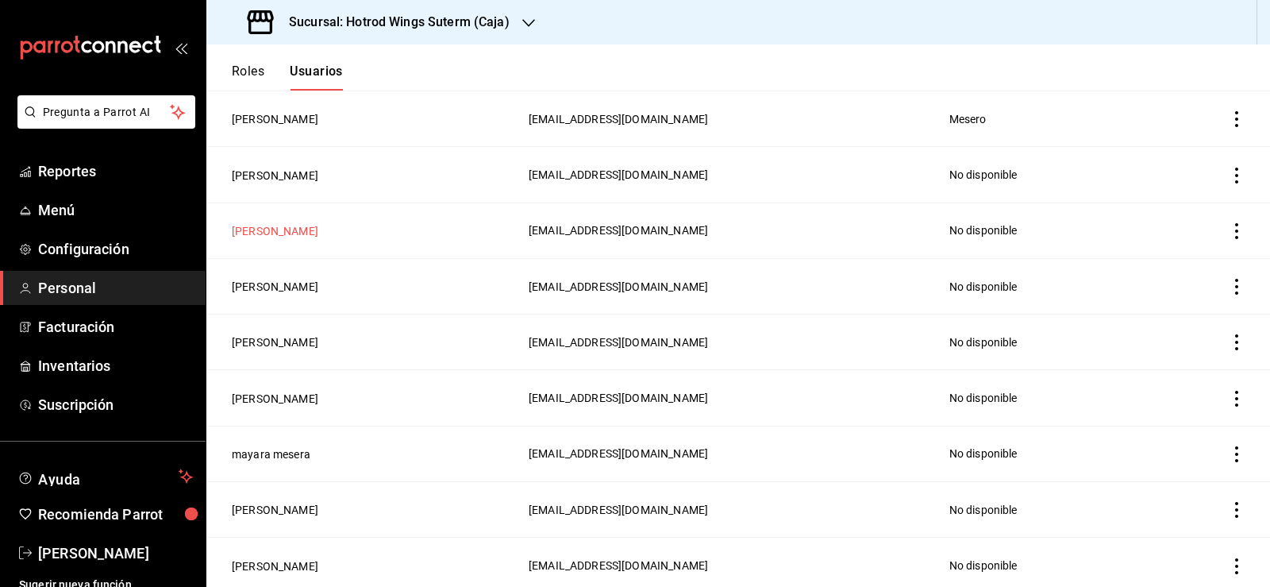
click at [296, 228] on button "[PERSON_NAME]" at bounding box center [275, 231] width 87 height 16
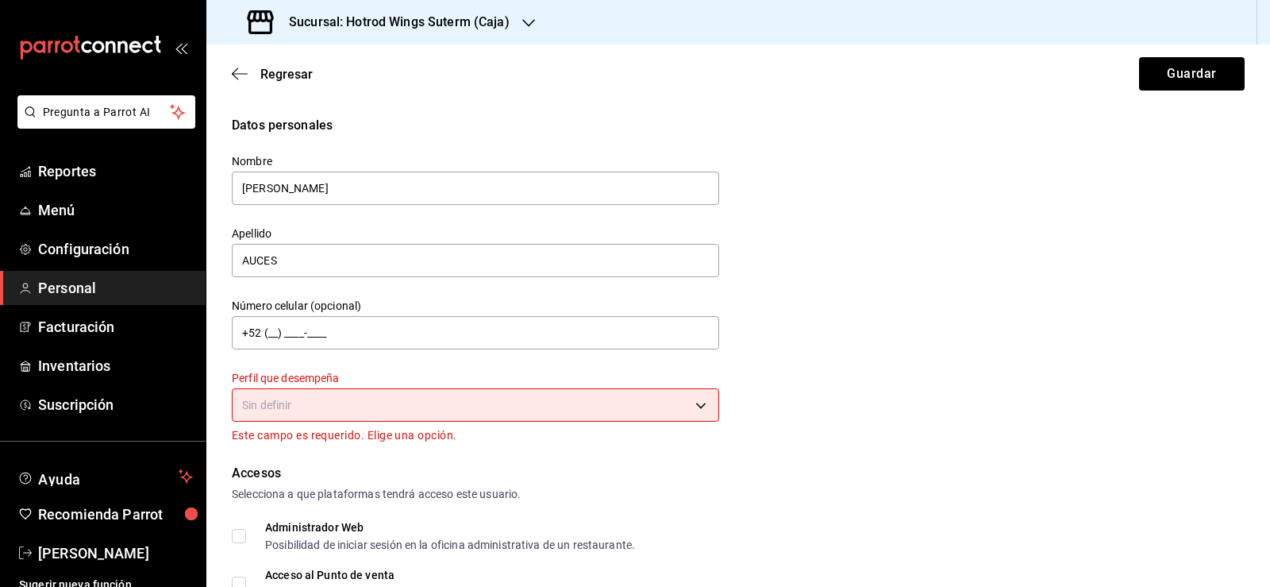
click at [696, 398] on body "Pregunta a Parrot AI Reportes Menú Configuración Personal Facturación Inventari…" at bounding box center [635, 293] width 1270 height 587
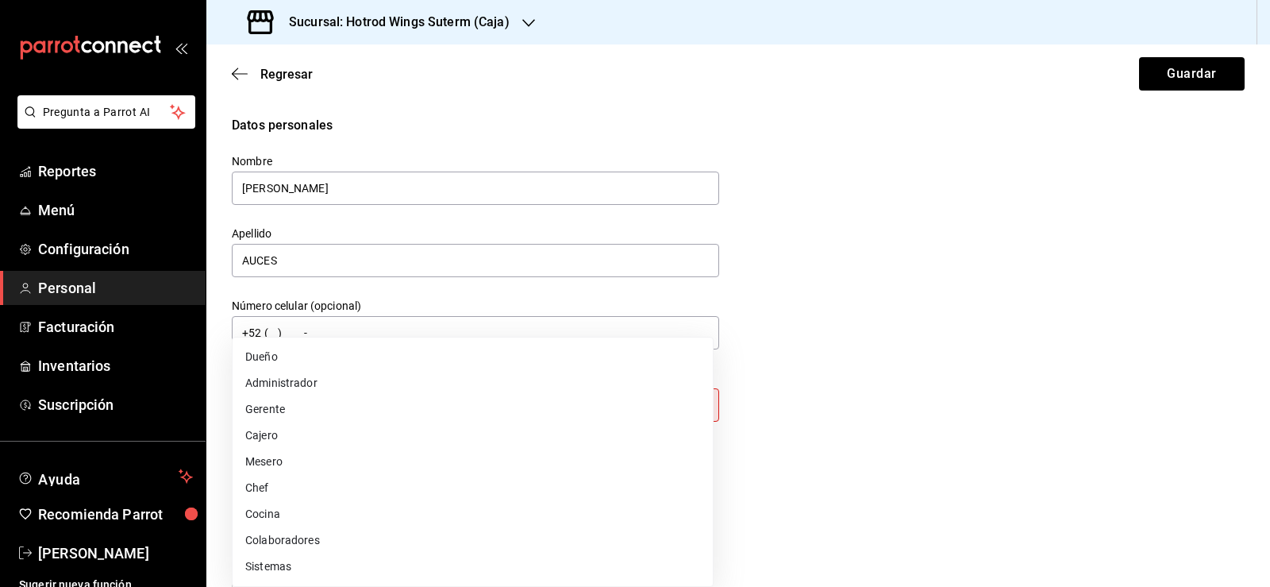
click at [262, 457] on li "Mesero" at bounding box center [473, 462] width 480 height 26
type input "WAITER"
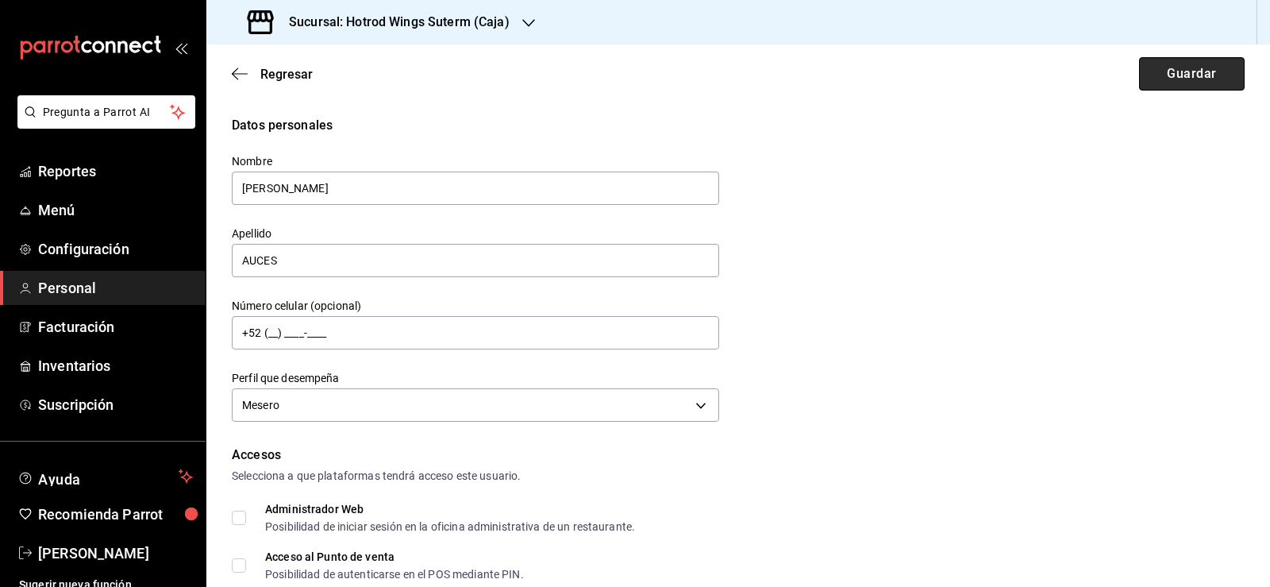
click at [1196, 83] on button "Guardar" at bounding box center [1192, 73] width 106 height 33
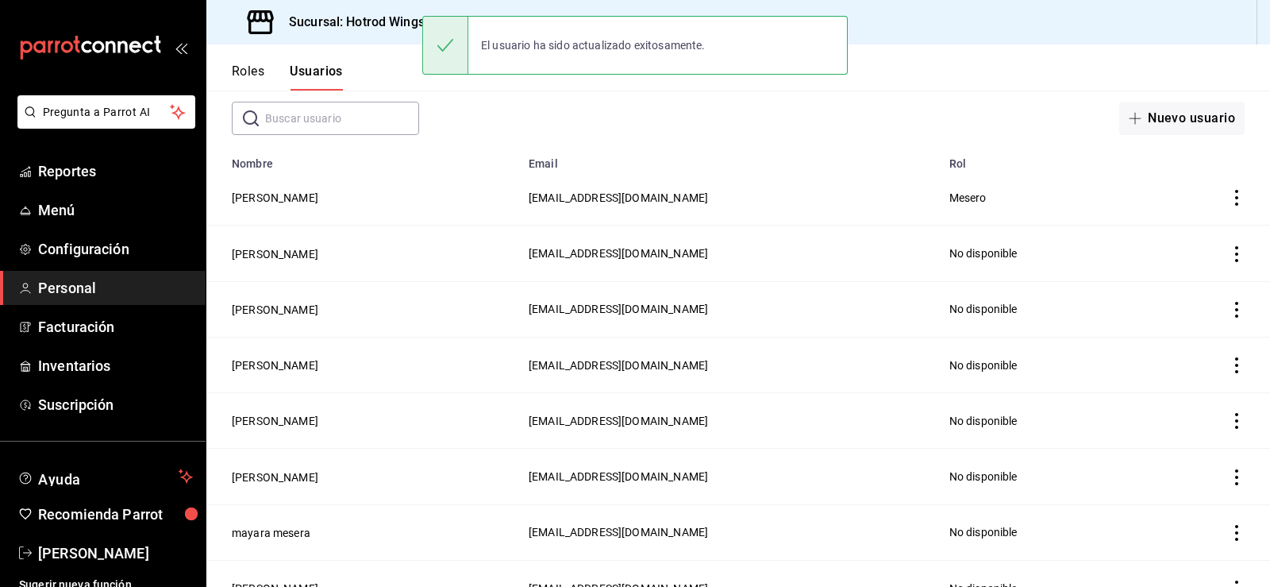
scroll to position [159, 0]
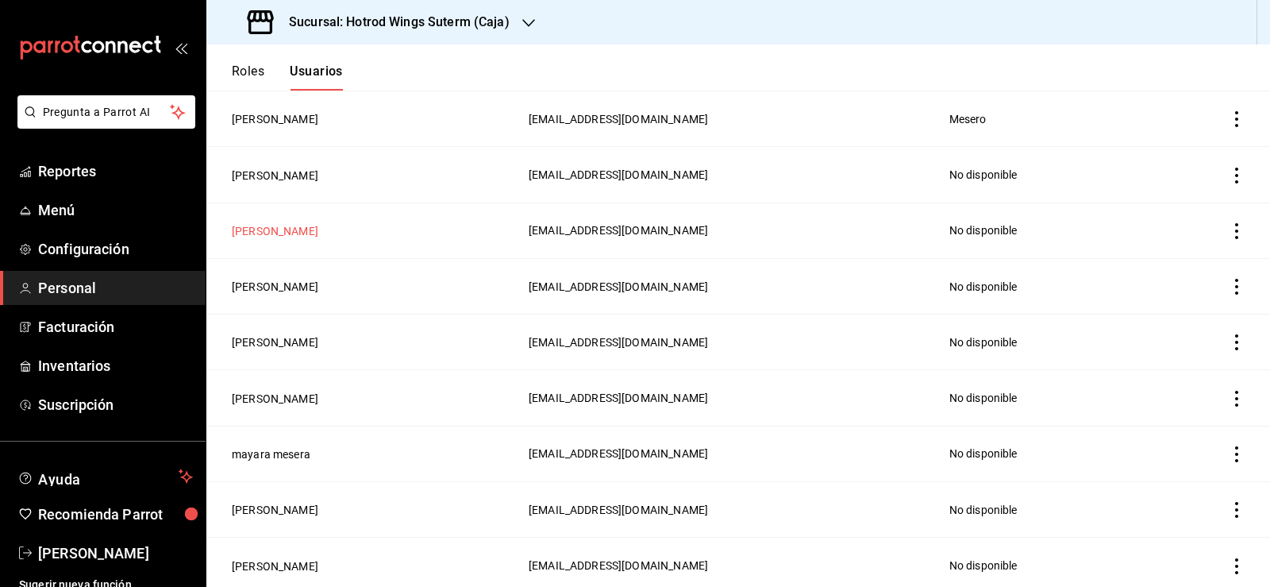
click at [283, 228] on button "[PERSON_NAME]" at bounding box center [275, 231] width 87 height 16
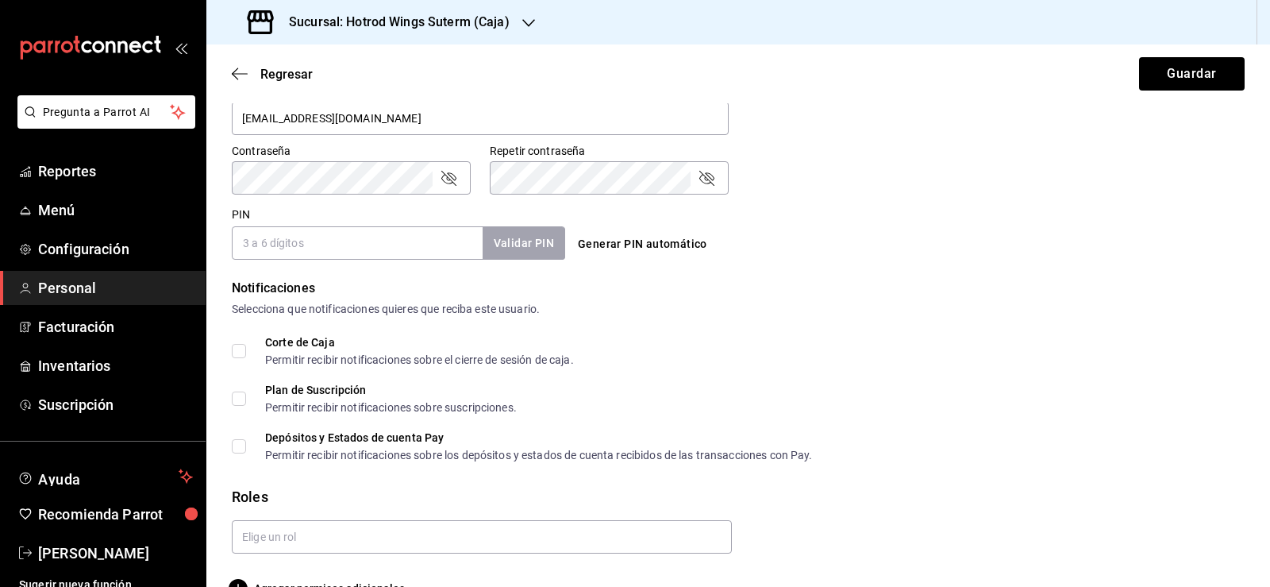
scroll to position [682, 0]
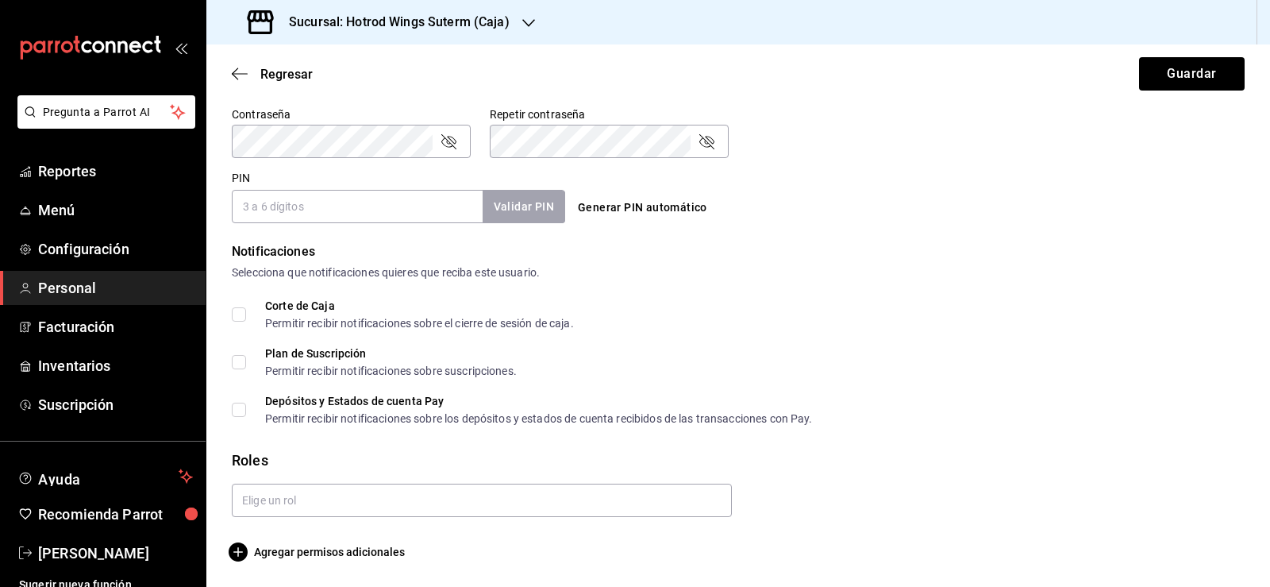
click at [51, 283] on span "Personal" at bounding box center [115, 287] width 155 height 21
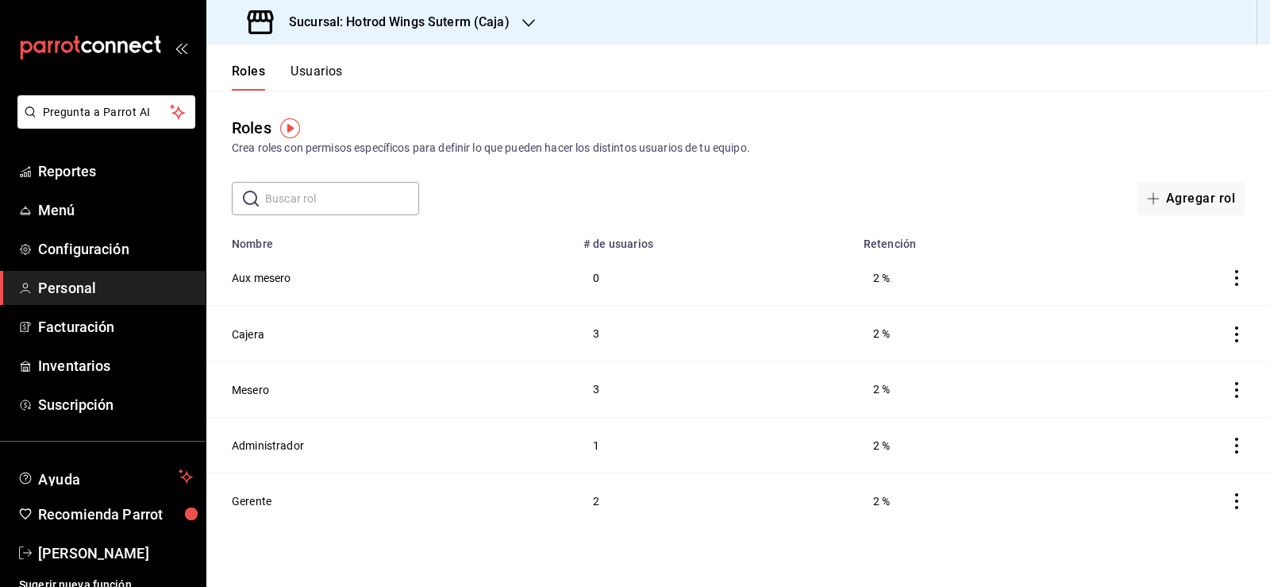
click at [337, 74] on button "Usuarios" at bounding box center [317, 77] width 52 height 27
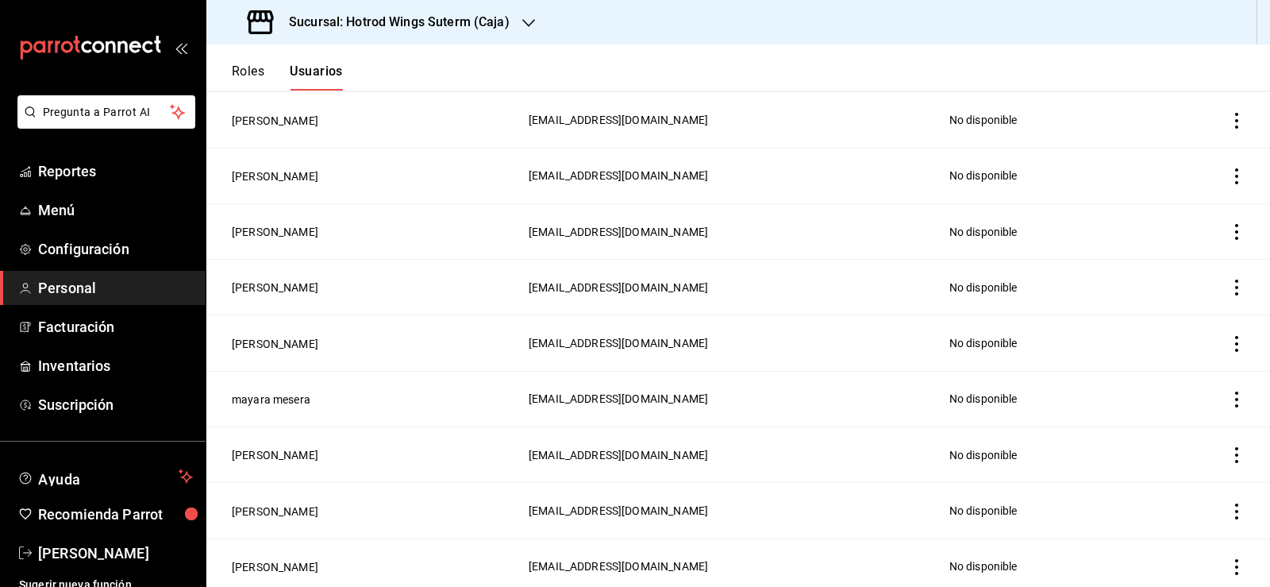
scroll to position [238, 0]
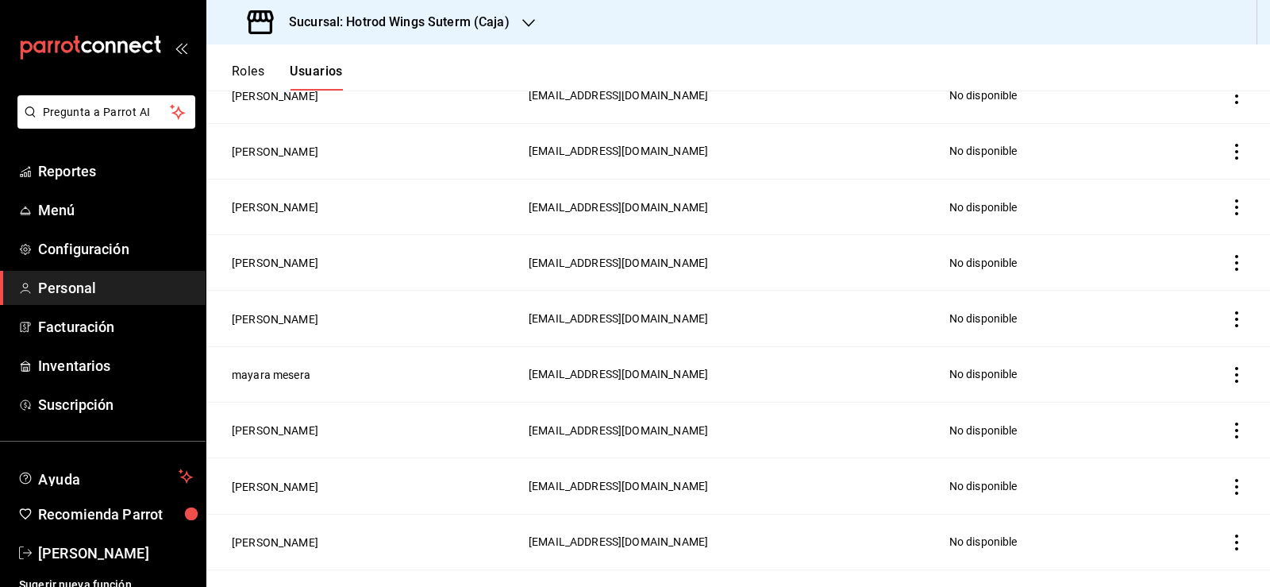
click at [1225, 379] on td "employeesTable" at bounding box center [1209, 374] width 122 height 56
click at [1229, 372] on icon "actions" at bounding box center [1237, 375] width 16 height 16
click at [1174, 391] on span "Eliminar" at bounding box center [1167, 392] width 40 height 13
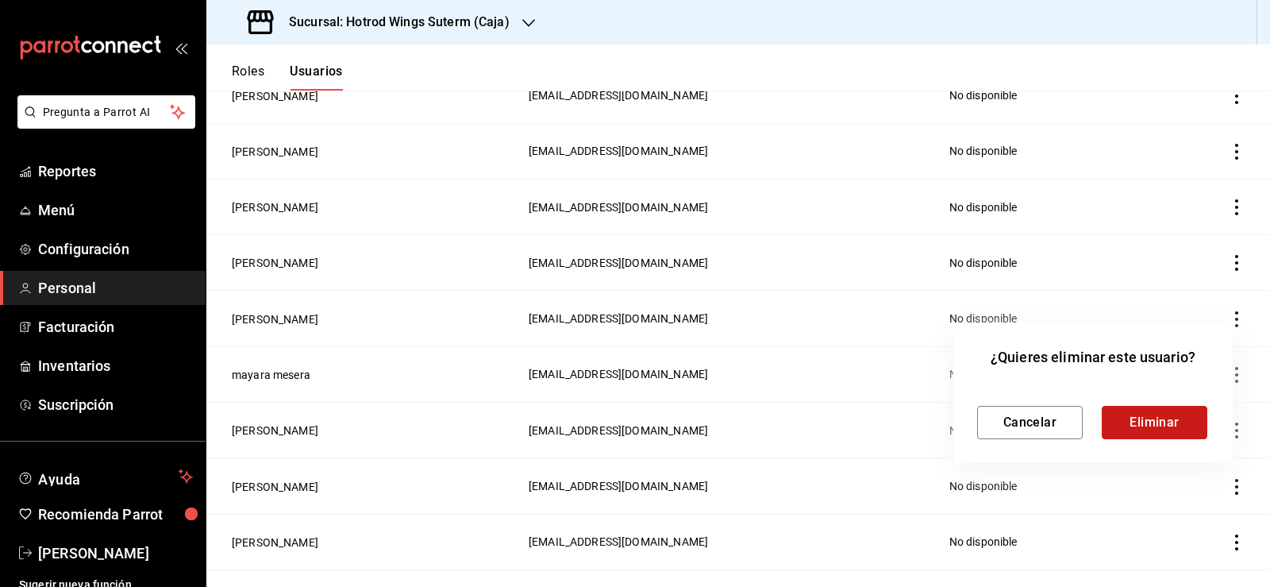
click at [1134, 422] on button "Eliminar" at bounding box center [1155, 422] width 106 height 33
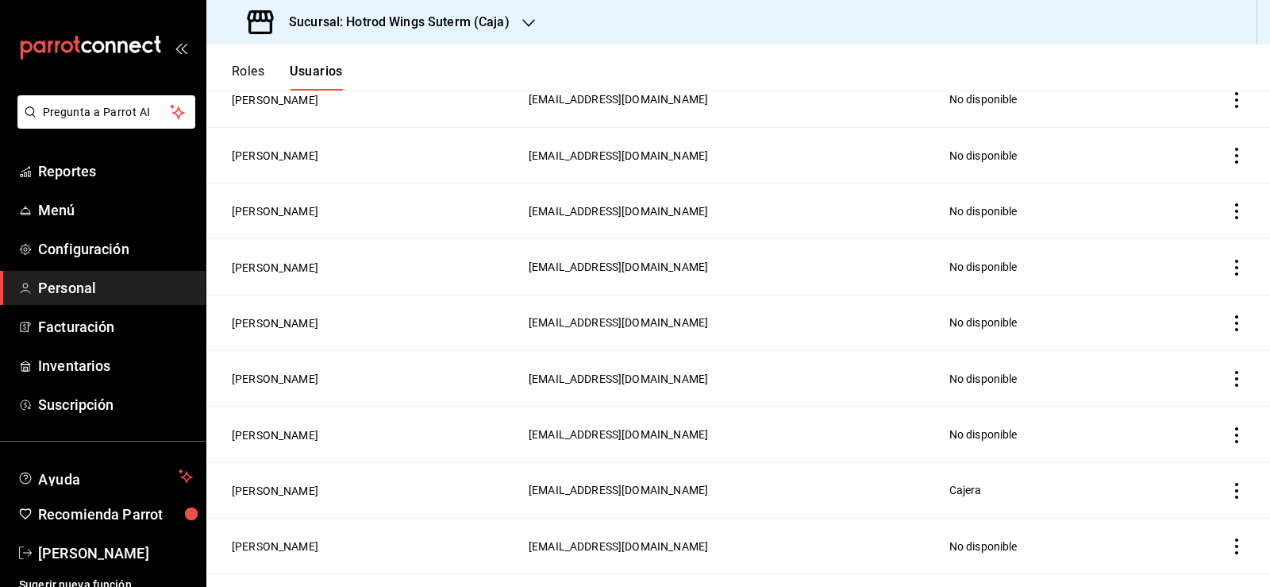
scroll to position [318, 0]
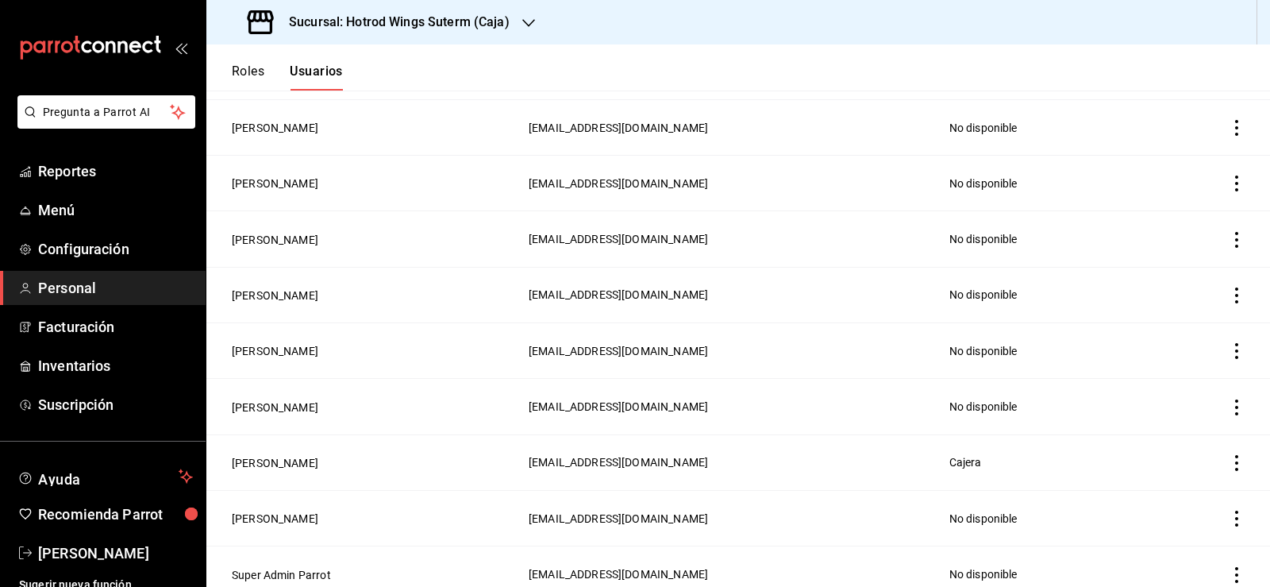
click at [1229, 352] on icon "actions" at bounding box center [1237, 351] width 16 height 16
click at [1153, 368] on span "Eliminar" at bounding box center [1167, 367] width 40 height 13
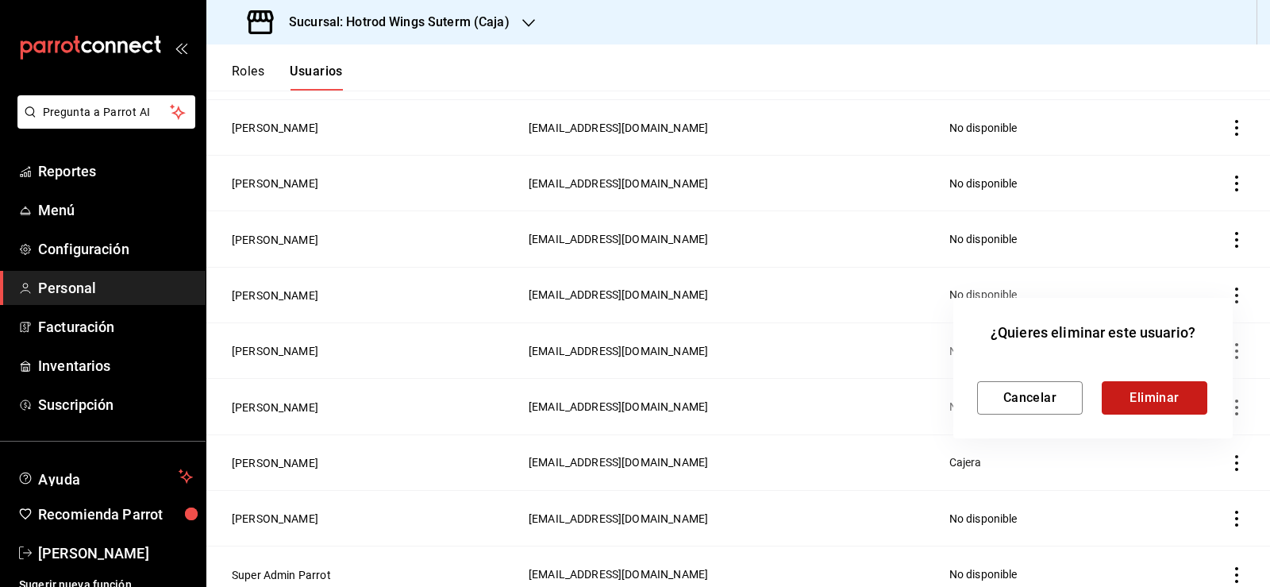
click at [1153, 408] on button "Eliminar" at bounding box center [1155, 397] width 106 height 33
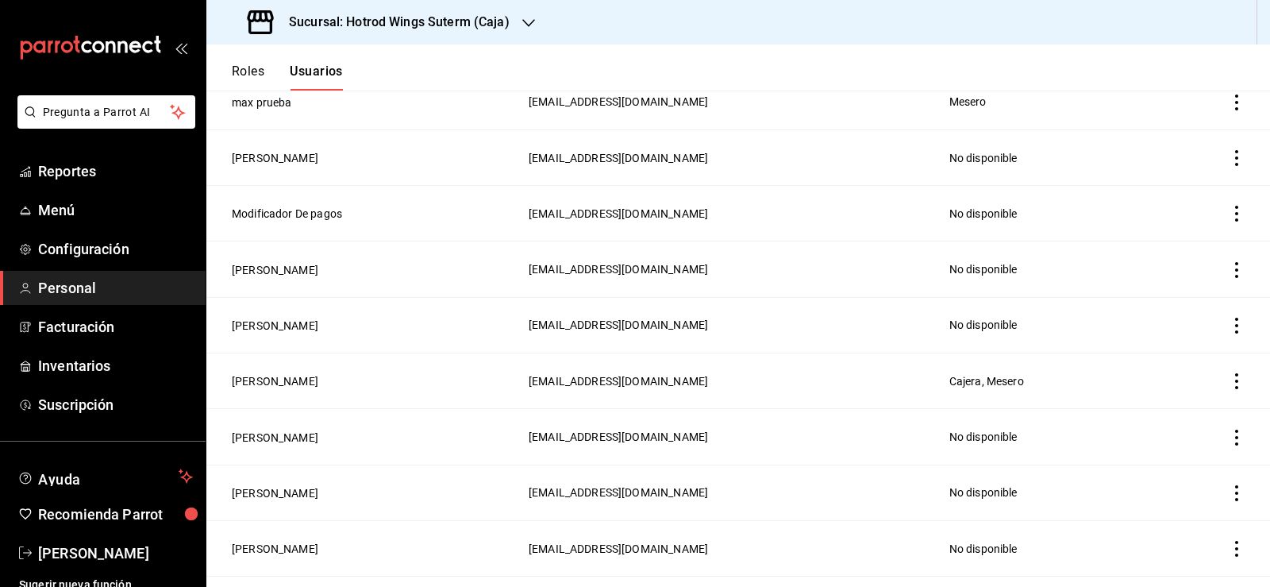
scroll to position [873, 0]
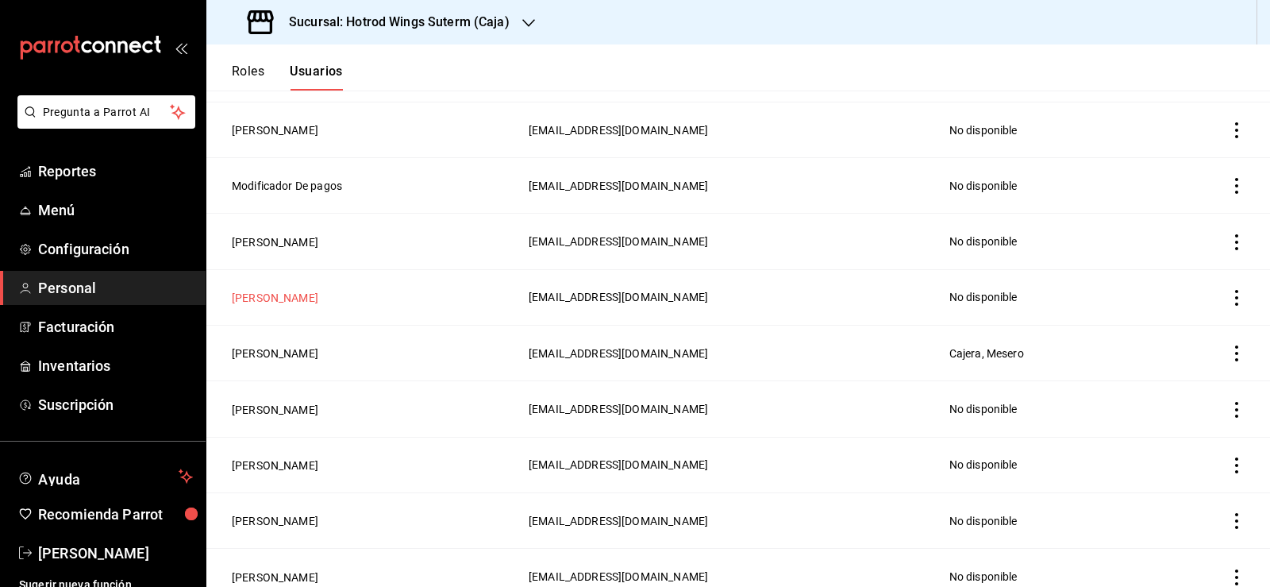
click at [318, 290] on button "[PERSON_NAME]" at bounding box center [275, 298] width 87 height 16
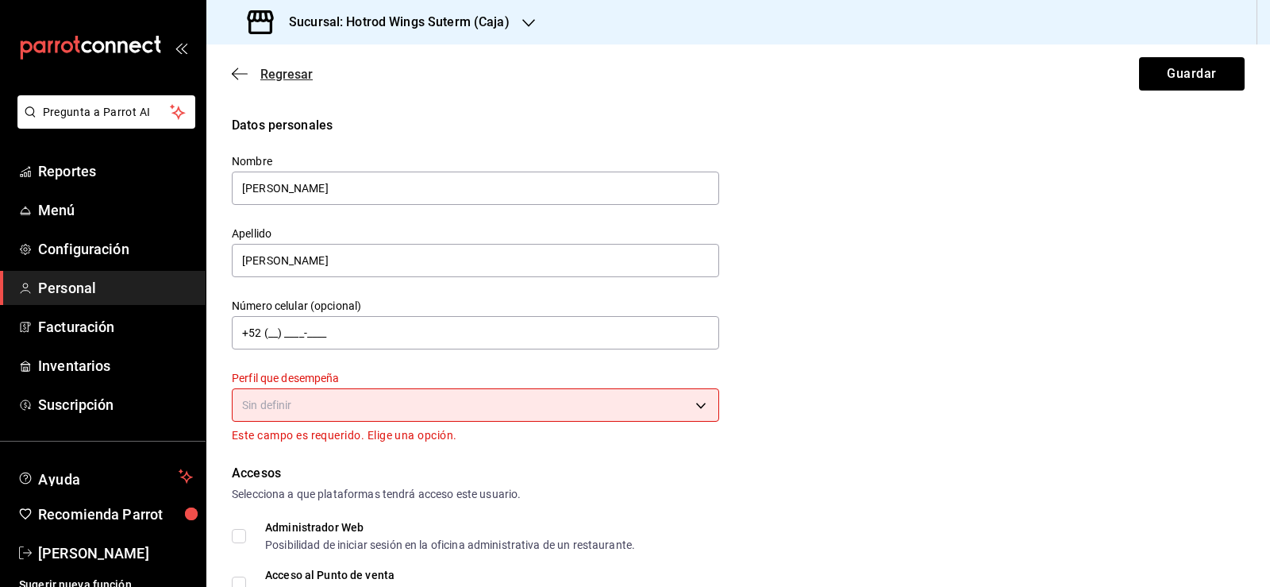
click at [241, 70] on icon "button" at bounding box center [240, 74] width 16 height 14
